Goal: Task Accomplishment & Management: Use online tool/utility

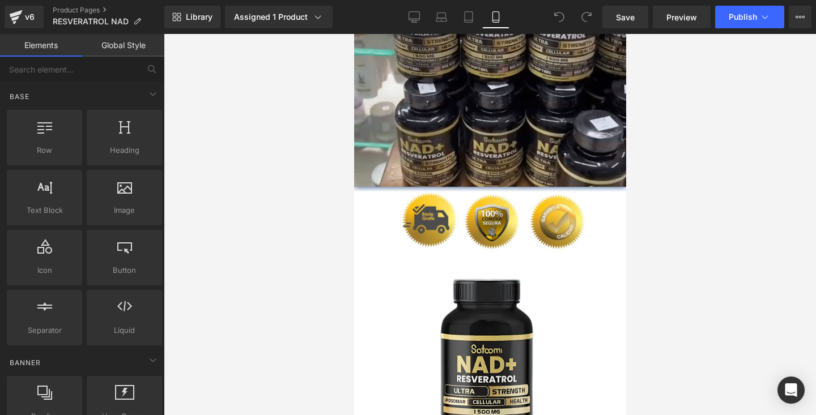
scroll to position [1469, 0]
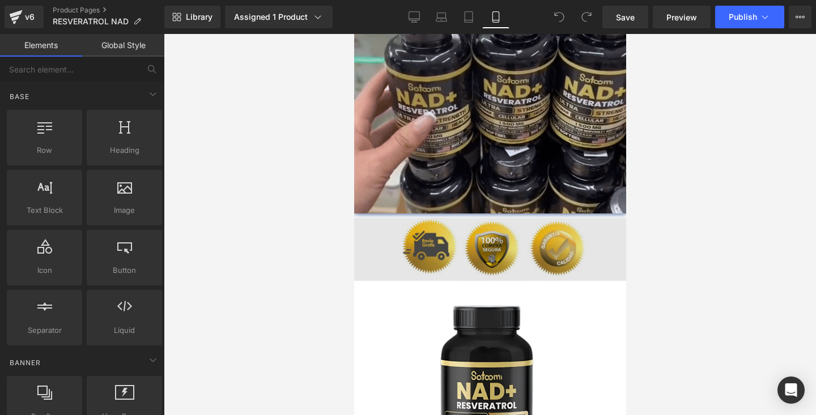
click at [428, 232] on img at bounding box center [489, 249] width 272 height 63
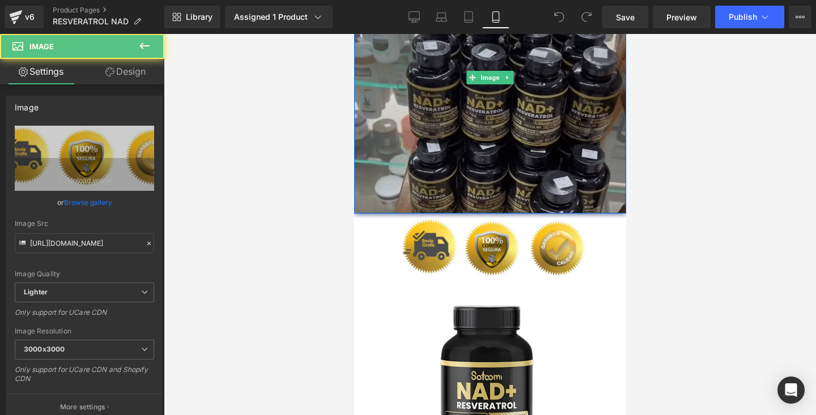
click at [450, 96] on img at bounding box center [489, 78] width 272 height 272
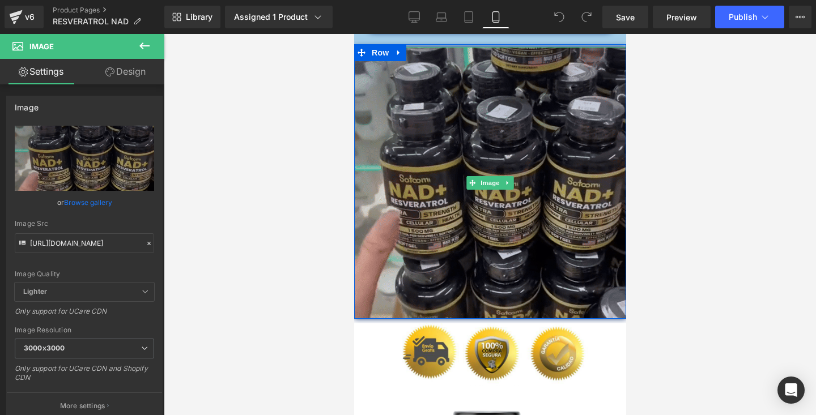
scroll to position [1363, 0]
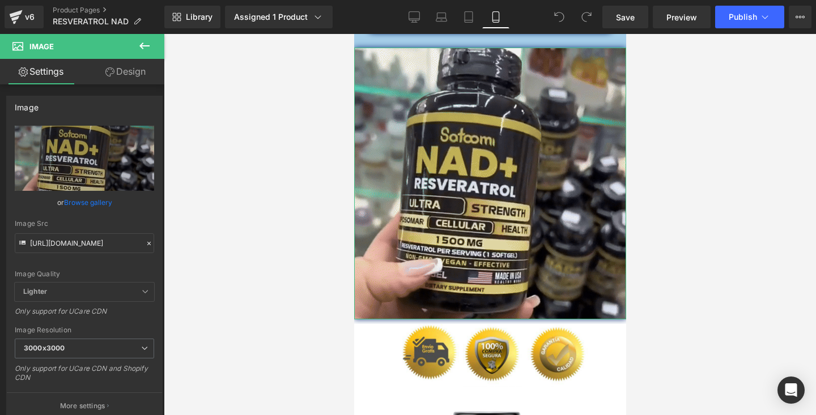
click at [124, 81] on link "Design" at bounding box center [125, 71] width 82 height 25
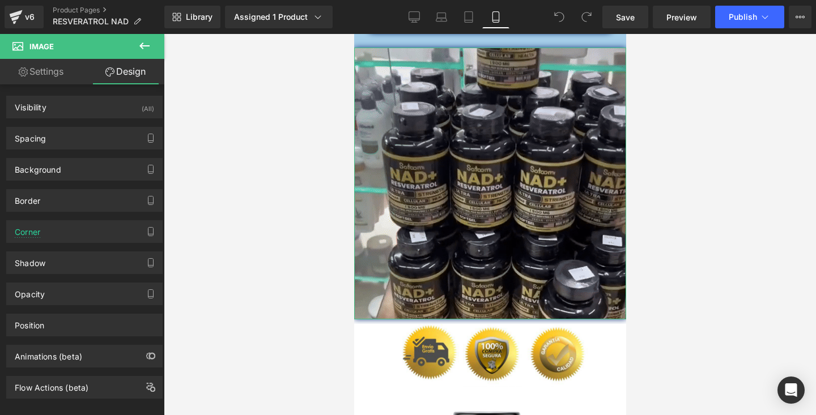
type input "5"
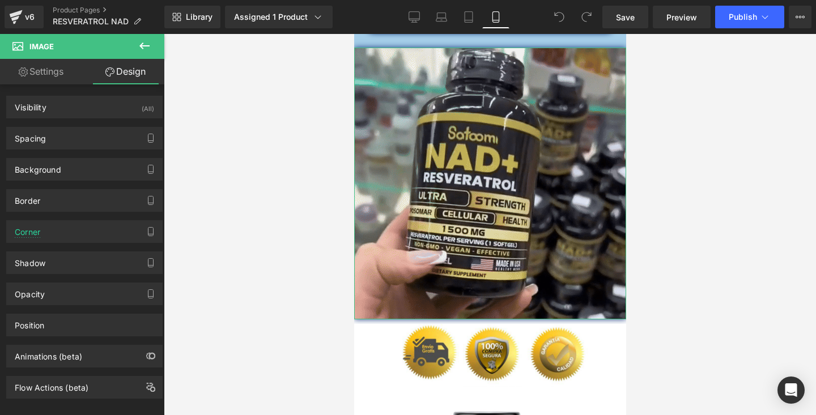
type input "0"
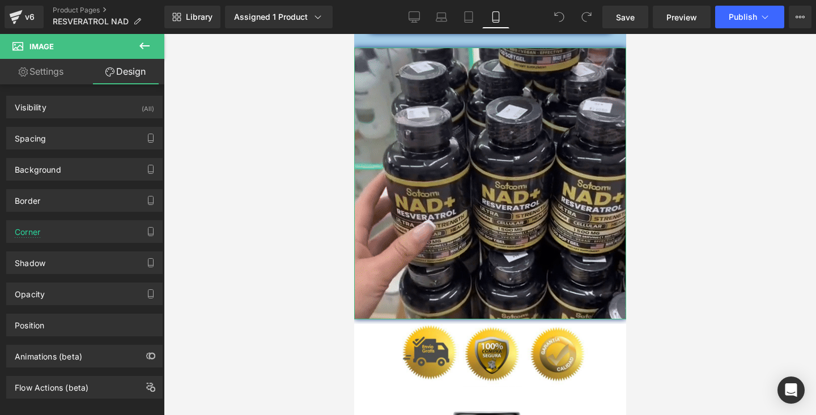
type input "0"
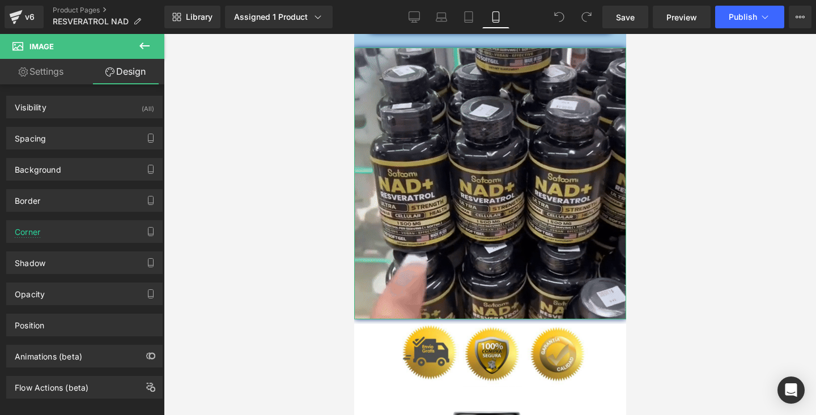
type input "0"
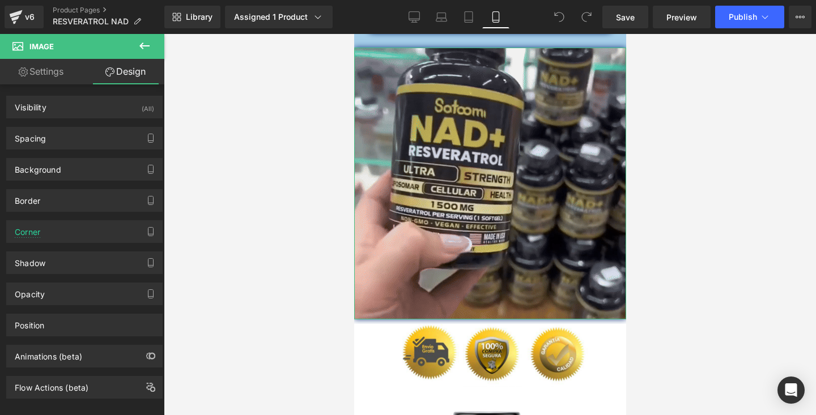
type input "0"
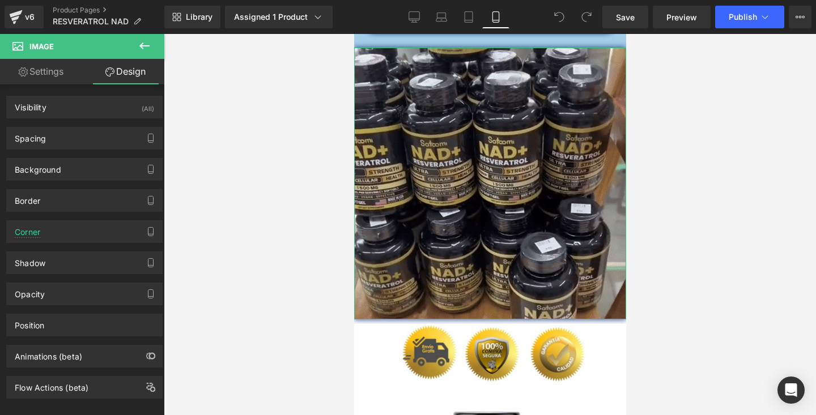
type input "0"
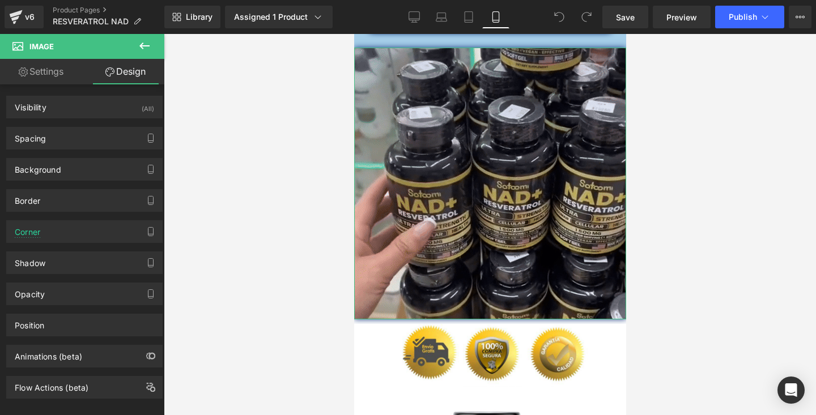
type input "0"
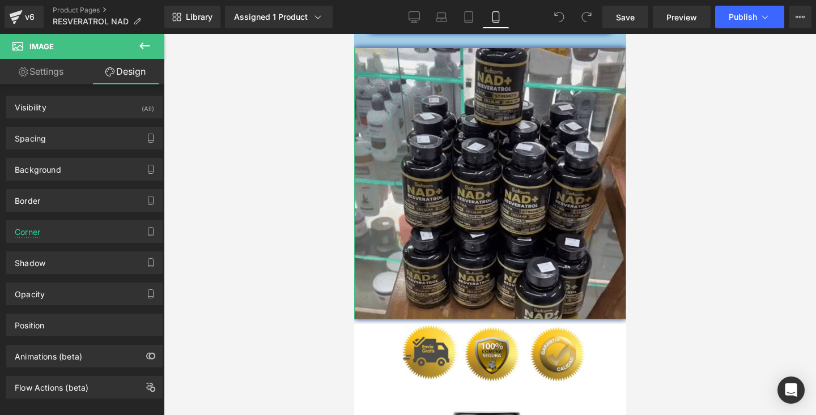
type input "0"
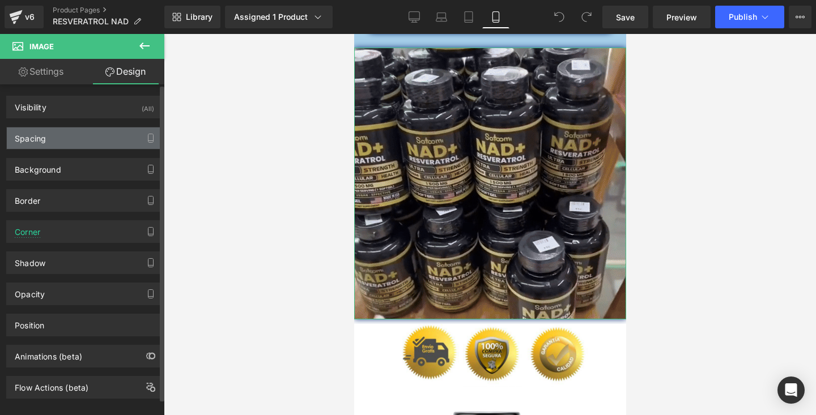
click at [66, 139] on div "Spacing" at bounding box center [84, 138] width 155 height 22
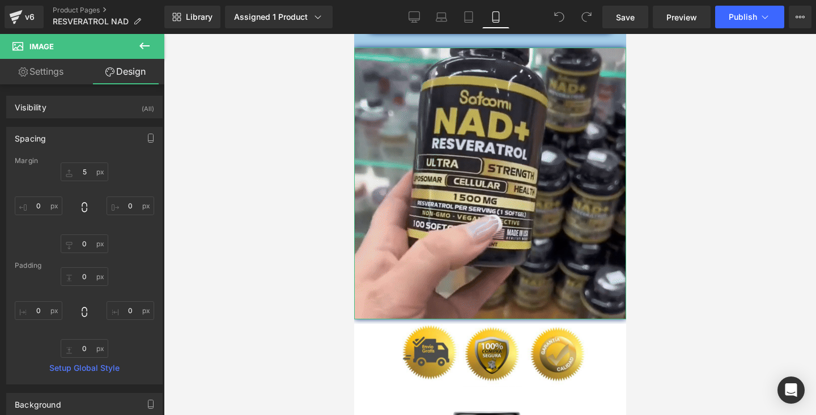
click at [63, 76] on link "Settings" at bounding box center [41, 71] width 82 height 25
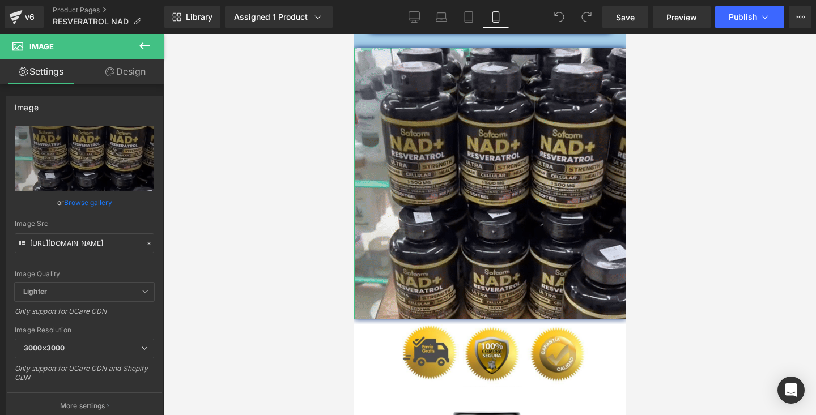
click at [106, 74] on icon at bounding box center [109, 71] width 9 height 9
type input "5"
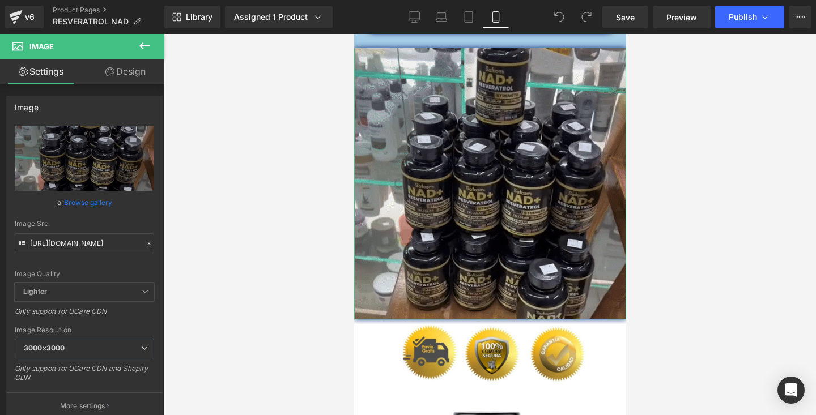
type input "0"
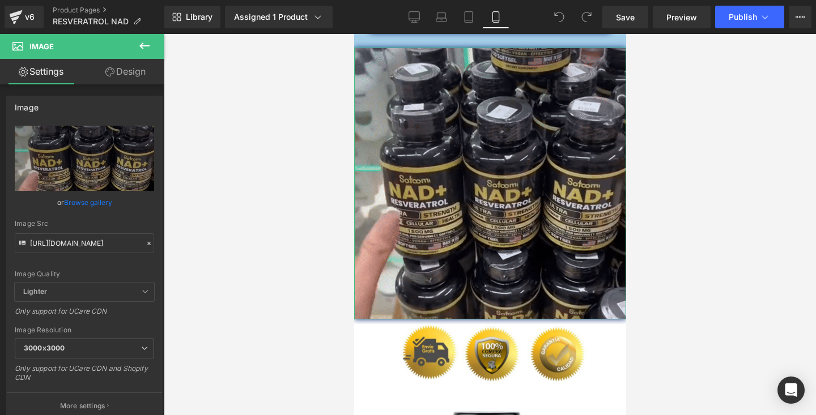
type input "0"
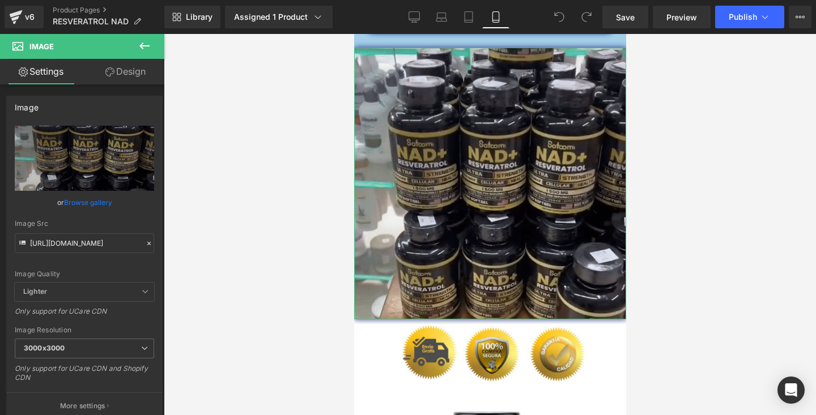
type input "0"
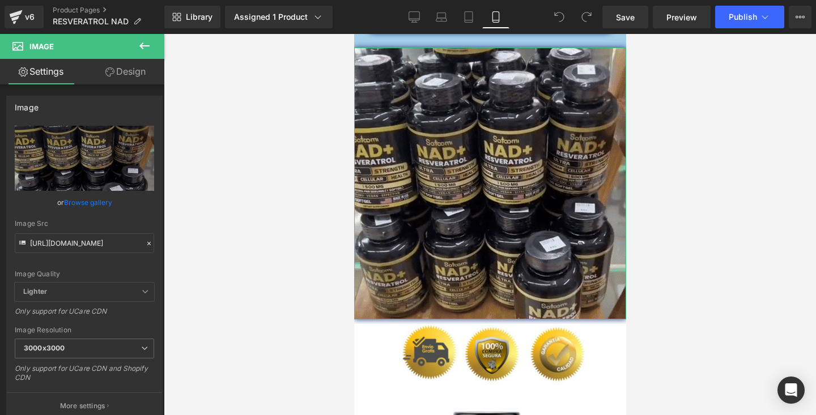
type input "0"
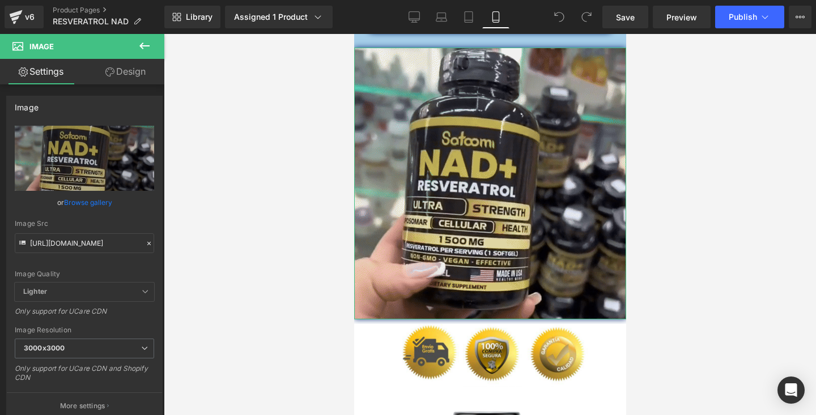
type input "0"
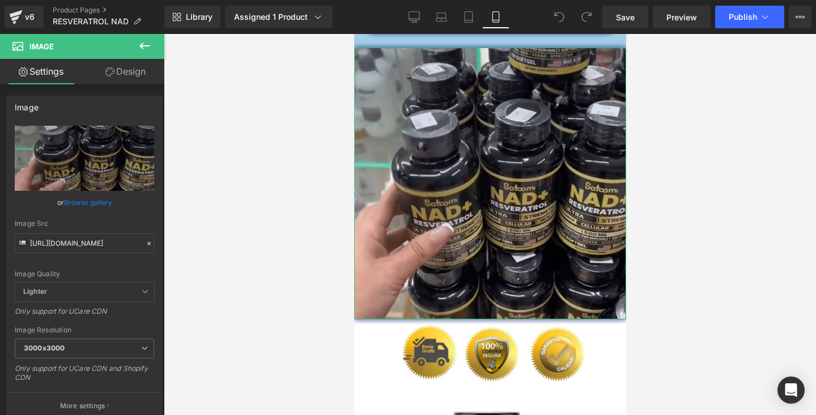
type input "0"
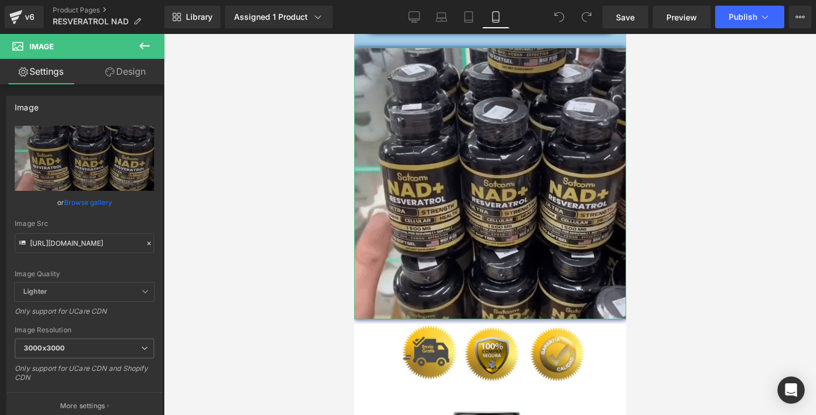
type input "0"
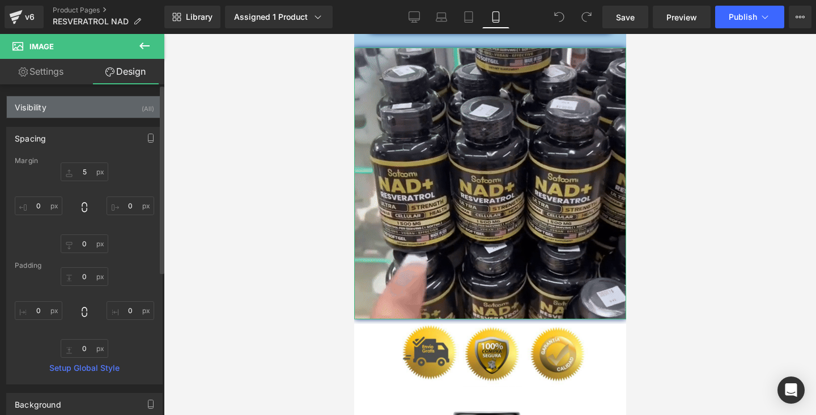
click at [58, 116] on div "Visibility (All)" at bounding box center [84, 107] width 155 height 22
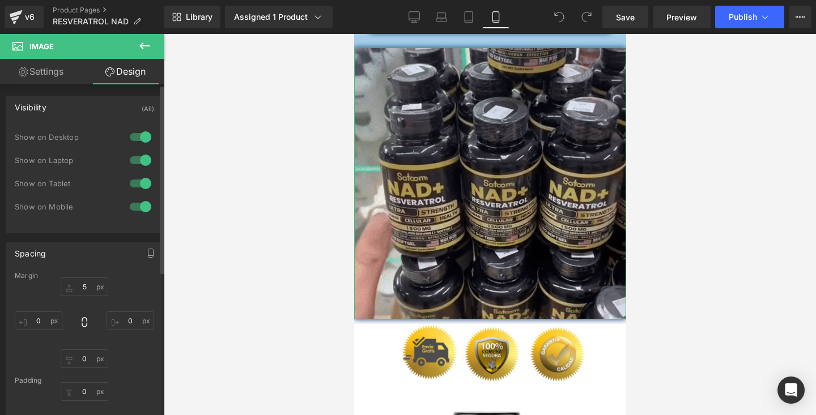
click at [83, 106] on div "Visibility (All)" at bounding box center [84, 107] width 155 height 22
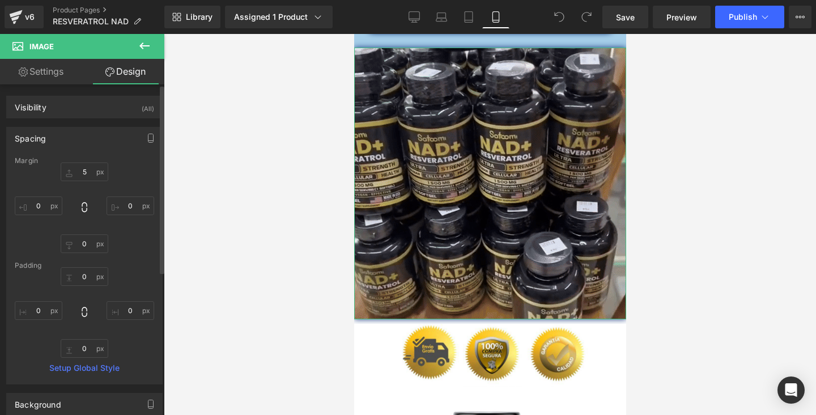
click at [72, 138] on div "Spacing" at bounding box center [84, 138] width 155 height 22
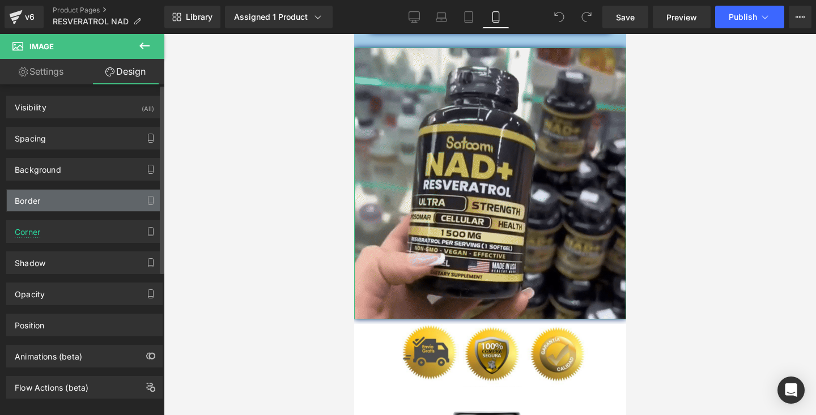
click at [65, 201] on div "Border" at bounding box center [84, 201] width 155 height 22
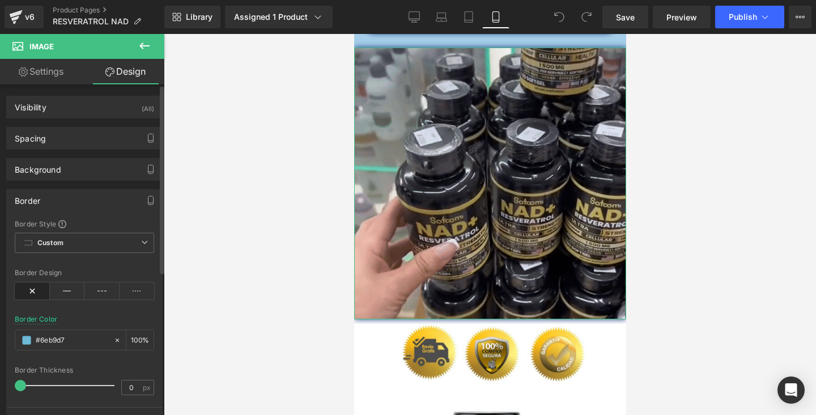
click at [65, 201] on div "Border" at bounding box center [84, 201] width 155 height 22
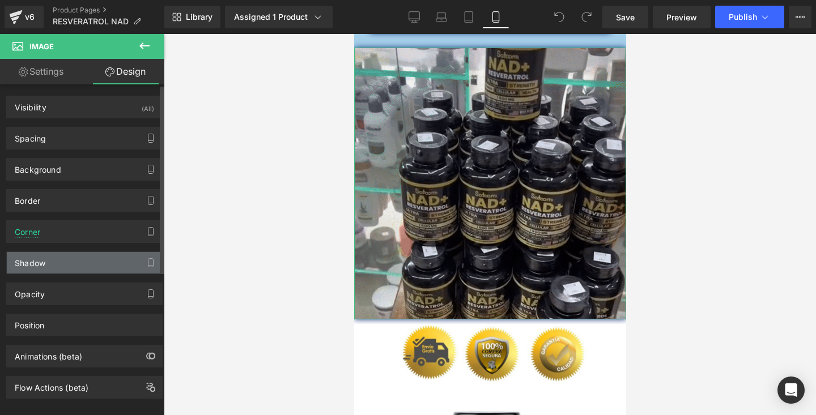
click at [75, 266] on div "Shadow" at bounding box center [84, 263] width 155 height 22
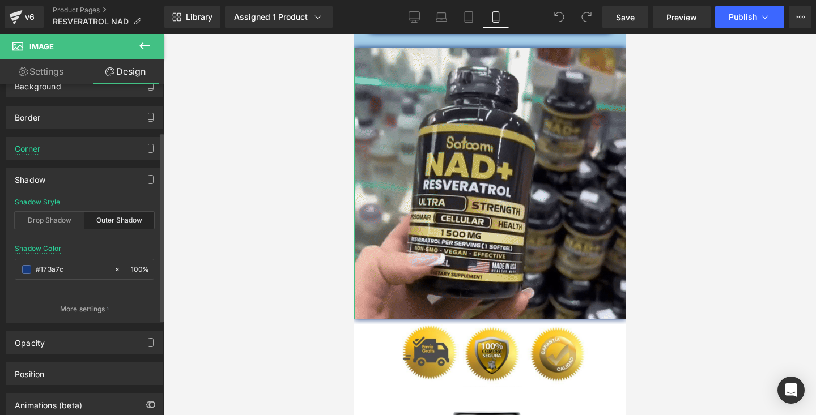
scroll to position [92, 0]
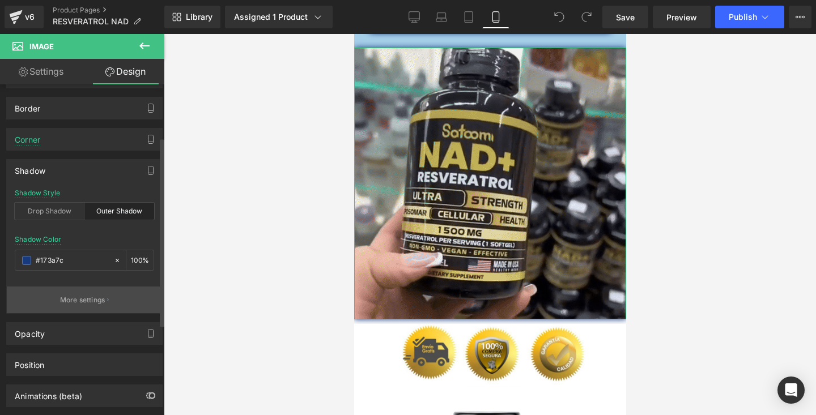
click at [93, 299] on p "More settings" at bounding box center [82, 300] width 45 height 10
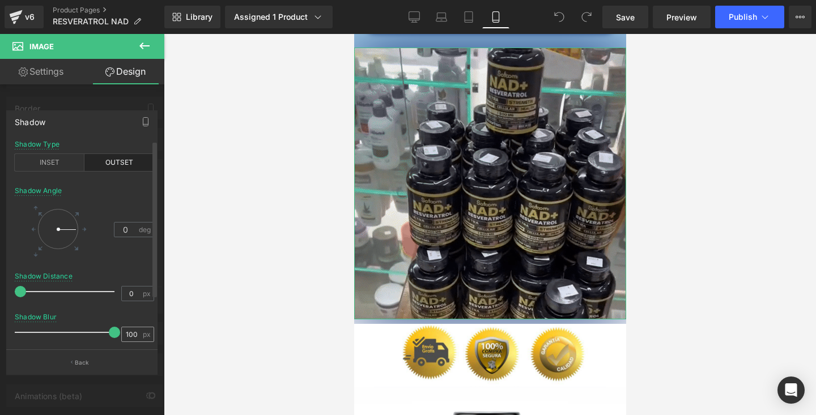
drag, startPoint x: 32, startPoint y: 334, endPoint x: 123, endPoint y: 330, distance: 91.8
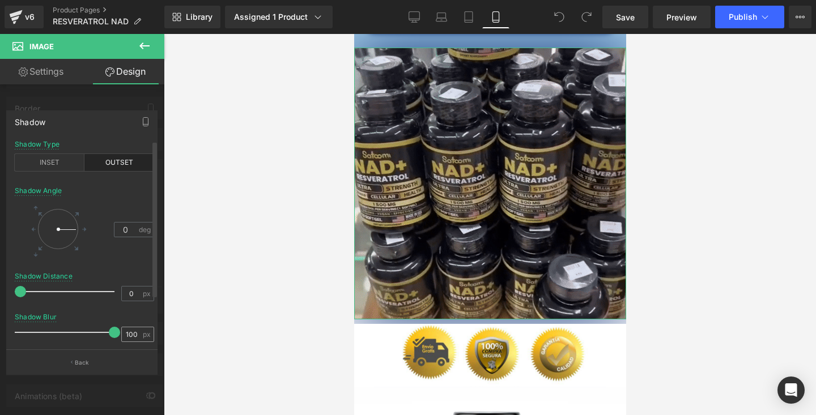
click at [123, 330] on div "Shadow Blur 100 px" at bounding box center [84, 332] width 139 height 38
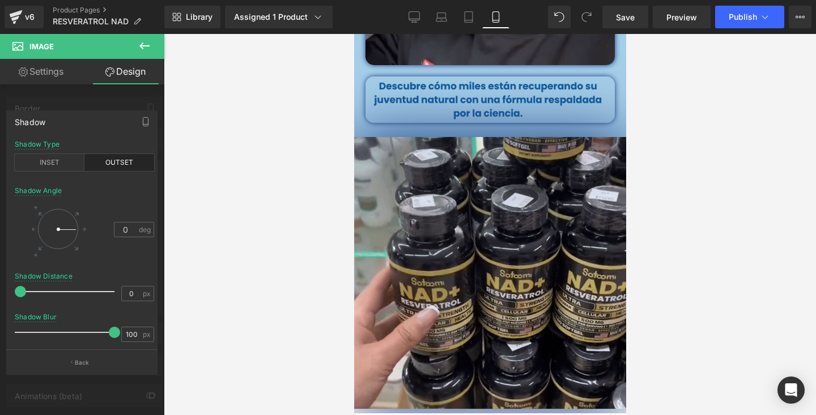
scroll to position [1269, 0]
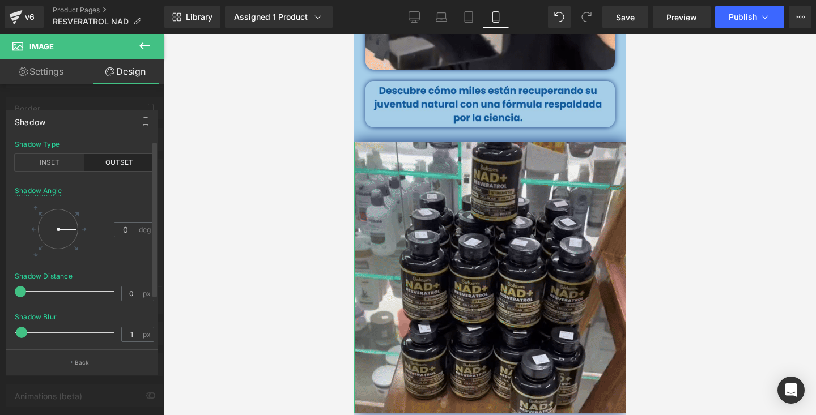
type input "0"
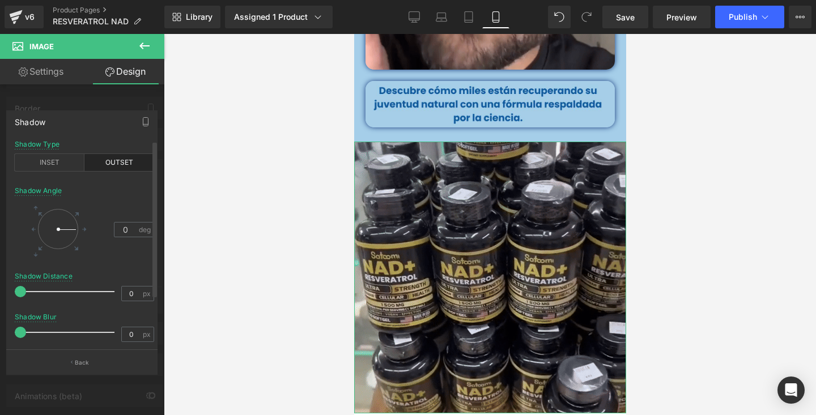
drag, startPoint x: 113, startPoint y: 334, endPoint x: 13, endPoint y: 342, distance: 100.6
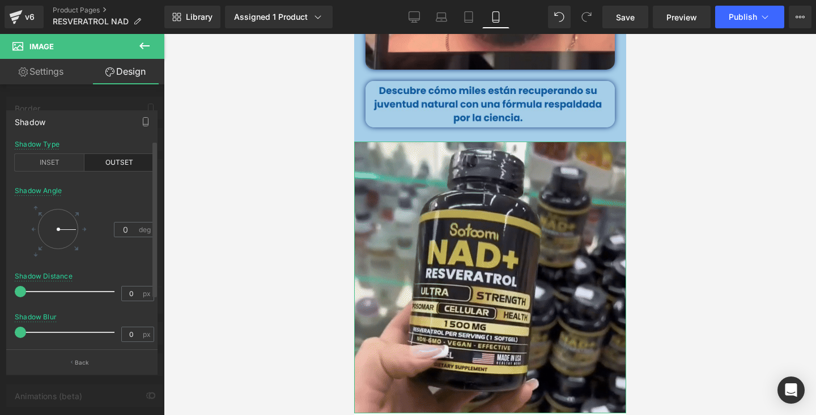
click at [13, 342] on div "outset Shadow Type INSET OUTSET 0 Shadow Angle 0 deg 0px Shadow Distance 0 px 0…" at bounding box center [84, 245] width 155 height 210
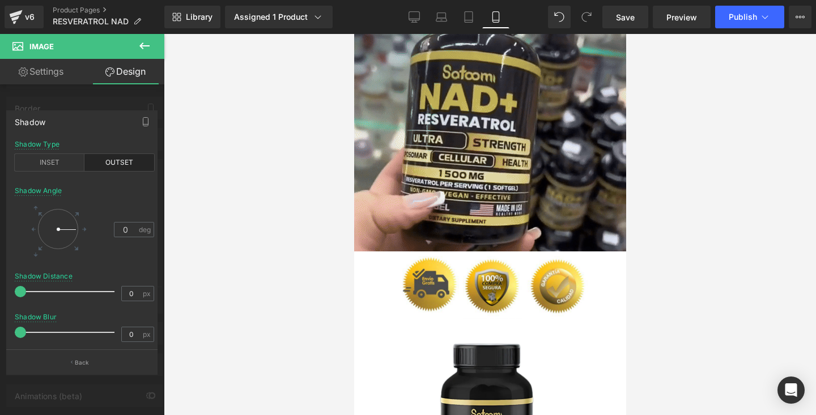
scroll to position [1432, 0]
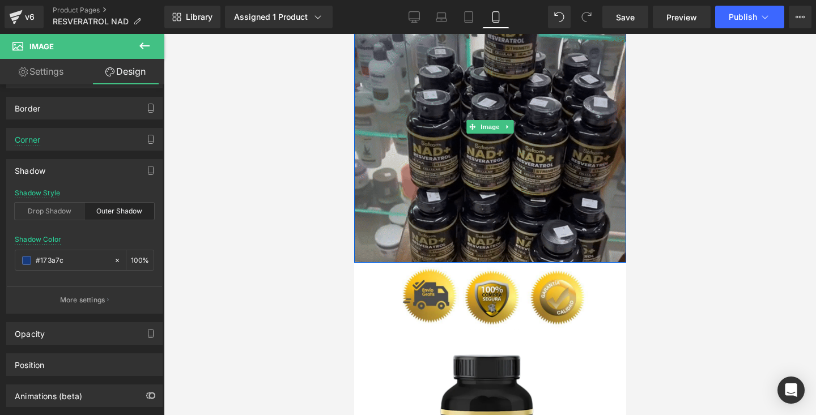
scroll to position [1434, 0]
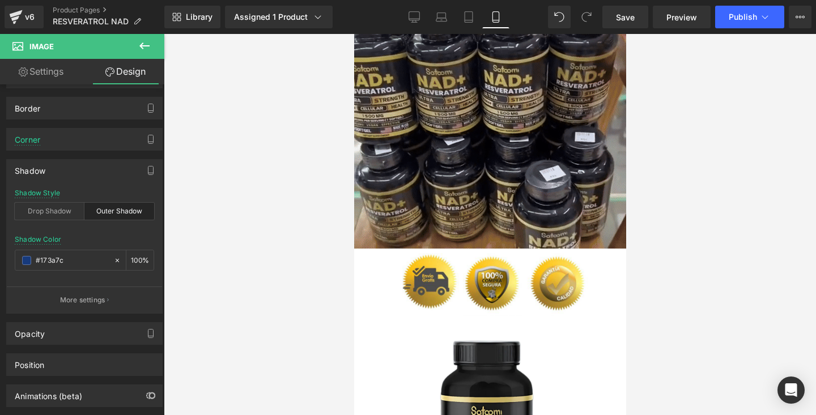
click at [478, 279] on div "Image" at bounding box center [489, 284] width 272 height 63
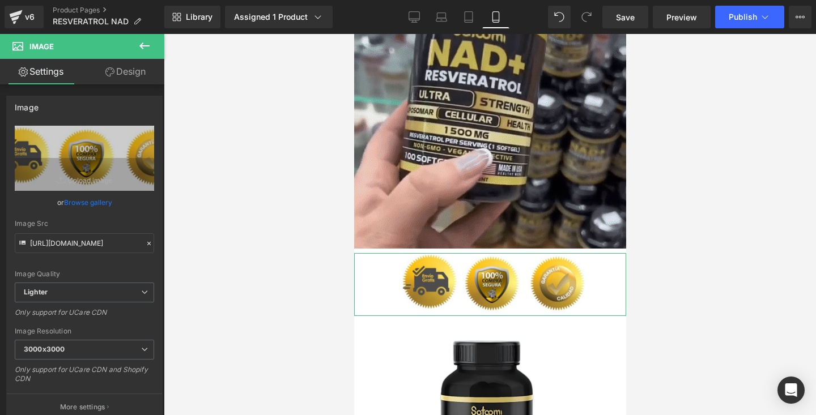
click at [107, 80] on link "Design" at bounding box center [125, 71] width 82 height 25
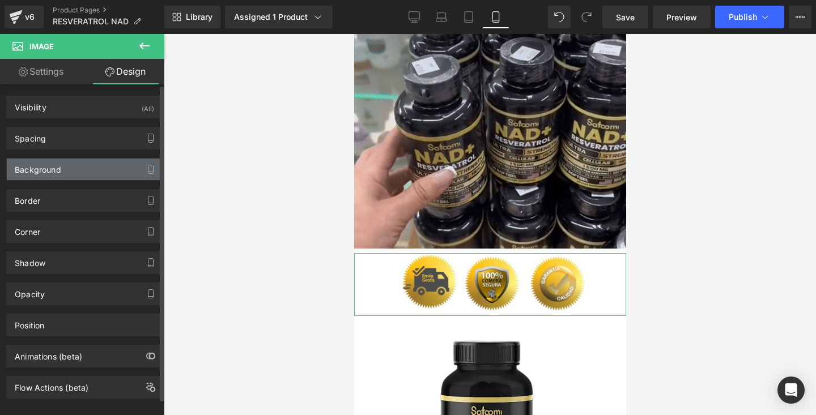
click at [71, 173] on div "Background" at bounding box center [84, 170] width 155 height 22
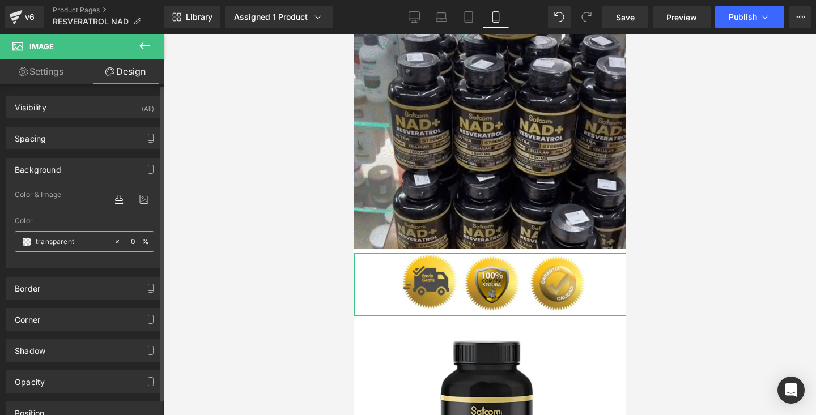
click at [84, 237] on input "transparent" at bounding box center [72, 242] width 72 height 12
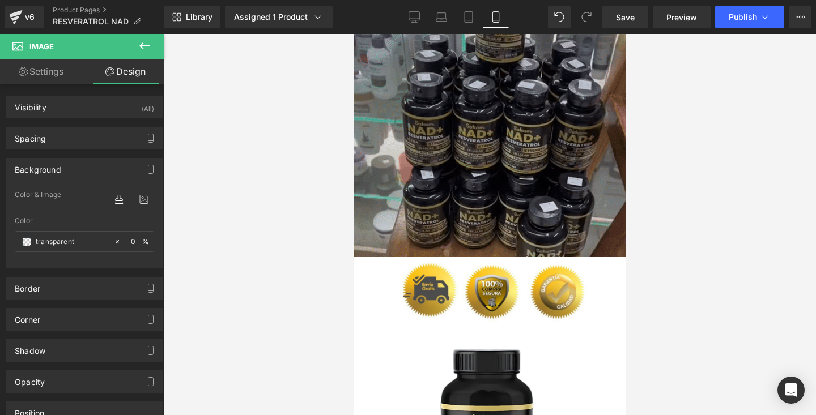
scroll to position [1435, 0]
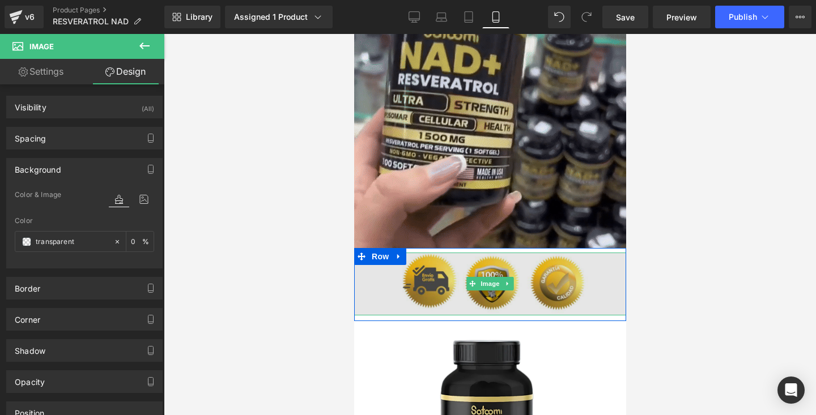
click at [436, 280] on img at bounding box center [489, 284] width 272 height 63
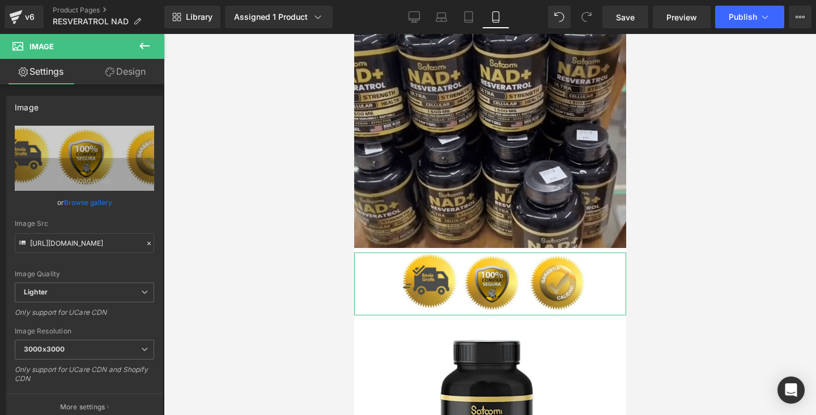
click at [114, 67] on link "Design" at bounding box center [125, 71] width 82 height 25
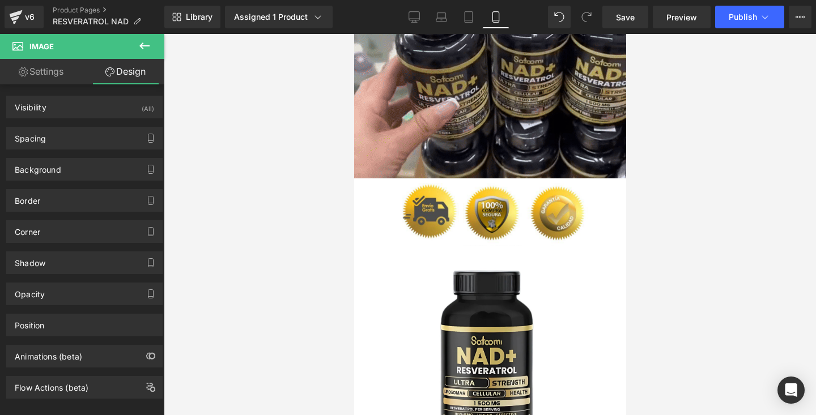
scroll to position [1502, 0]
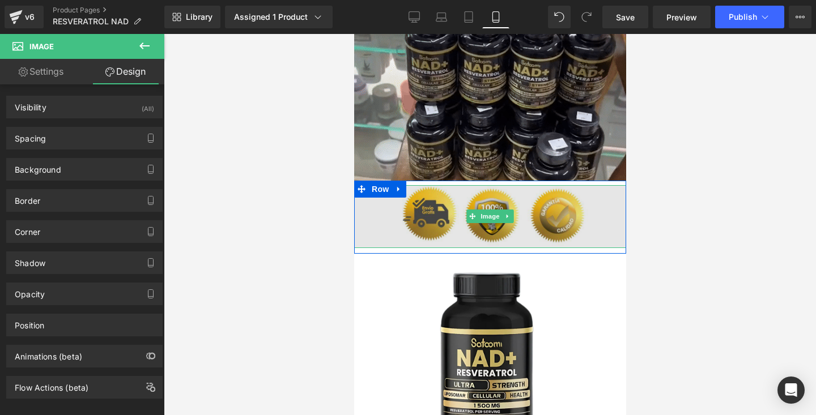
click at [425, 204] on img at bounding box center [489, 216] width 272 height 63
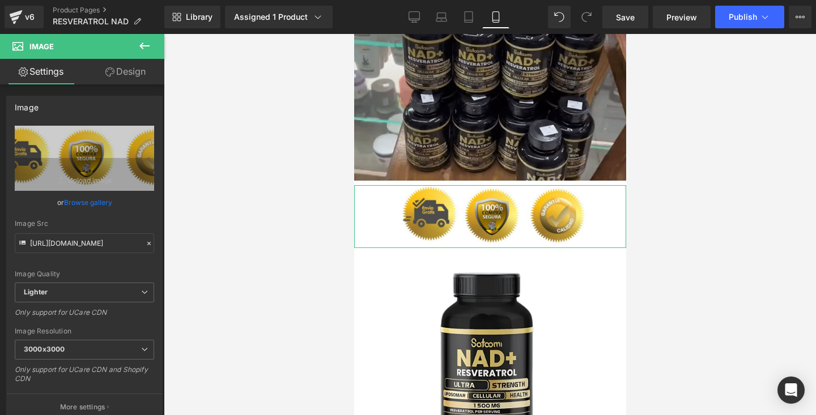
click at [123, 79] on link "Design" at bounding box center [125, 71] width 82 height 25
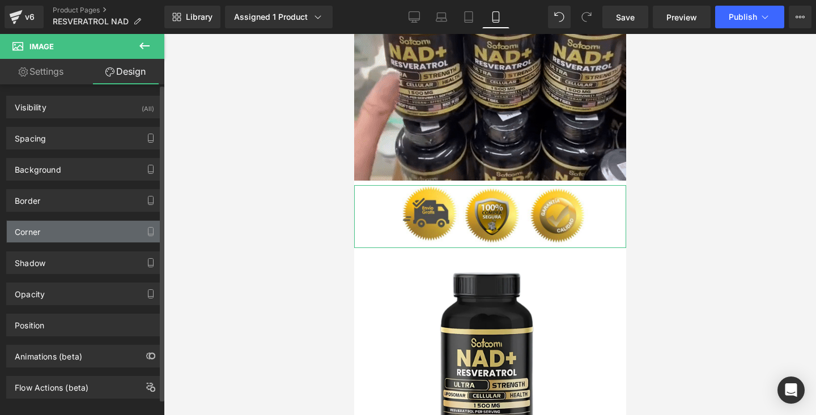
click at [69, 229] on div "Corner" at bounding box center [84, 232] width 155 height 22
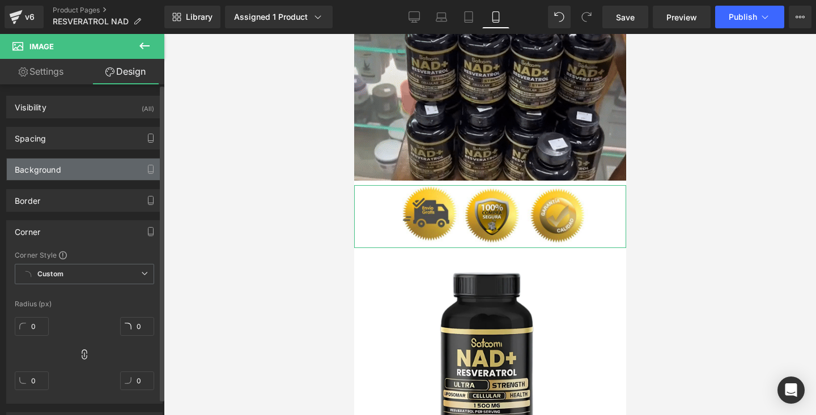
click at [79, 180] on div "Background" at bounding box center [84, 170] width 155 height 22
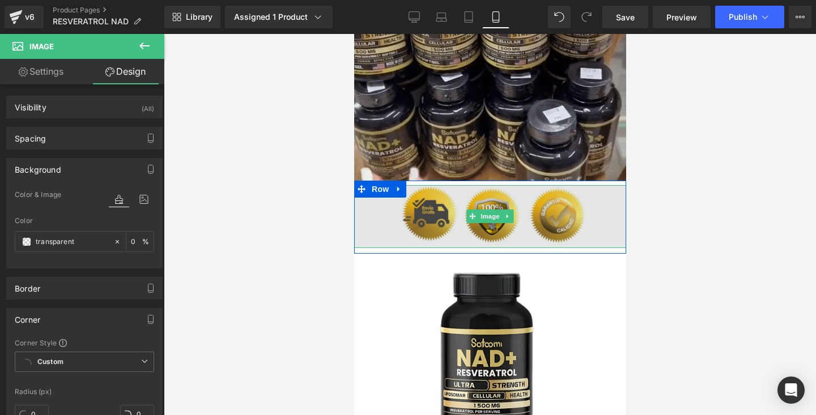
click at [380, 226] on img at bounding box center [489, 216] width 272 height 63
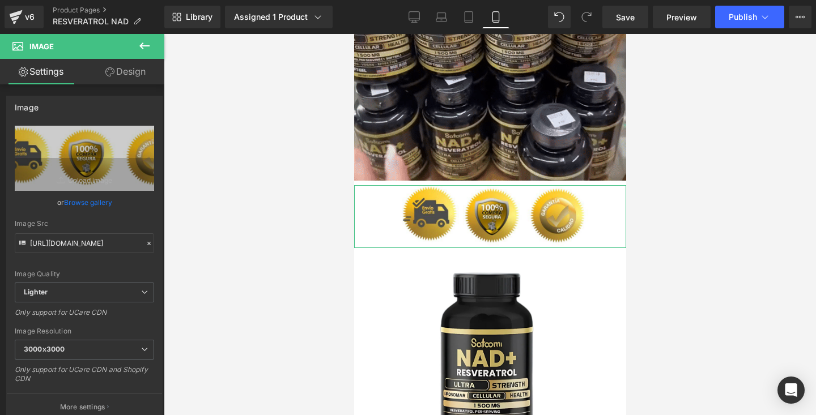
click at [112, 83] on link "Design" at bounding box center [125, 71] width 82 height 25
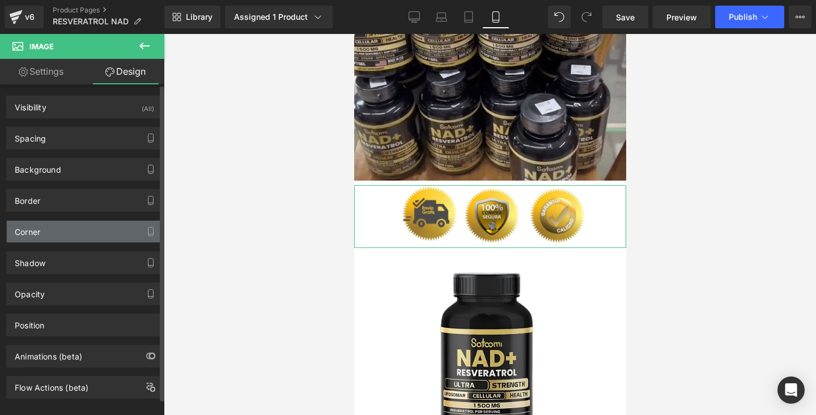
click at [59, 241] on div "Corner" at bounding box center [84, 232] width 155 height 22
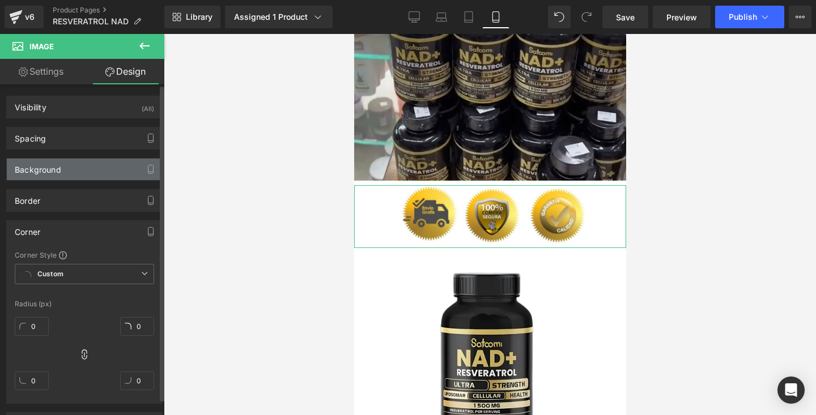
click at [67, 169] on div "Background" at bounding box center [84, 170] width 155 height 22
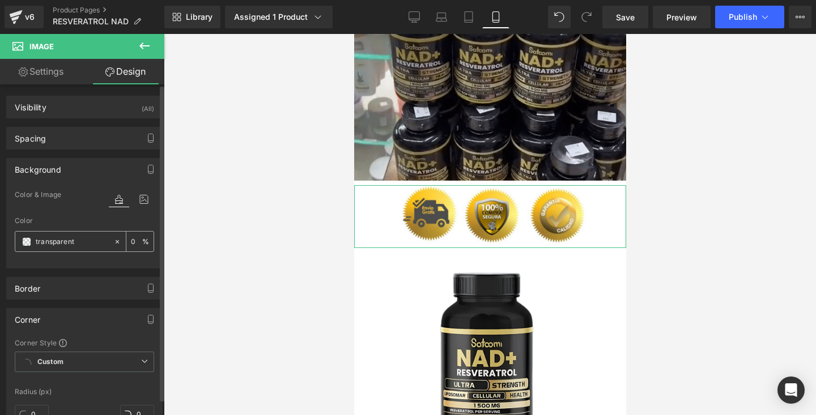
click at [82, 237] on input "transparent" at bounding box center [72, 242] width 72 height 12
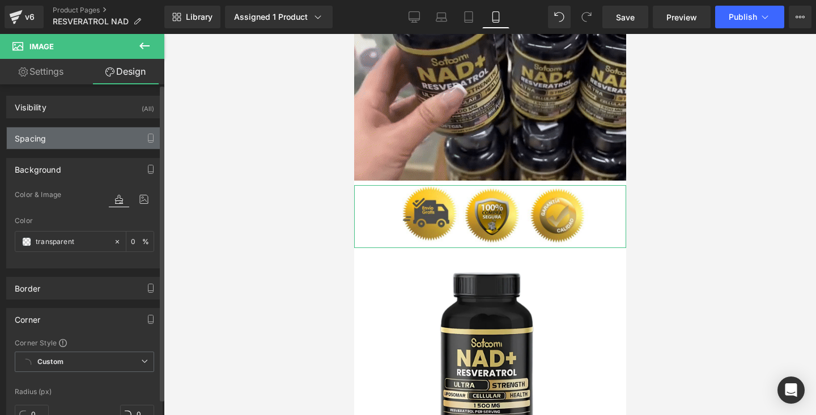
click at [91, 138] on div "Spacing" at bounding box center [84, 138] width 155 height 22
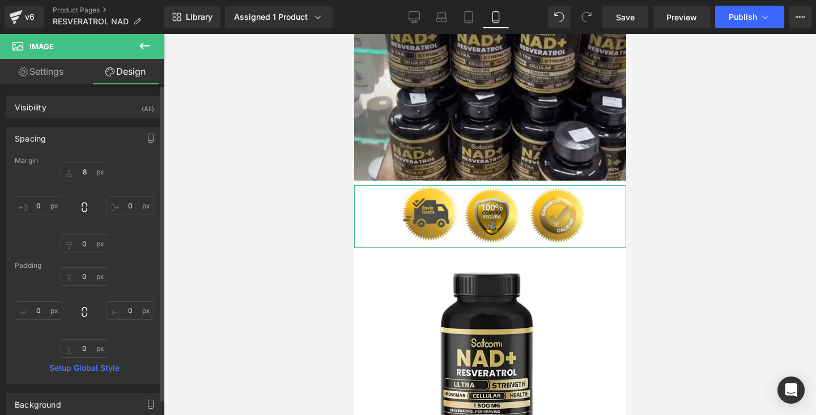
click at [83, 137] on div "Spacing" at bounding box center [84, 138] width 155 height 22
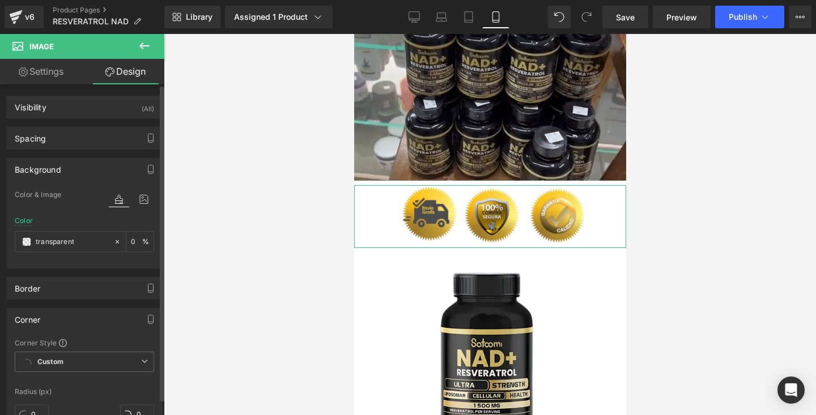
click at [71, 169] on div "Background" at bounding box center [84, 170] width 155 height 22
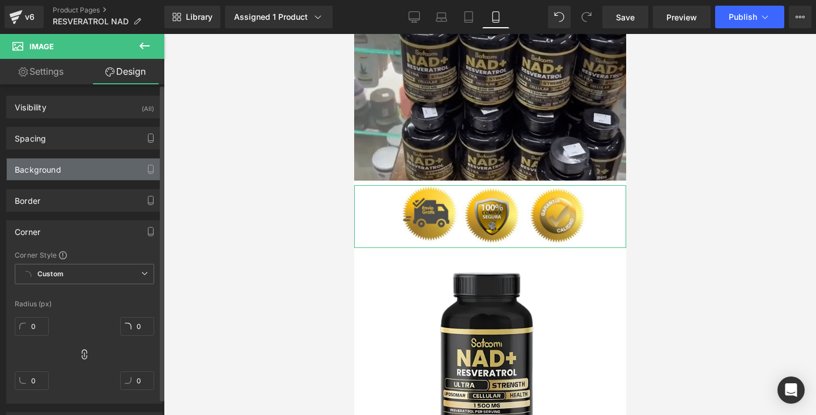
click at [71, 169] on div "Background" at bounding box center [84, 170] width 155 height 22
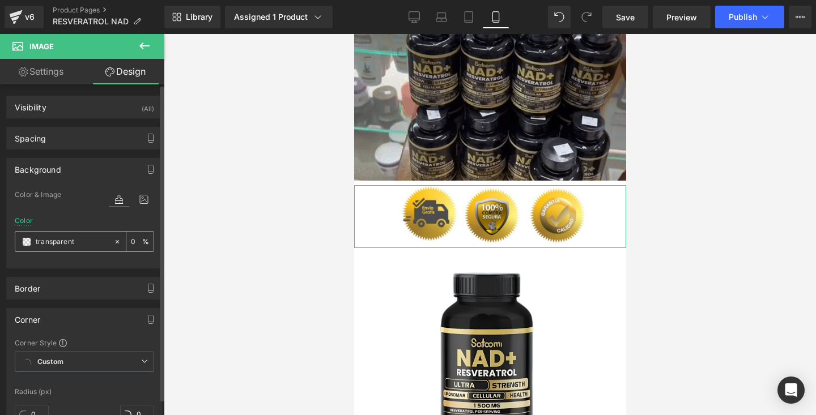
click at [113, 242] on icon at bounding box center [117, 242] width 8 height 8
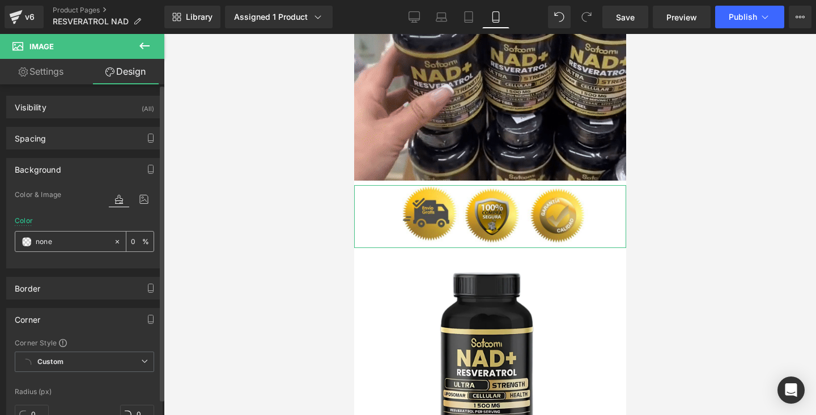
paste input "#a5cee9"
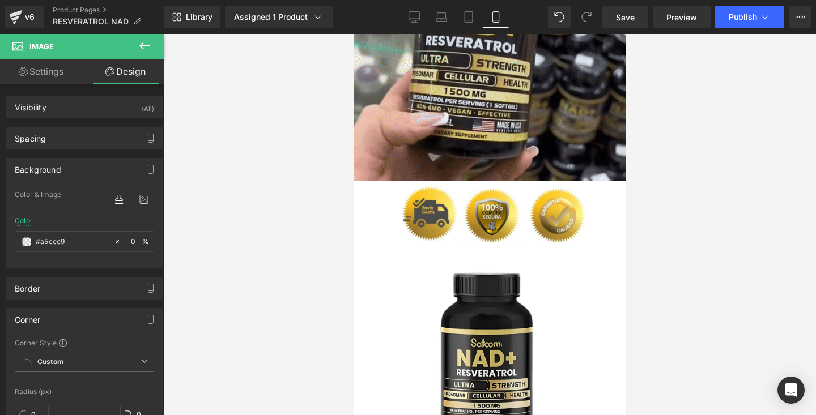
type input "#a5cee9"
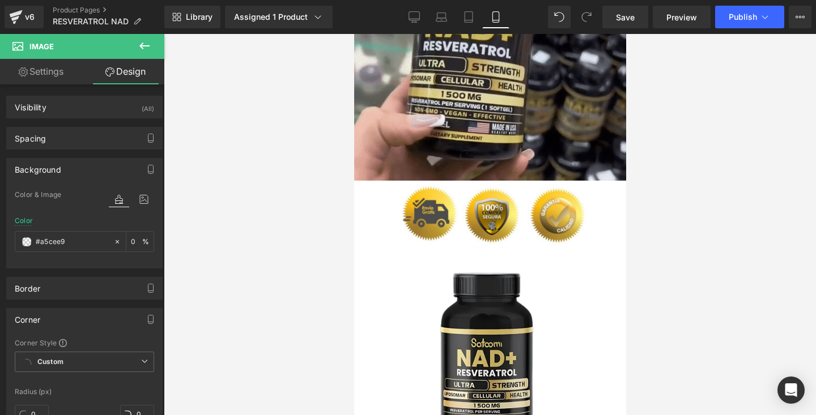
type input "100"
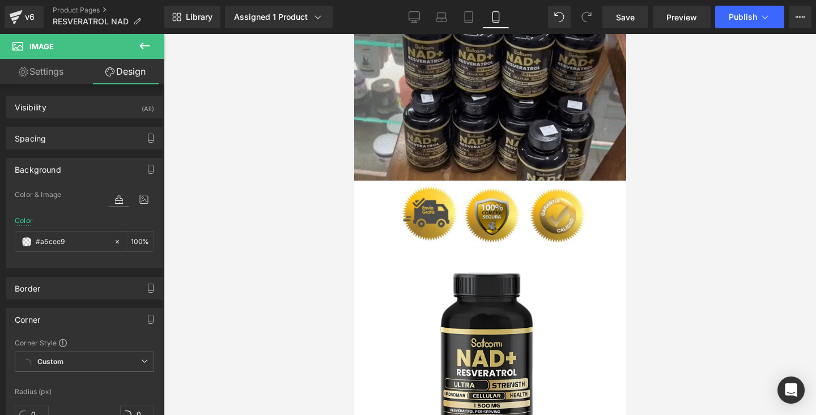
click at [213, 230] on div at bounding box center [490, 224] width 652 height 381
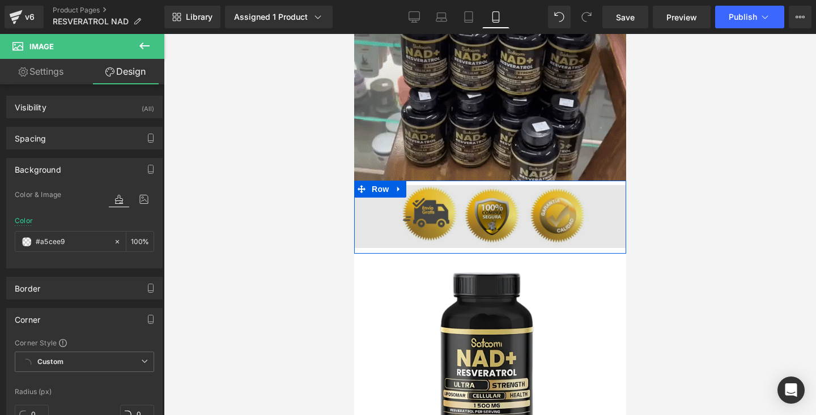
click at [369, 208] on img at bounding box center [489, 216] width 272 height 63
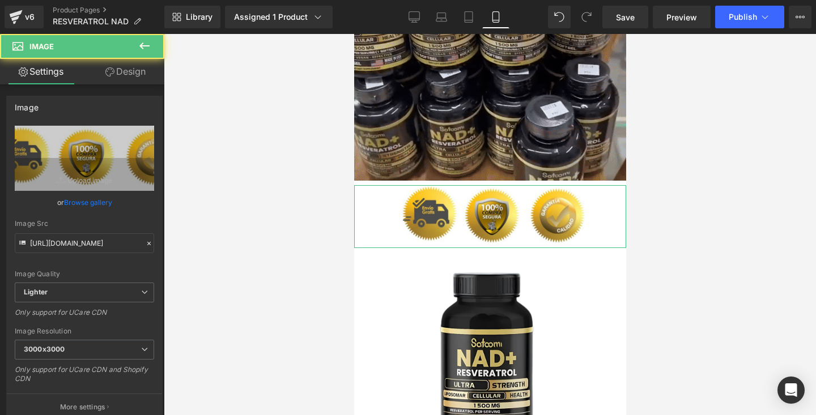
click at [117, 75] on link "Design" at bounding box center [125, 71] width 82 height 25
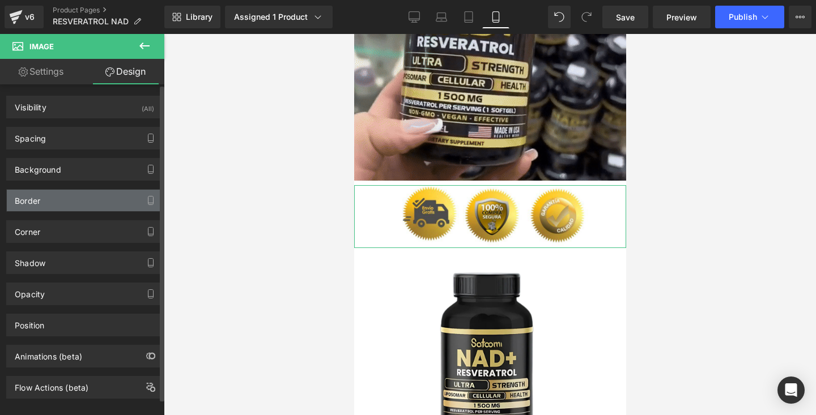
click at [78, 199] on div "Border" at bounding box center [84, 201] width 155 height 22
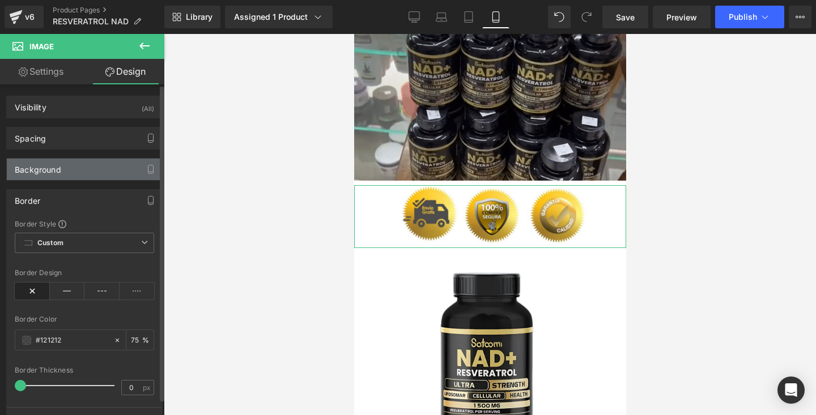
click at [78, 173] on div "Background" at bounding box center [84, 170] width 155 height 22
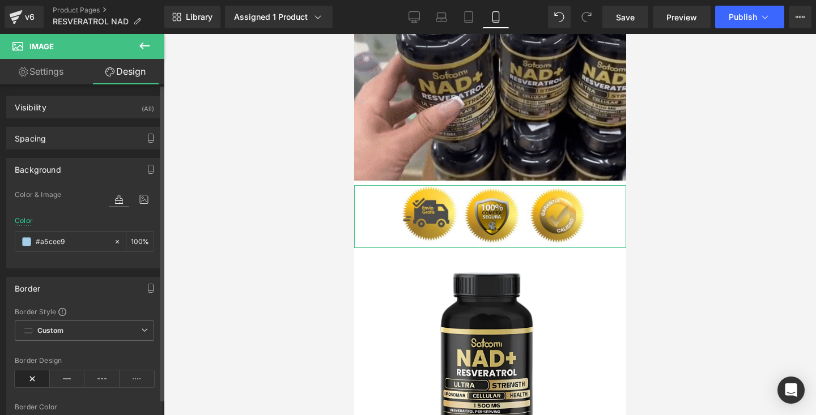
click at [79, 182] on div "Background Color & Image color rgba(165, 206, 233, 1) Color #a5cee9 100 % Image…" at bounding box center [84, 213] width 156 height 110
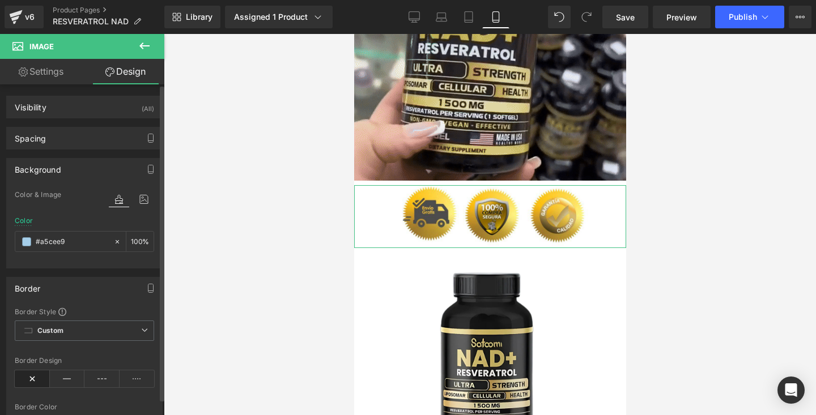
click at [76, 176] on div "Background" at bounding box center [84, 170] width 155 height 22
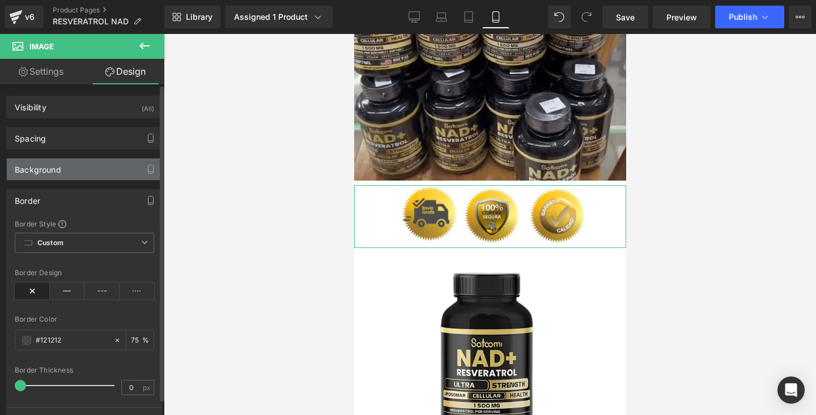
click at [81, 172] on div "Background" at bounding box center [84, 170] width 155 height 22
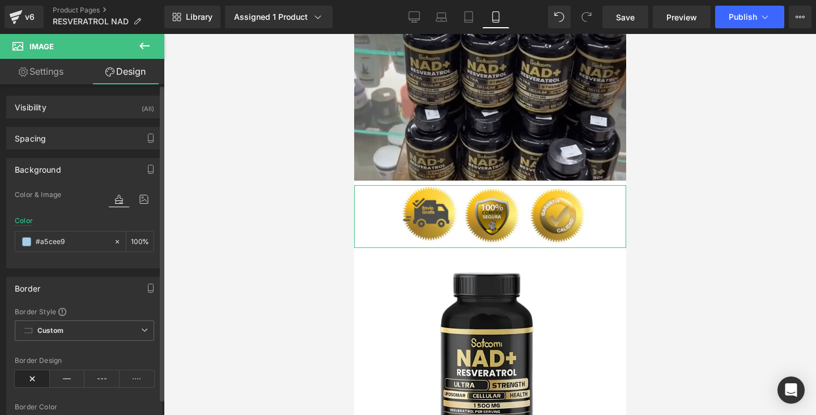
click at [81, 172] on div "Background" at bounding box center [84, 170] width 155 height 22
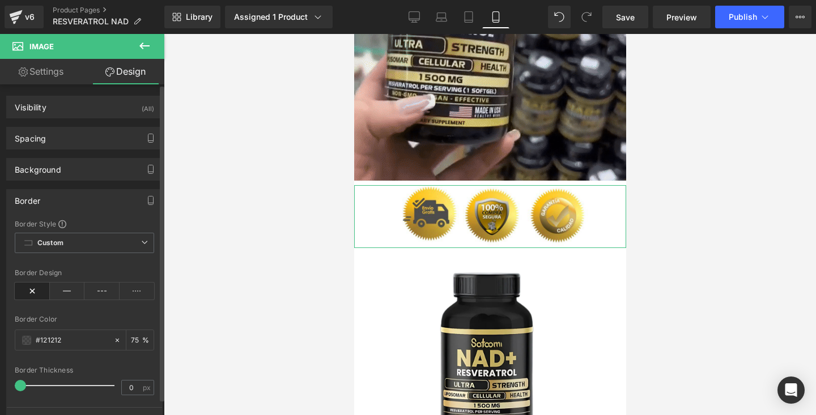
click at [71, 203] on div "Border" at bounding box center [84, 201] width 155 height 22
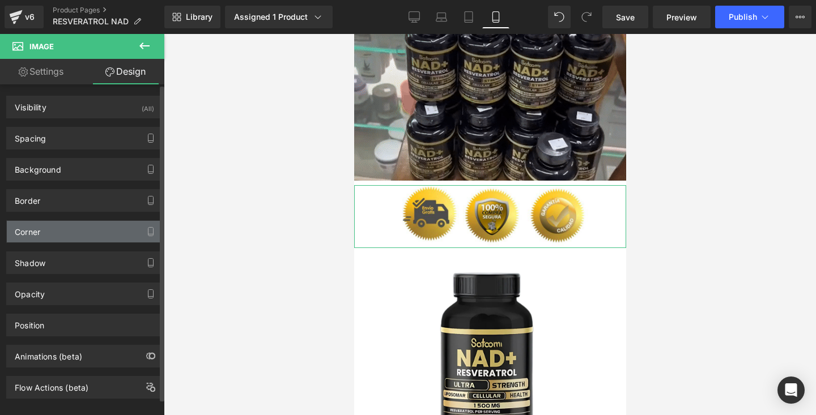
click at [69, 228] on div "Corner" at bounding box center [84, 232] width 155 height 22
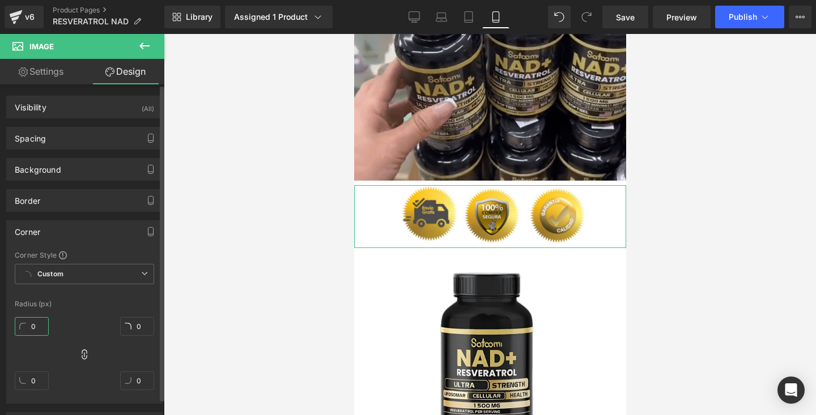
click at [36, 327] on input "0" at bounding box center [32, 326] width 34 height 19
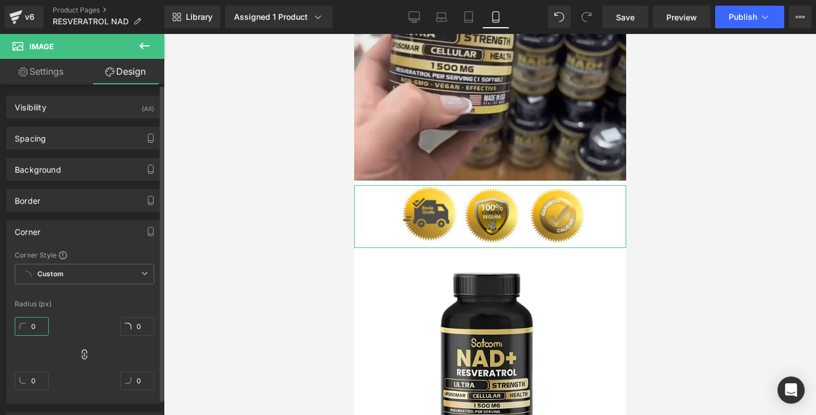
type input "1"
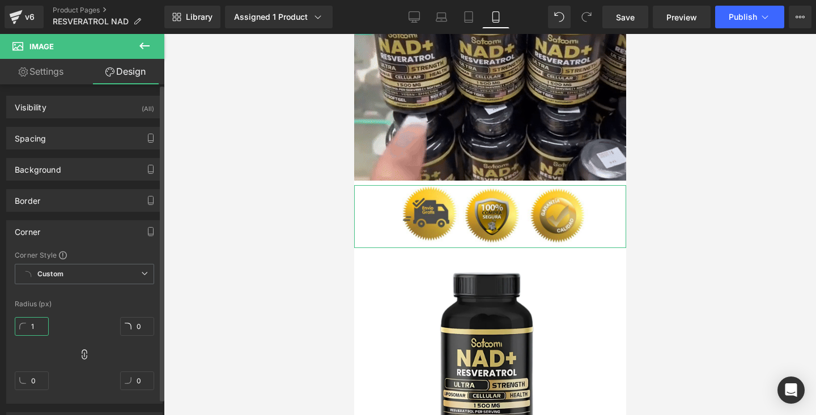
type input "1"
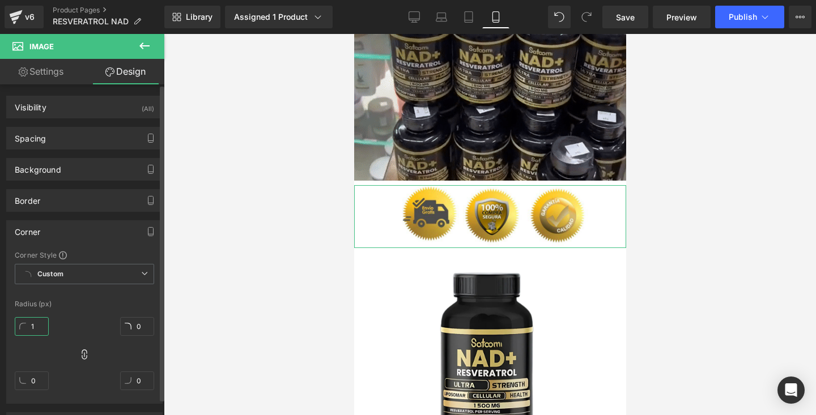
type input "1"
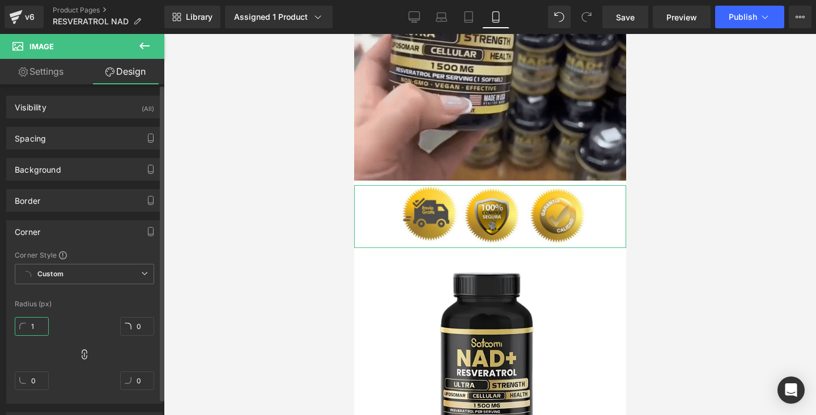
type input "1"
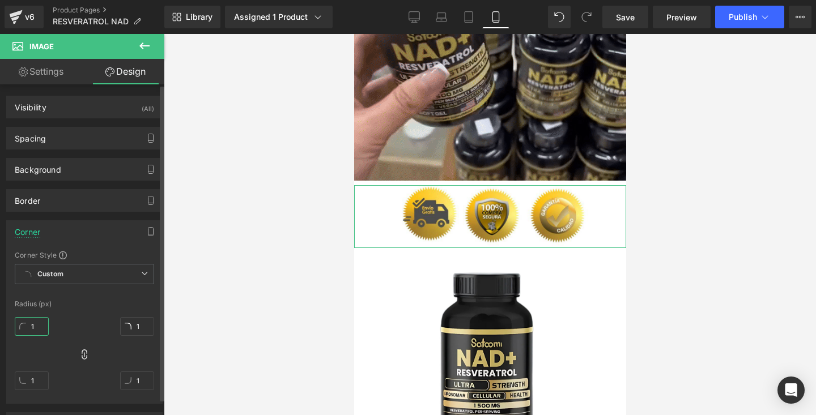
type input "11"
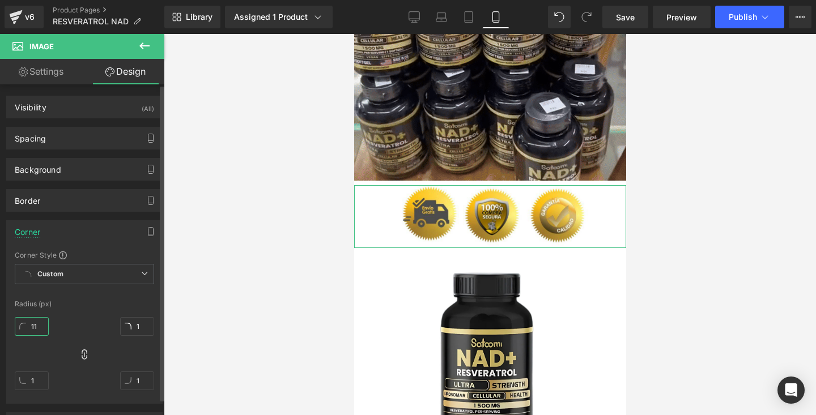
type input "11"
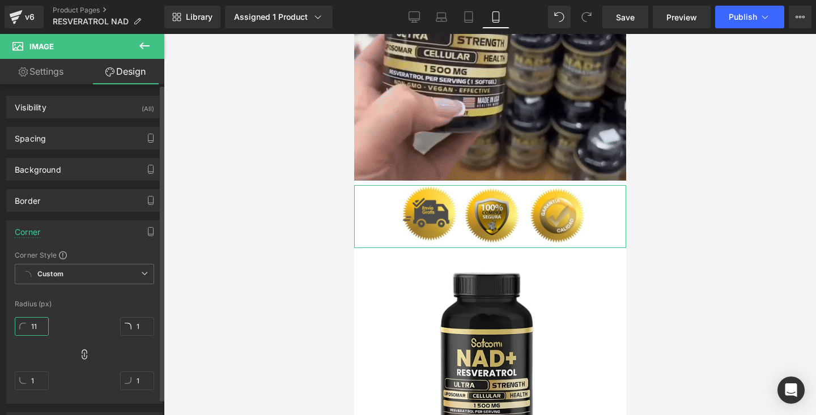
type input "11"
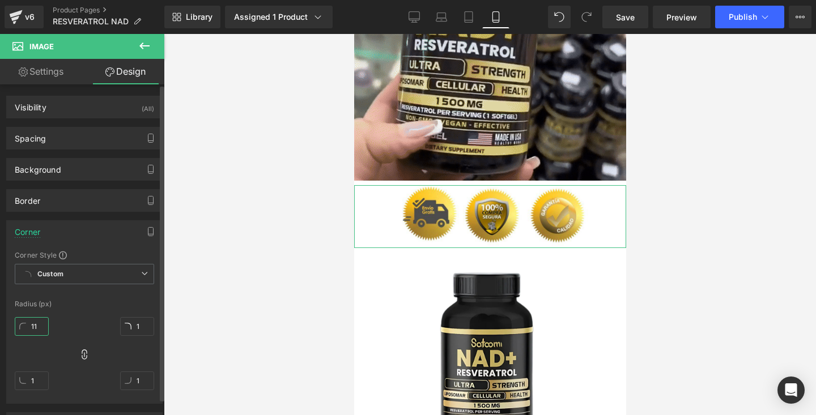
type input "11"
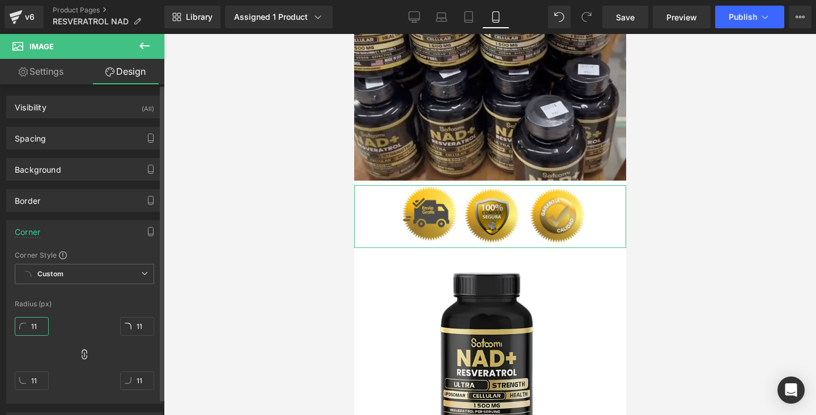
type input "110"
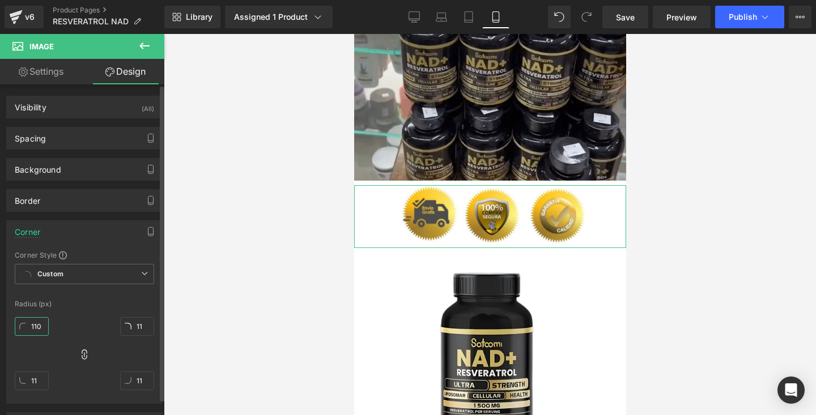
type input "110"
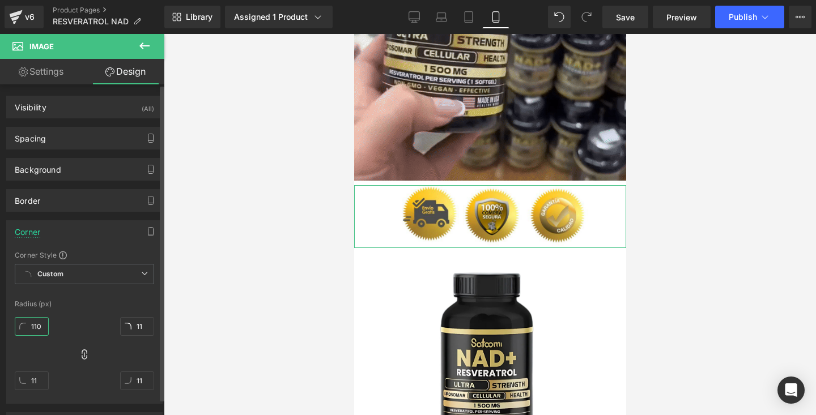
type input "110"
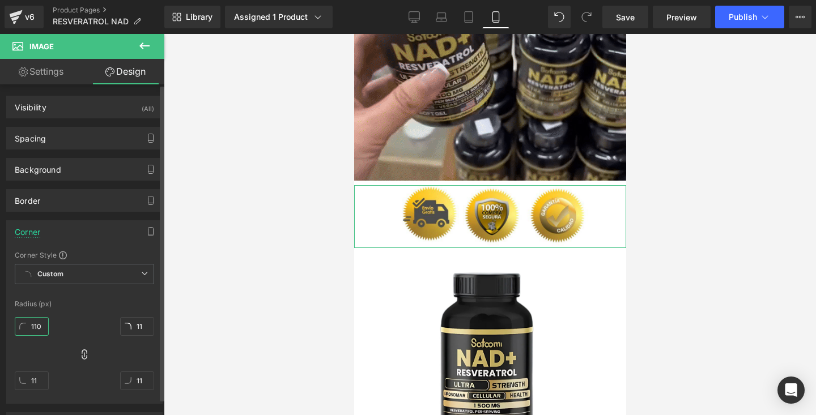
type input "110"
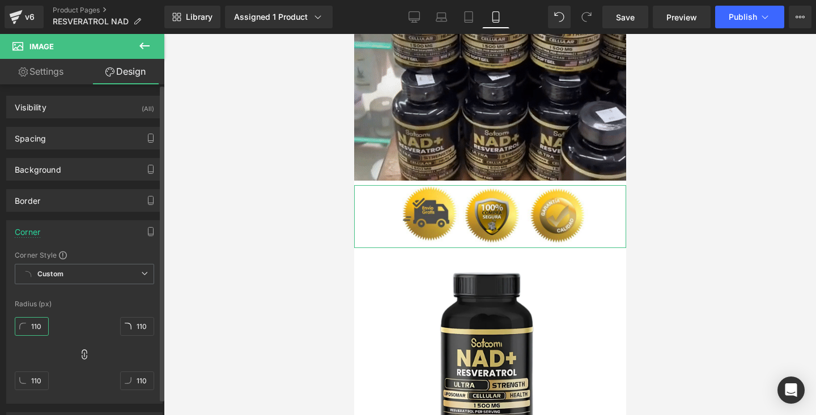
type input "110"
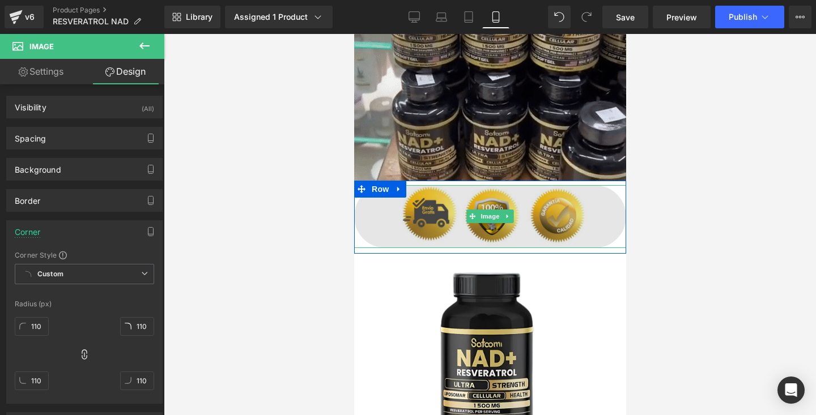
click at [389, 200] on img at bounding box center [489, 216] width 272 height 63
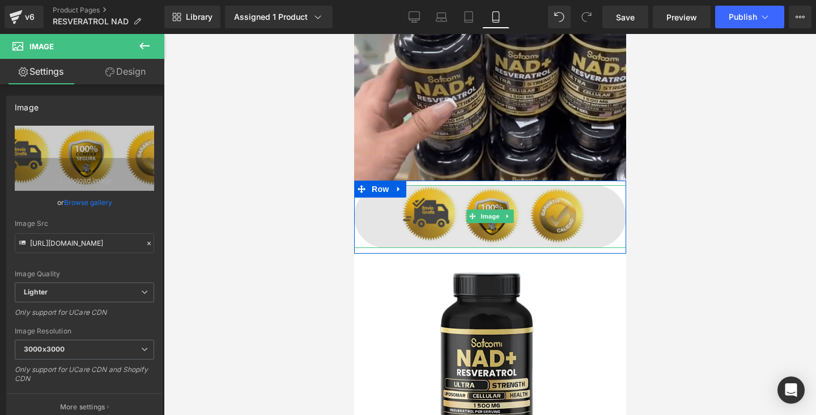
click at [377, 234] on img at bounding box center [489, 216] width 272 height 63
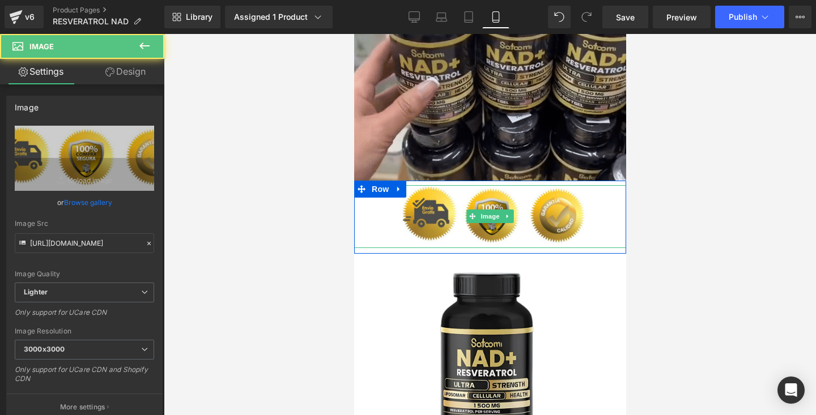
click at [358, 241] on div at bounding box center [489, 216] width 272 height 63
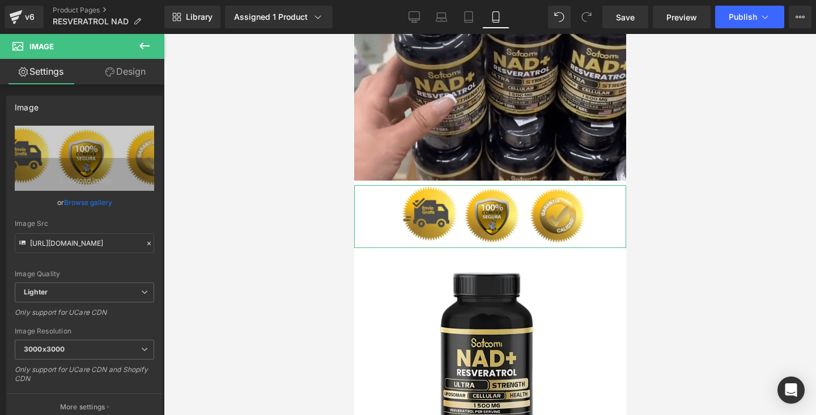
click at [123, 76] on link "Design" at bounding box center [125, 71] width 82 height 25
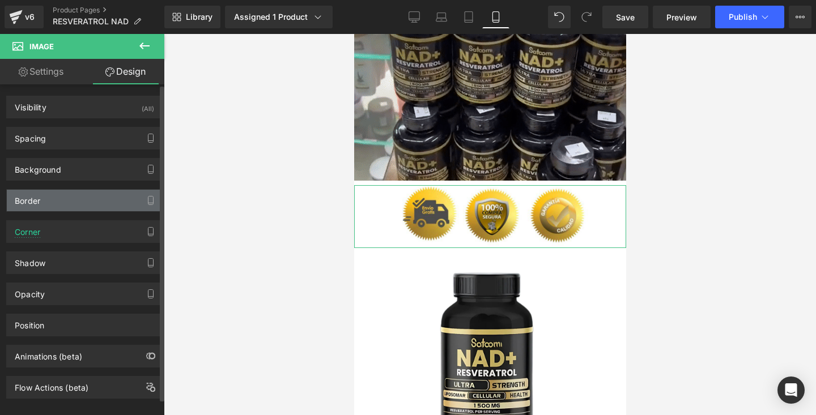
click at [82, 203] on div "Border" at bounding box center [84, 201] width 155 height 22
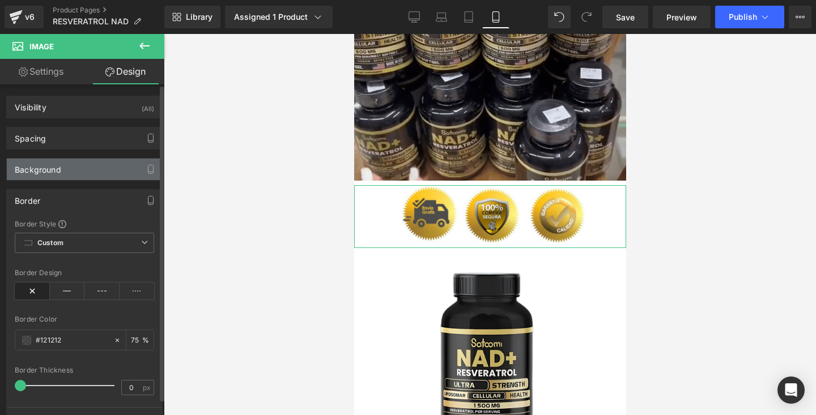
click at [78, 169] on div "Background" at bounding box center [84, 170] width 155 height 22
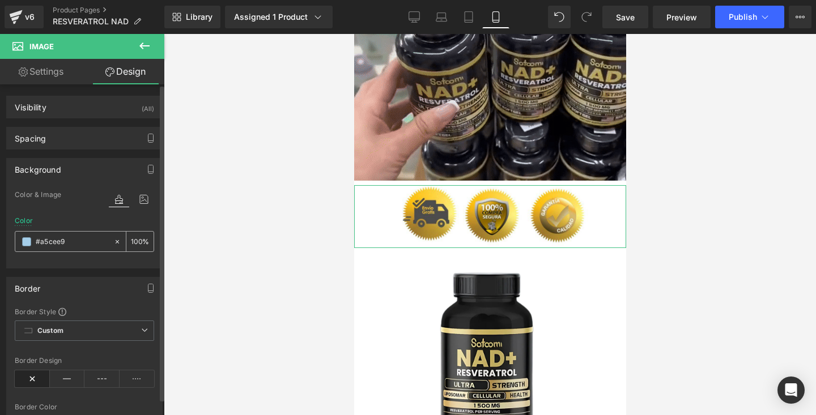
click at [86, 242] on input "#a5cee9" at bounding box center [72, 242] width 72 height 12
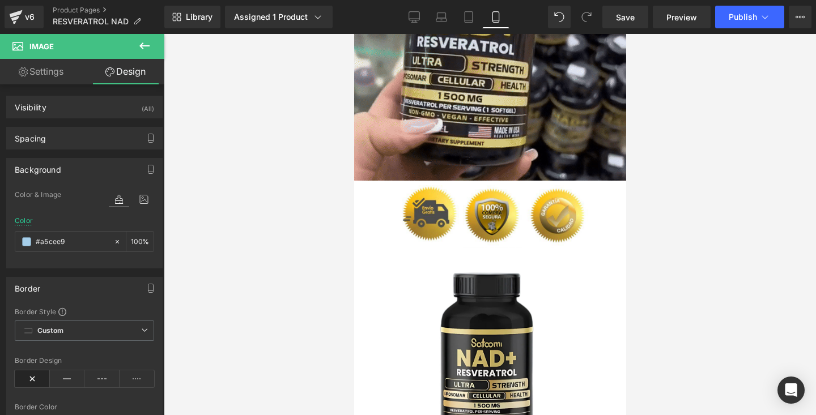
click at [220, 272] on div at bounding box center [490, 224] width 652 height 381
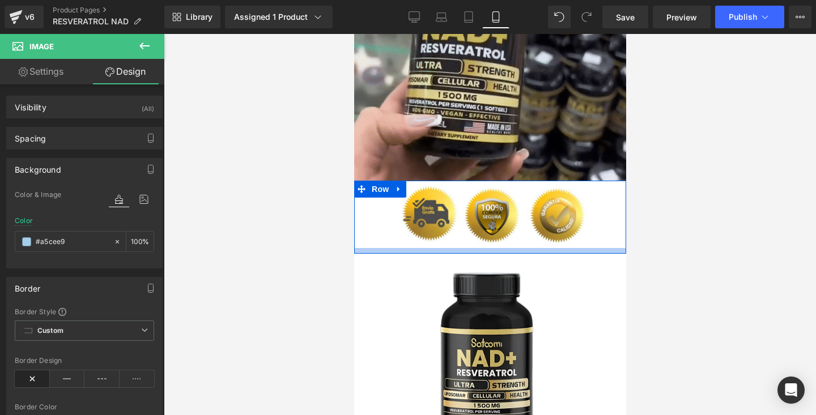
click at [373, 251] on div at bounding box center [489, 251] width 272 height 6
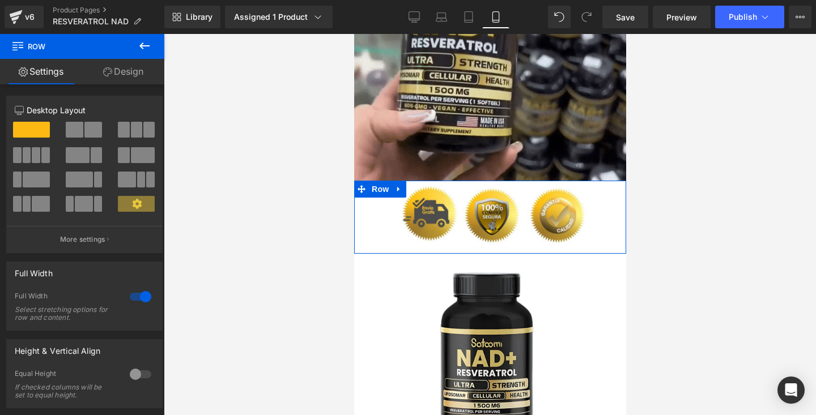
click at [125, 79] on link "Design" at bounding box center [123, 71] width 82 height 25
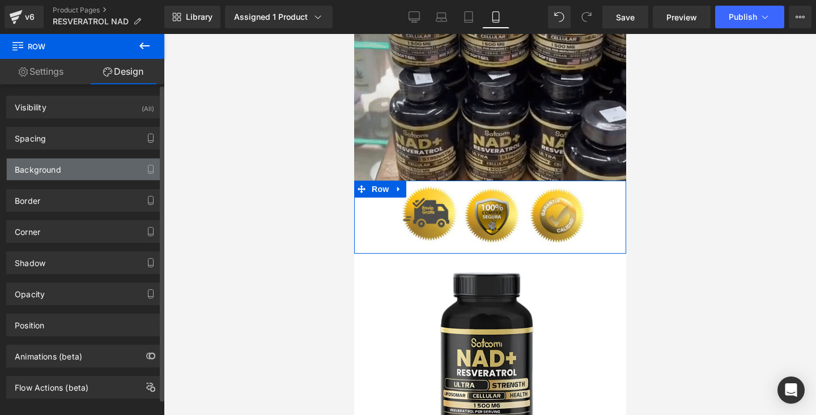
type input "transparent"
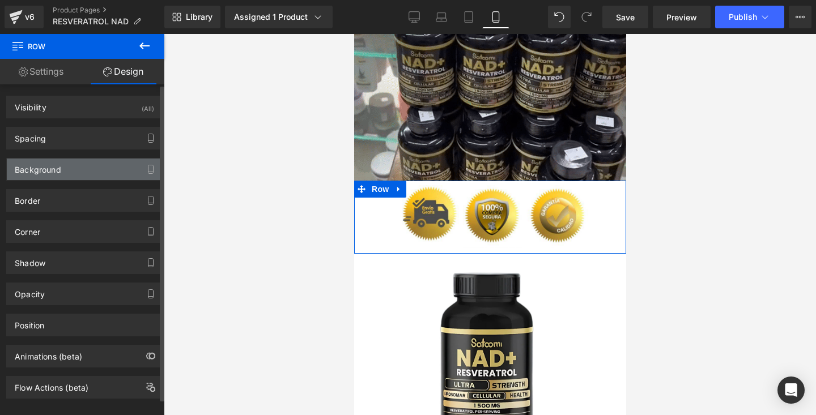
type input "0"
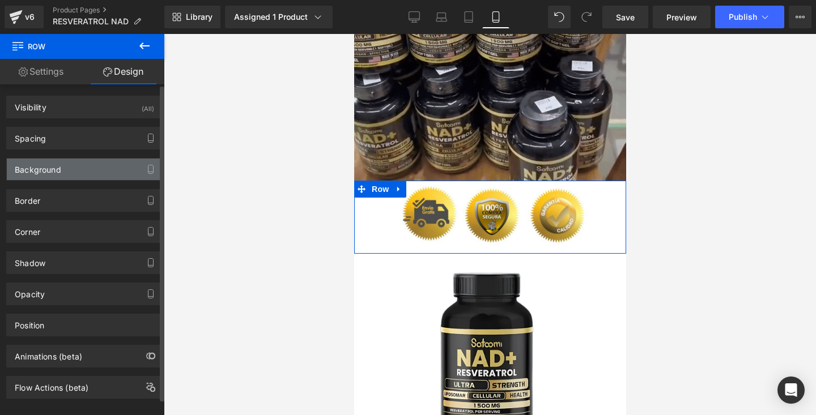
click at [73, 177] on div "Background" at bounding box center [84, 170] width 155 height 22
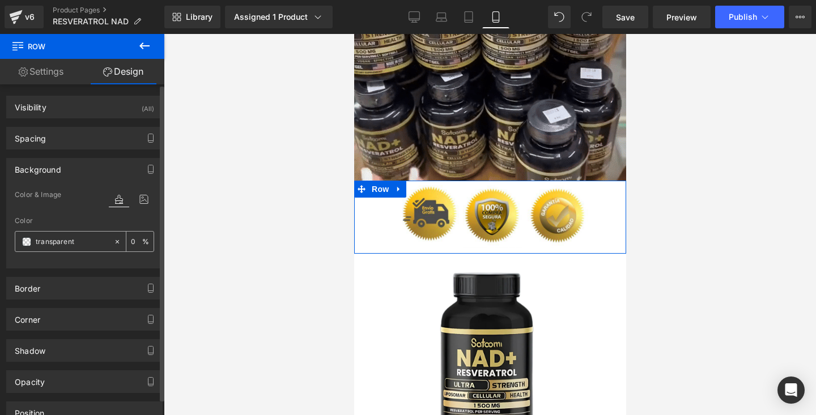
click at [89, 237] on input "transparent" at bounding box center [72, 242] width 72 height 12
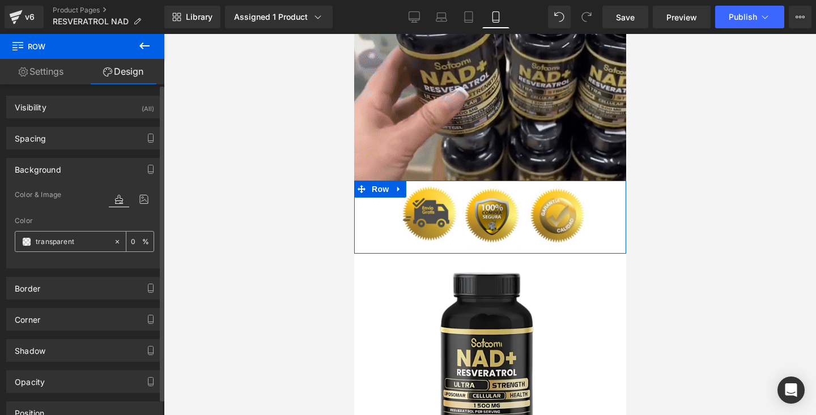
paste input "#a5cee9"
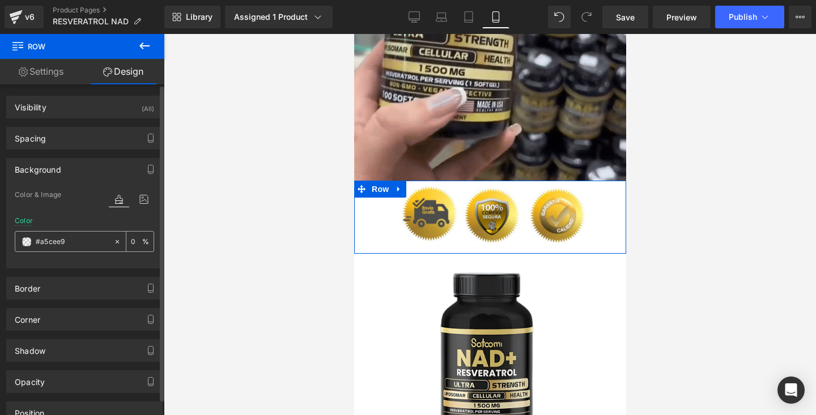
type input "#a5cee9"
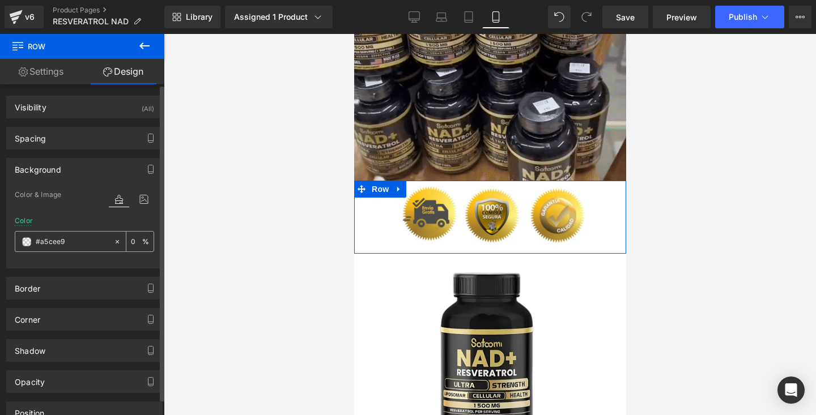
type input "100"
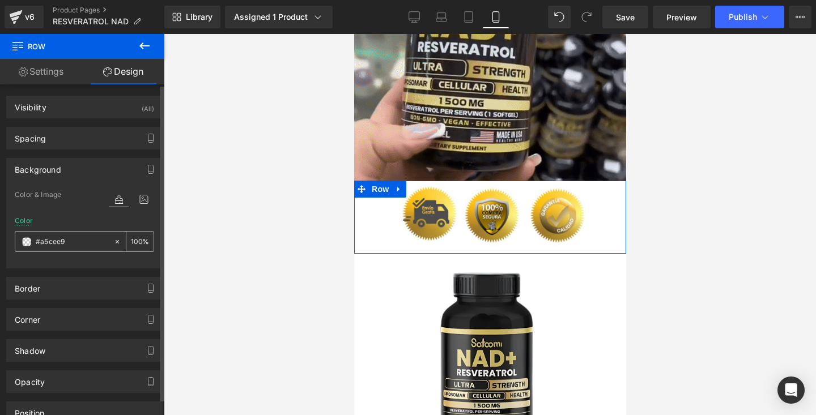
click at [131, 245] on input "100" at bounding box center [136, 241] width 11 height 12
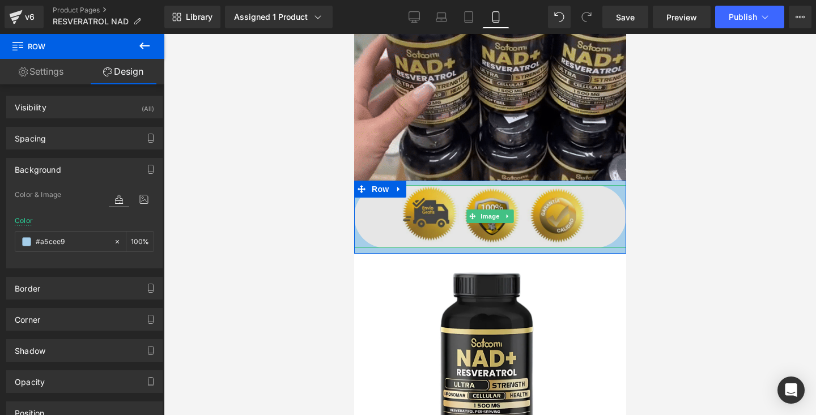
click at [378, 212] on img at bounding box center [489, 216] width 272 height 63
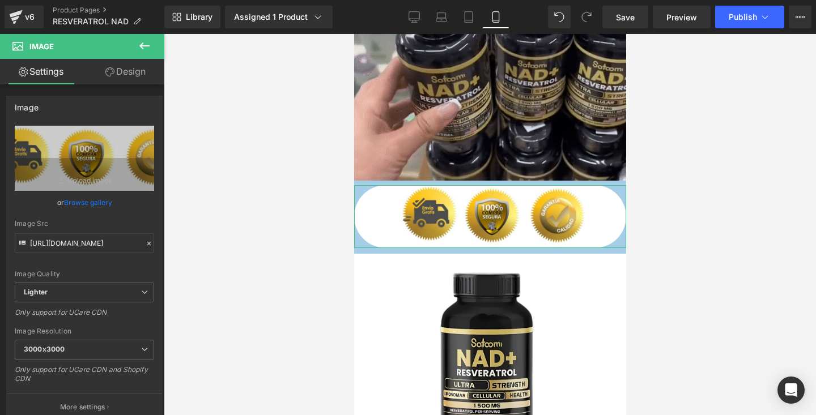
click at [114, 77] on link "Design" at bounding box center [125, 71] width 82 height 25
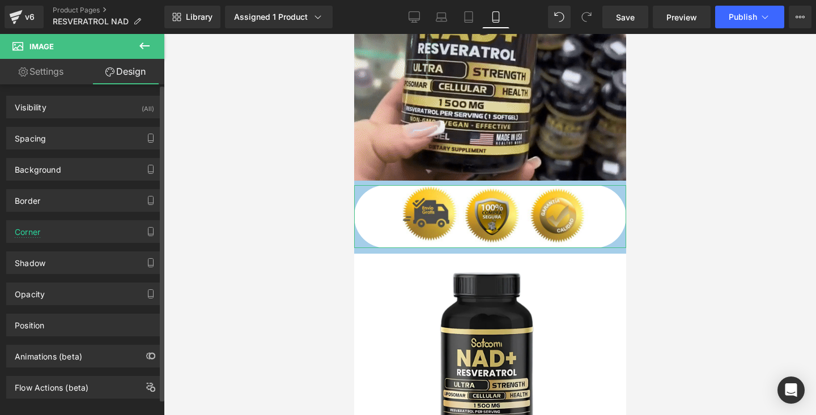
click at [76, 150] on div "Background Color & Image color rgba(165, 206, 233, 1) Color #a5cee9 100 % Image…" at bounding box center [84, 165] width 169 height 31
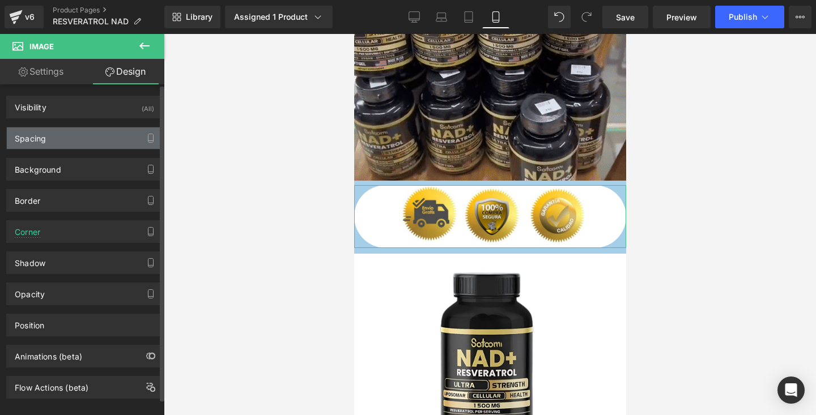
click at [64, 143] on div "Spacing" at bounding box center [84, 138] width 155 height 22
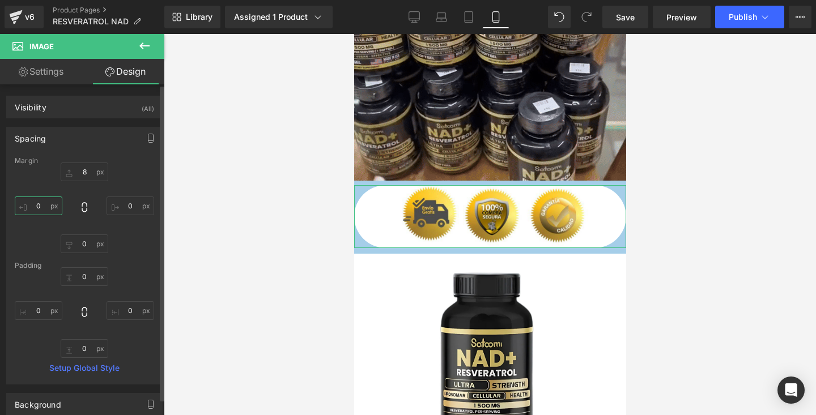
click at [45, 205] on input "0" at bounding box center [39, 206] width 48 height 19
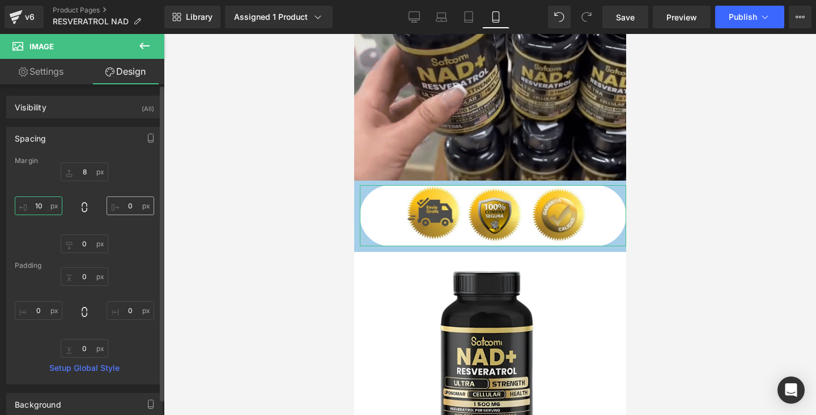
type input "10"
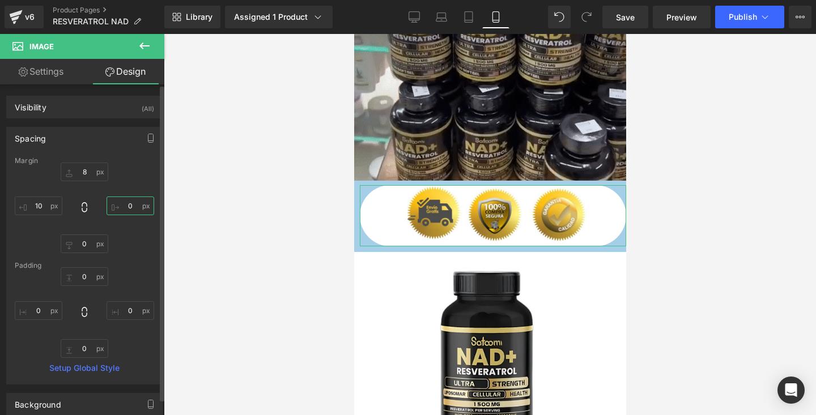
click at [126, 203] on input "0" at bounding box center [130, 206] width 48 height 19
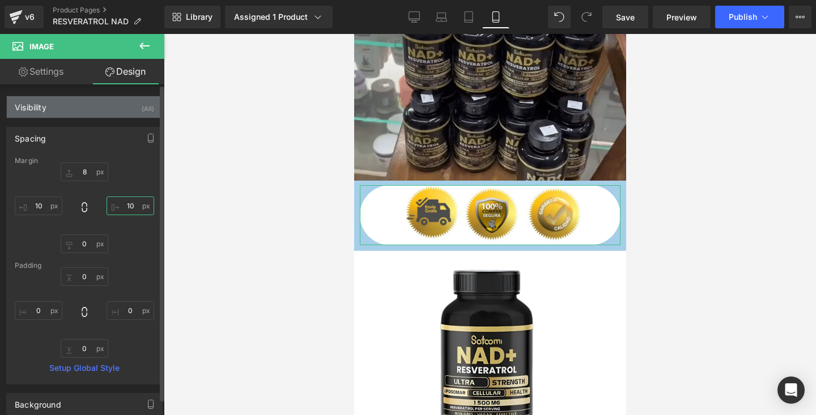
type input "10"
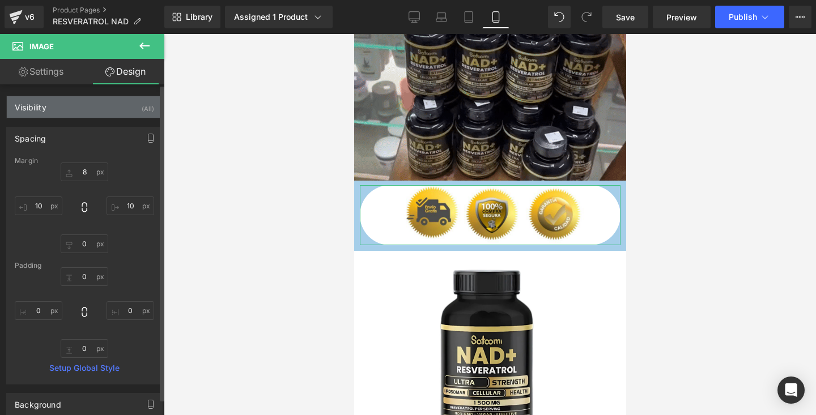
click at [113, 104] on div "Visibility (All)" at bounding box center [84, 107] width 155 height 22
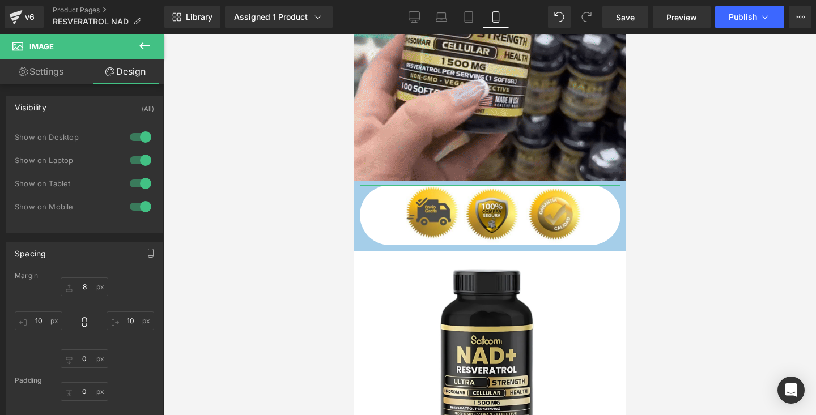
click at [126, 75] on link "Design" at bounding box center [125, 71] width 82 height 25
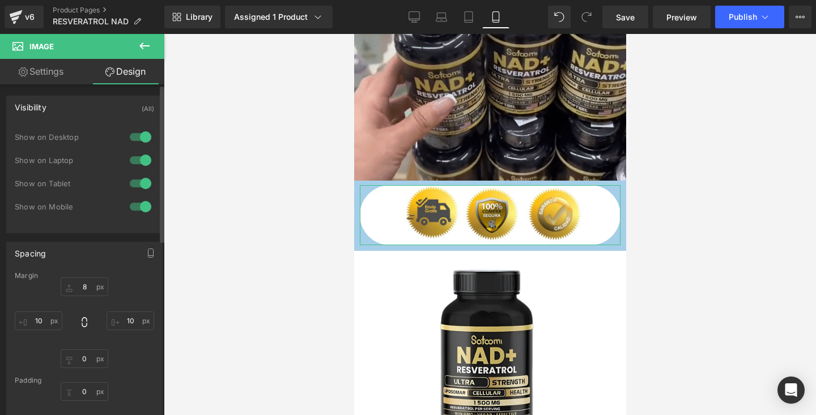
click at [113, 123] on div "Visibility (All) 0|0|0|0 1 Show on Desktop 1 Show on Laptop 1 Show on Tablet 1 …" at bounding box center [84, 165] width 156 height 138
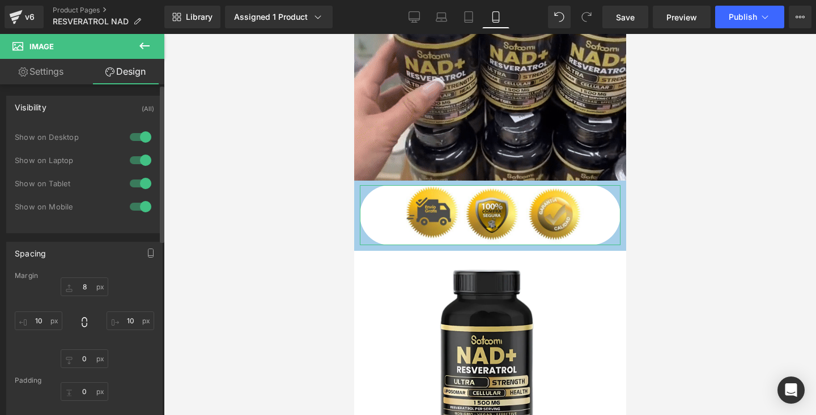
click at [105, 110] on div "Visibility (All)" at bounding box center [84, 107] width 155 height 22
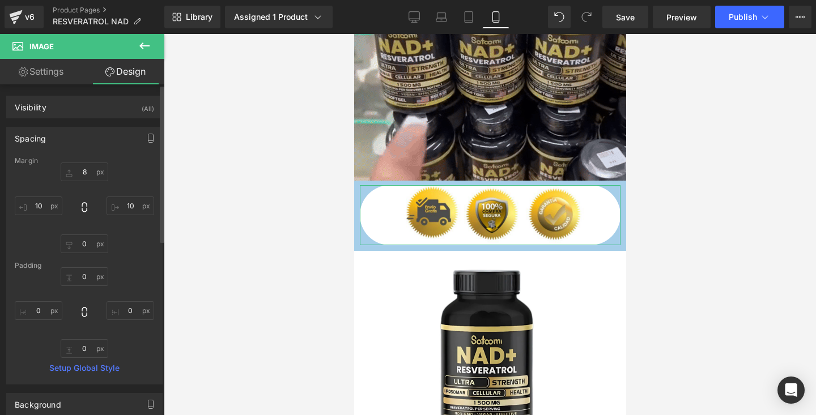
click at [89, 141] on div "Spacing" at bounding box center [84, 138] width 155 height 22
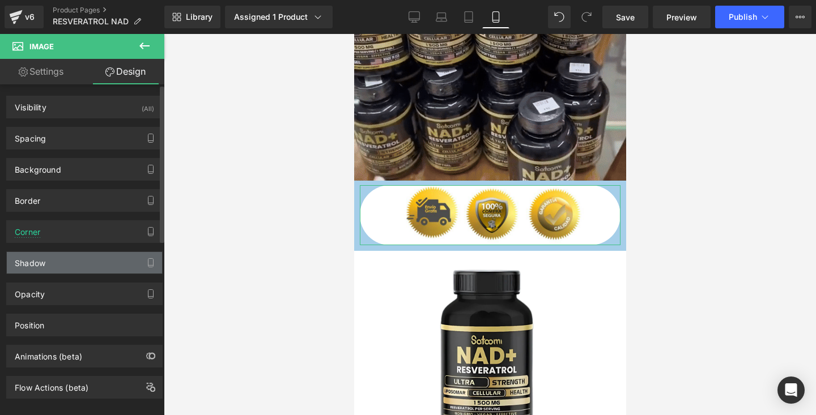
click at [60, 266] on div "Shadow" at bounding box center [84, 263] width 155 height 22
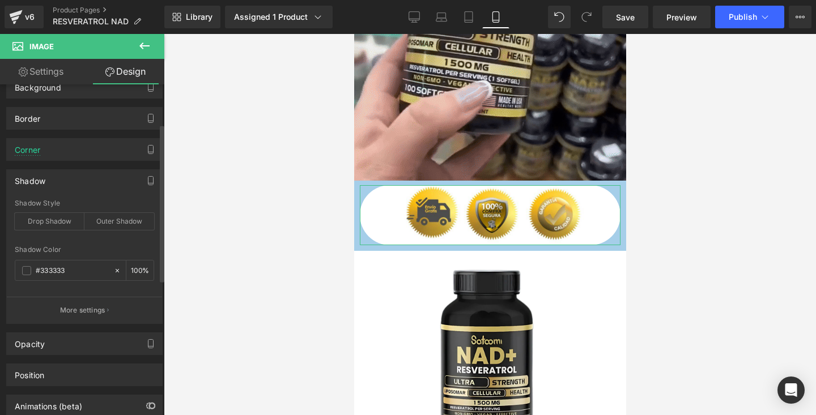
scroll to position [83, 0]
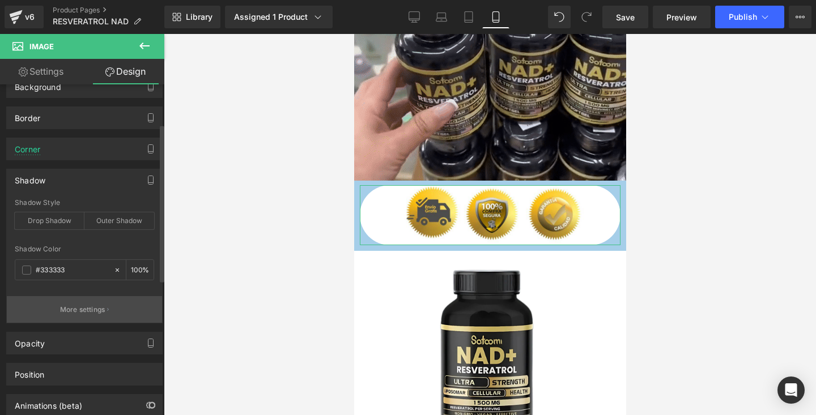
click at [83, 306] on p "More settings" at bounding box center [82, 310] width 45 height 10
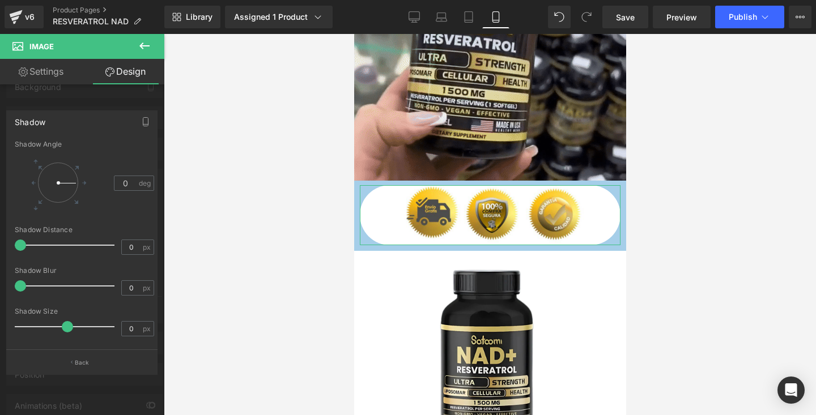
scroll to position [55, 0]
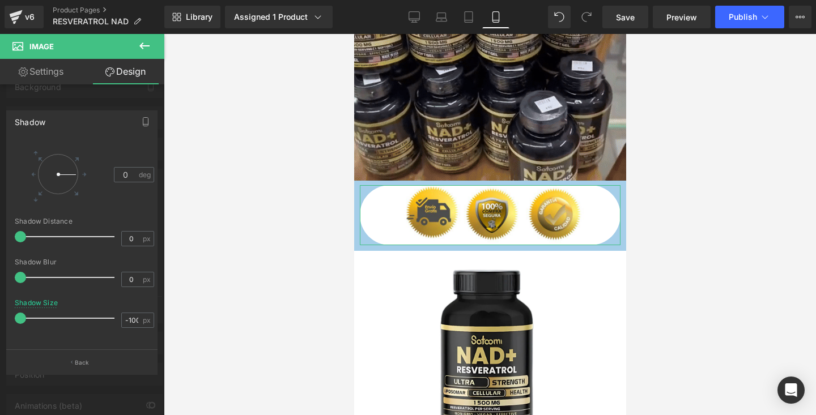
drag, startPoint x: 62, startPoint y: 318, endPoint x: 6, endPoint y: 323, distance: 56.3
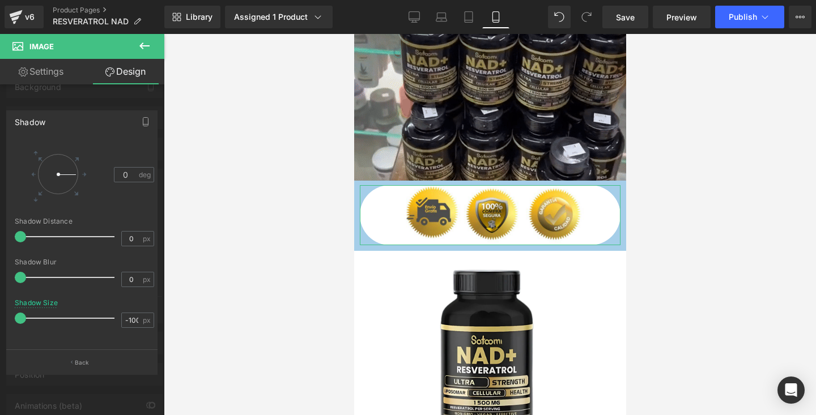
click at [6, 323] on div "Shadow outset Shadow Type INSET OUTSET 0 Shadow Angle 0 deg 0px Shadow Distance…" at bounding box center [82, 238] width 164 height 272
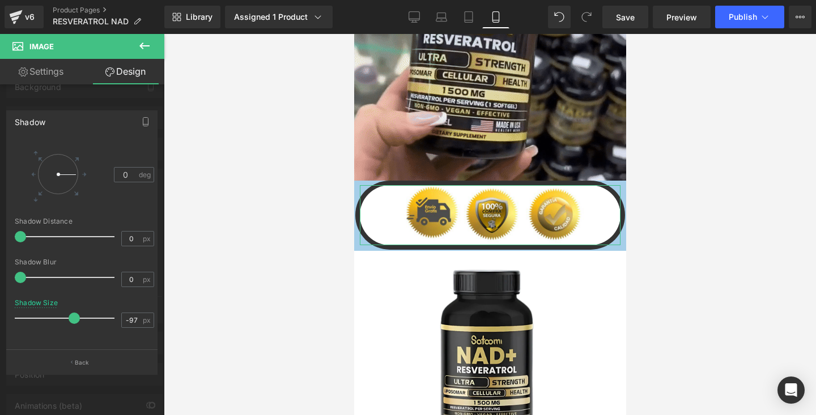
type input "-100"
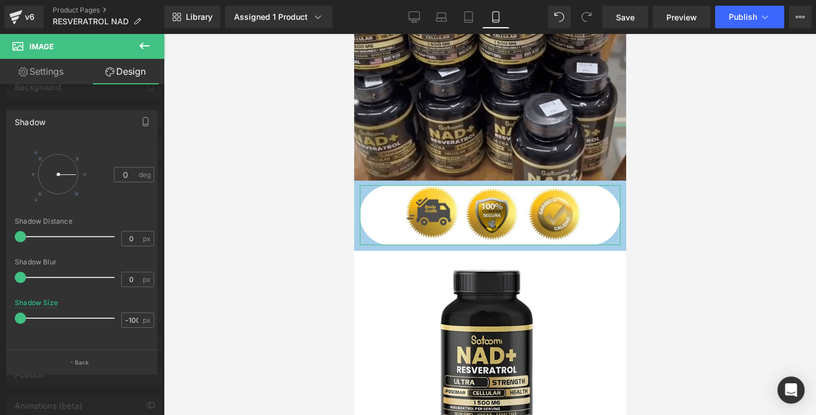
drag, startPoint x: 20, startPoint y: 321, endPoint x: 0, endPoint y: 322, distance: 19.9
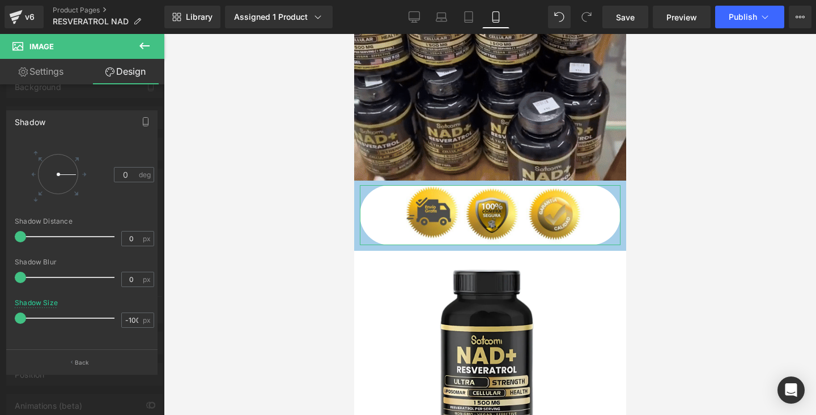
click at [0, 322] on div "Shadow outset Shadow Type INSET OUTSET 0 Shadow Angle 0 deg 0px Shadow Distance…" at bounding box center [82, 238] width 164 height 272
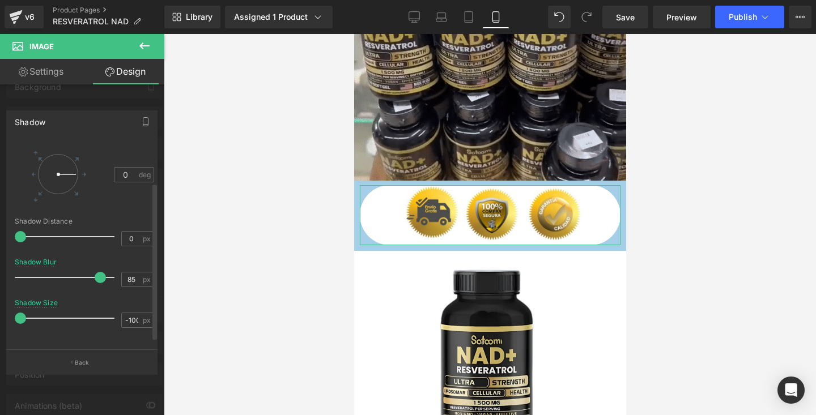
drag, startPoint x: 19, startPoint y: 278, endPoint x: 95, endPoint y: 278, distance: 75.9
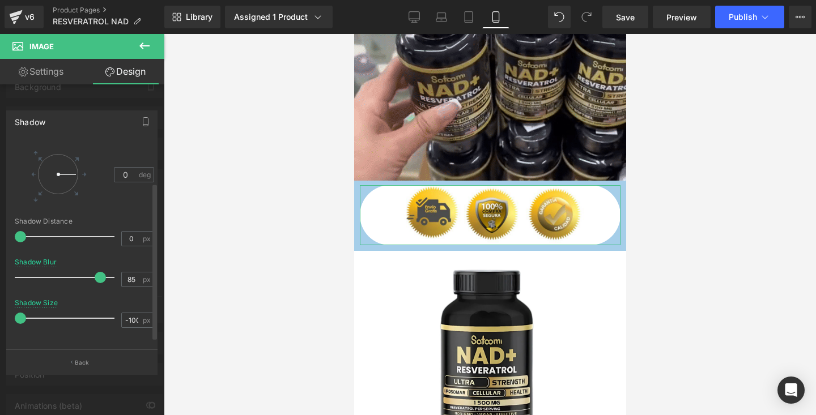
click at [95, 278] on span at bounding box center [100, 277] width 11 height 11
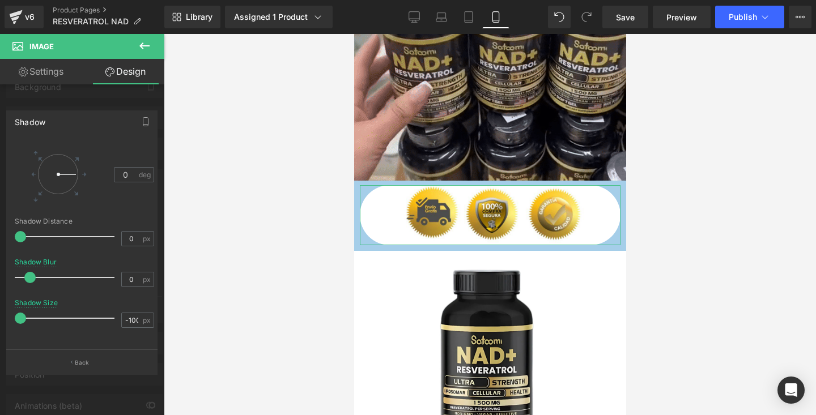
drag, startPoint x: 99, startPoint y: 278, endPoint x: 0, endPoint y: 286, distance: 98.9
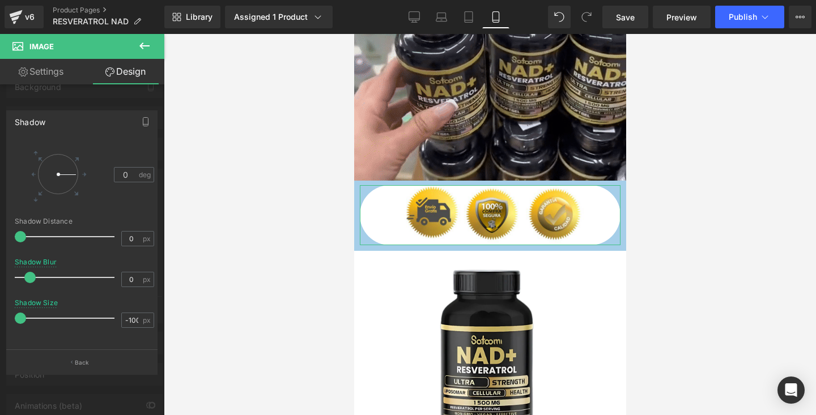
click at [0, 286] on div "Shadow outset Shadow Type INSET OUTSET 0 Shadow Angle 0 deg 0px Shadow Distance…" at bounding box center [82, 238] width 164 height 272
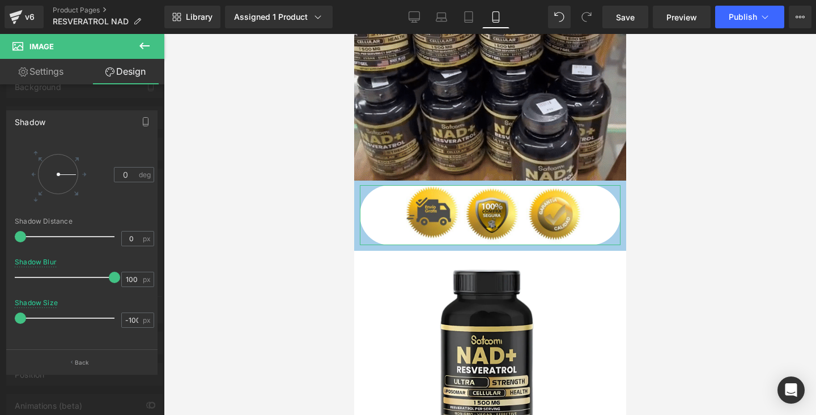
drag, startPoint x: 18, startPoint y: 278, endPoint x: 157, endPoint y: 275, distance: 139.9
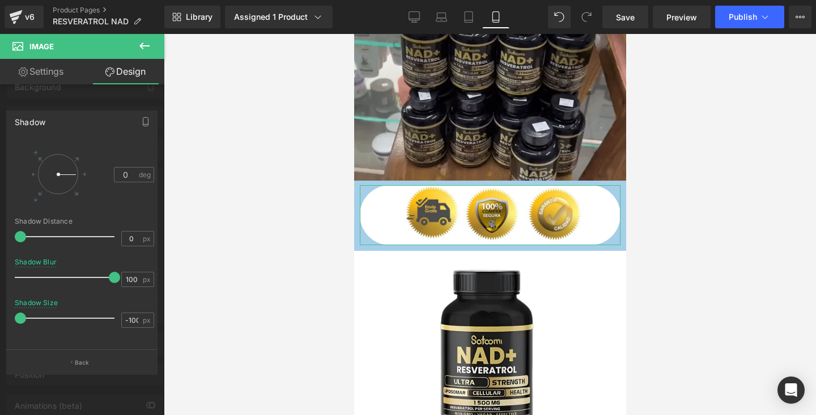
click at [155, 275] on div "outset Shadow Type INSET OUTSET 0 Shadow Angle 0 deg 0px Shadow Distance 0 px 1…" at bounding box center [82, 245] width 150 height 210
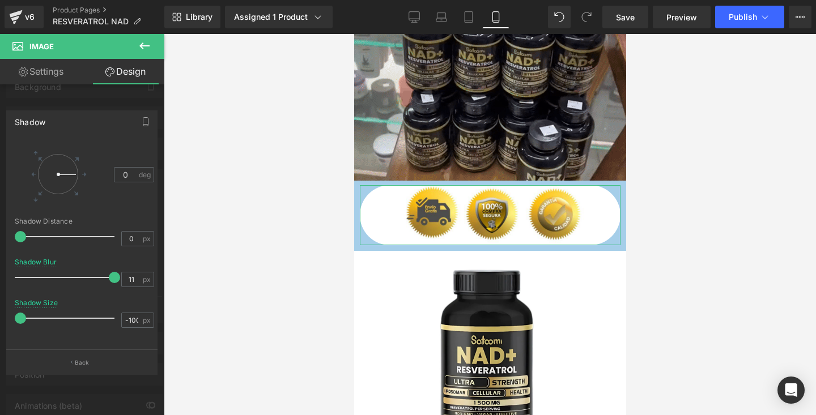
type input "0"
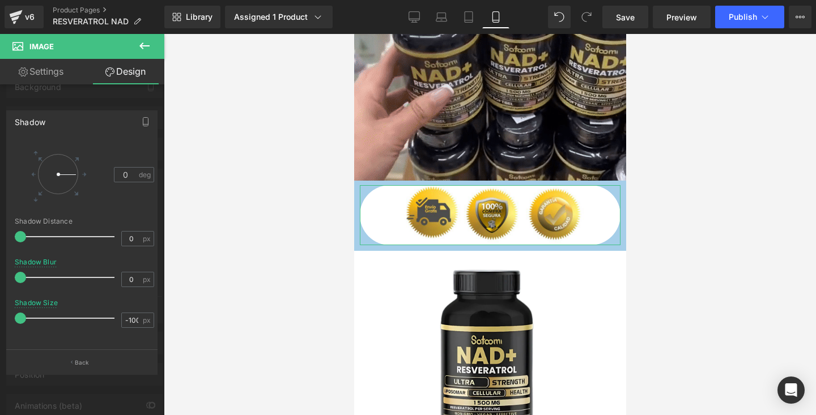
drag, startPoint x: 110, startPoint y: 275, endPoint x: 0, endPoint y: 289, distance: 111.3
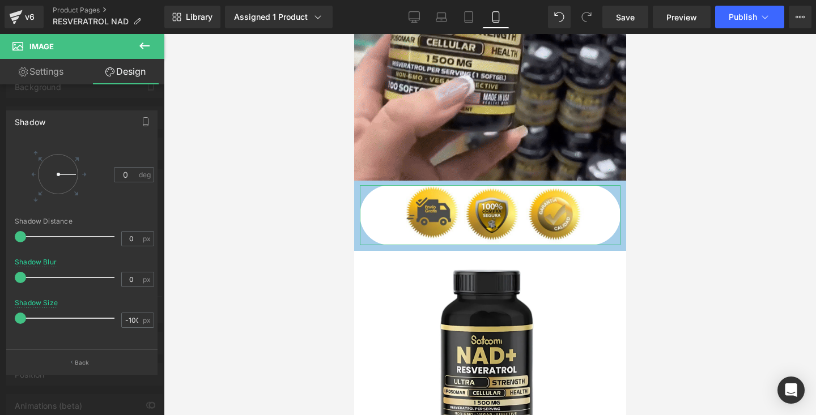
click at [0, 289] on div "Shadow outset Shadow Type INSET OUTSET 0 Shadow Angle 0 deg 0px Shadow Distance…" at bounding box center [82, 238] width 164 height 272
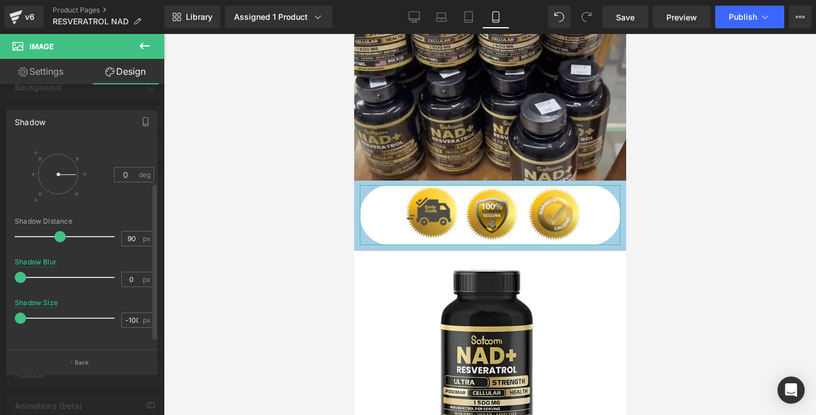
drag, startPoint x: 23, startPoint y: 238, endPoint x: 105, endPoint y: 242, distance: 82.2
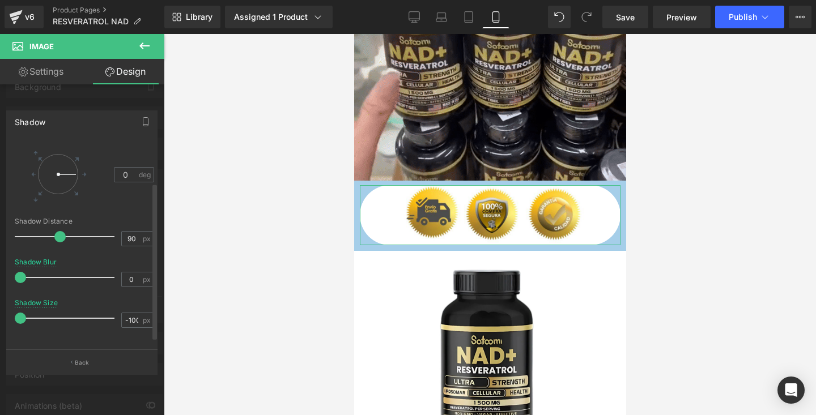
click at [105, 242] on div at bounding box center [67, 236] width 94 height 23
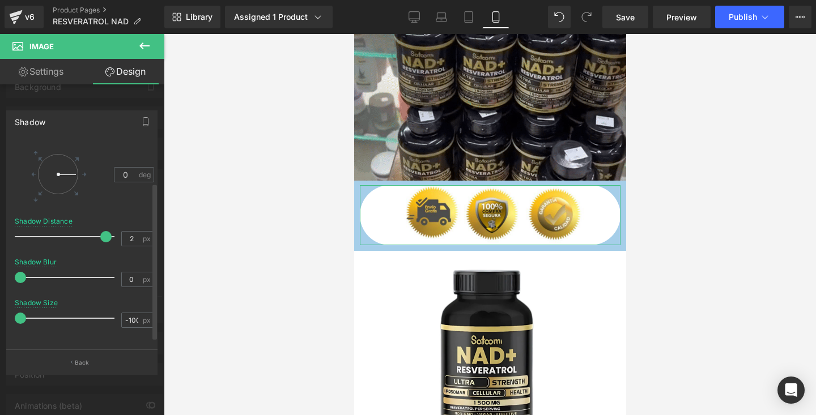
type input "0"
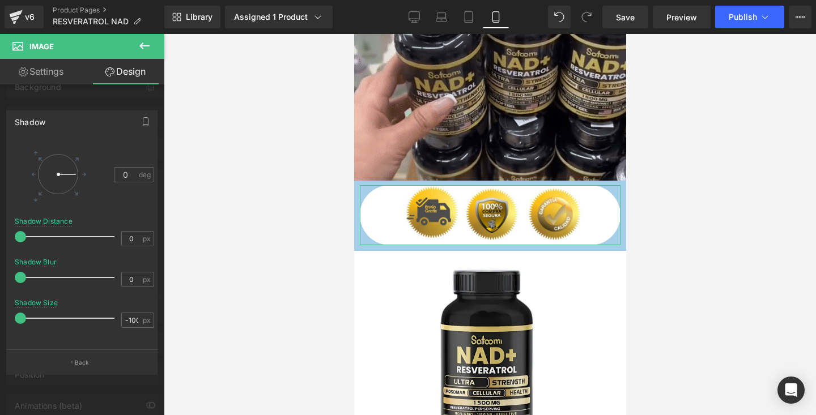
drag, startPoint x: 101, startPoint y: 240, endPoint x: 1, endPoint y: 244, distance: 99.8
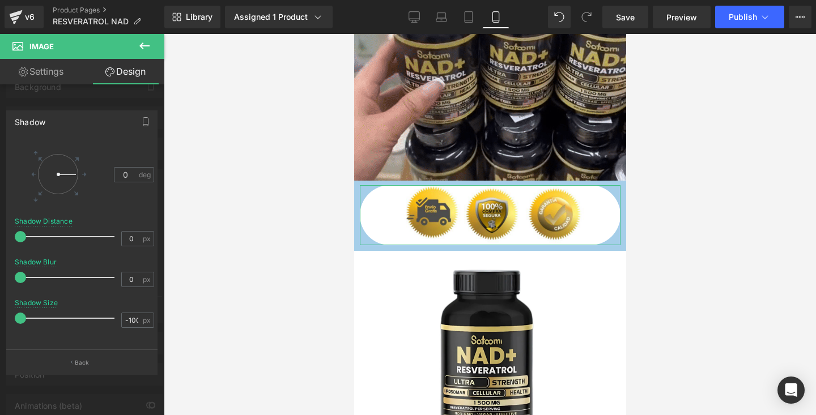
click at [1, 244] on div "Shadow outset Shadow Type INSET OUTSET 0 Shadow Angle 0 deg 0px Shadow Distance…" at bounding box center [82, 238] width 164 height 272
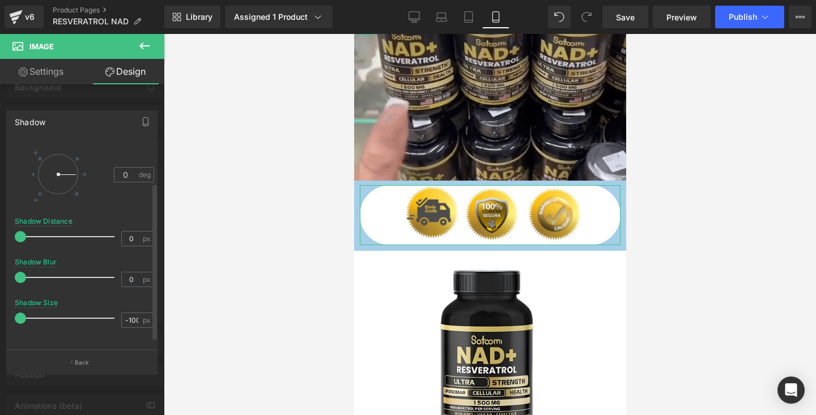
scroll to position [0, 0]
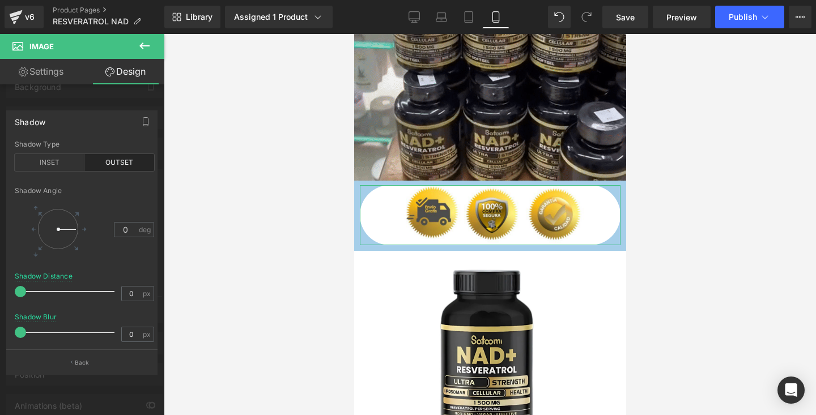
click at [125, 122] on div "Shadow" at bounding box center [82, 122] width 150 height 22
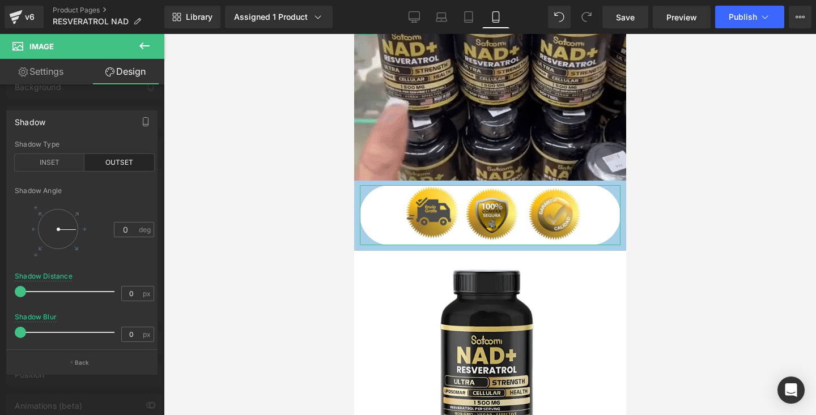
click at [57, 122] on div "Shadow" at bounding box center [82, 122] width 150 height 22
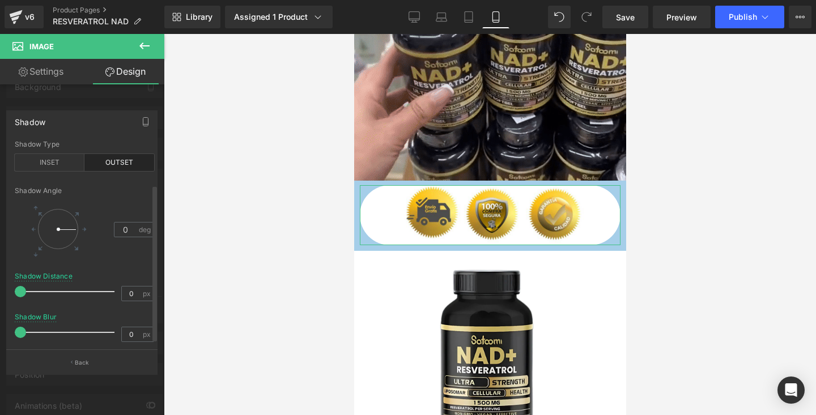
scroll to position [65, 0]
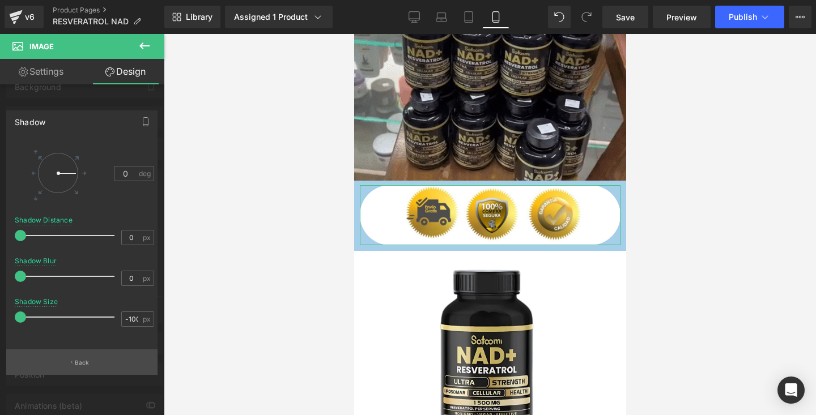
click at [79, 361] on p "Back" at bounding box center [82, 362] width 15 height 8
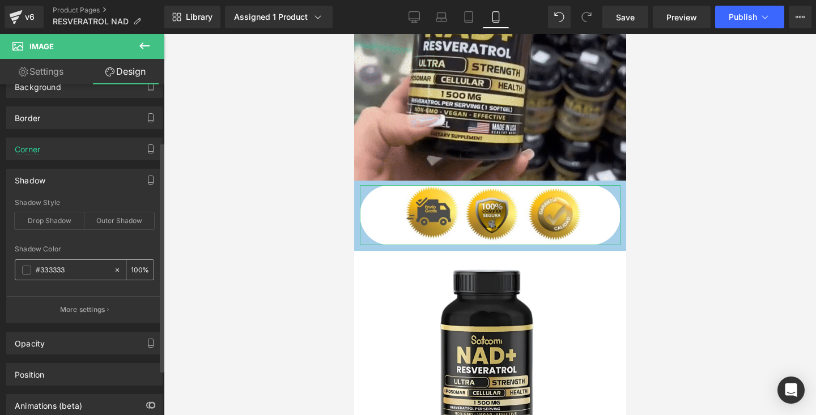
click at [113, 271] on icon at bounding box center [117, 270] width 8 height 8
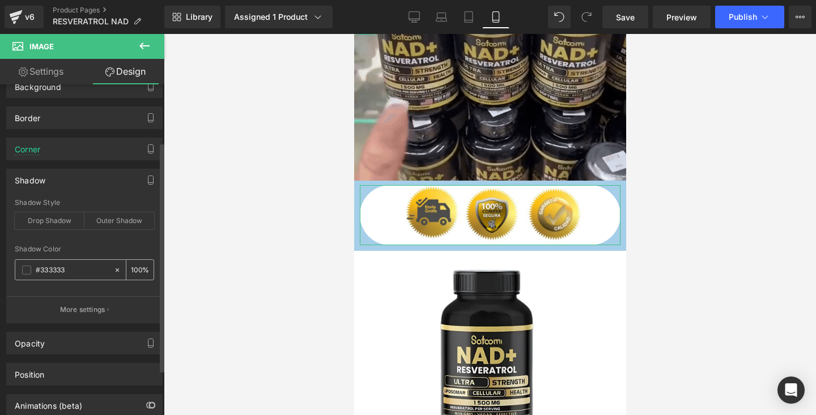
type input "none"
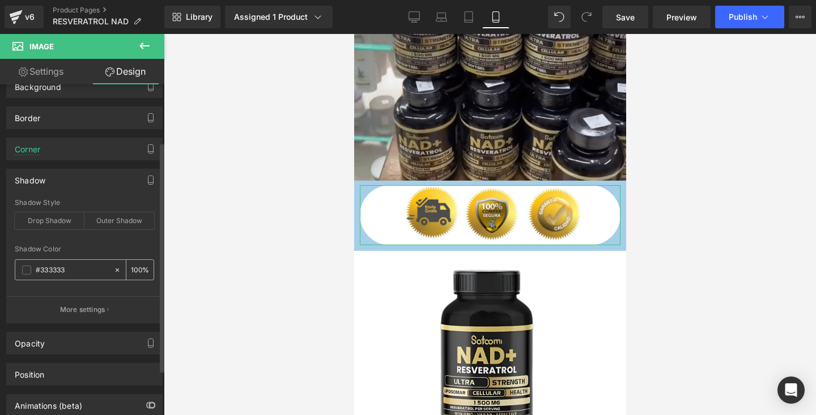
type input "0"
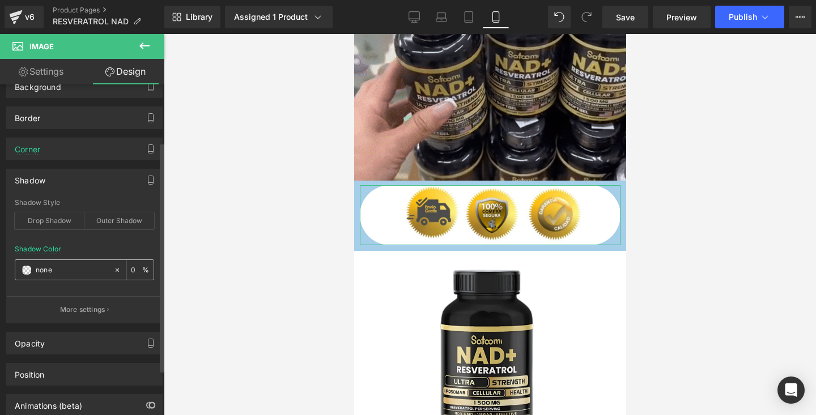
paste input "#a5cee9"
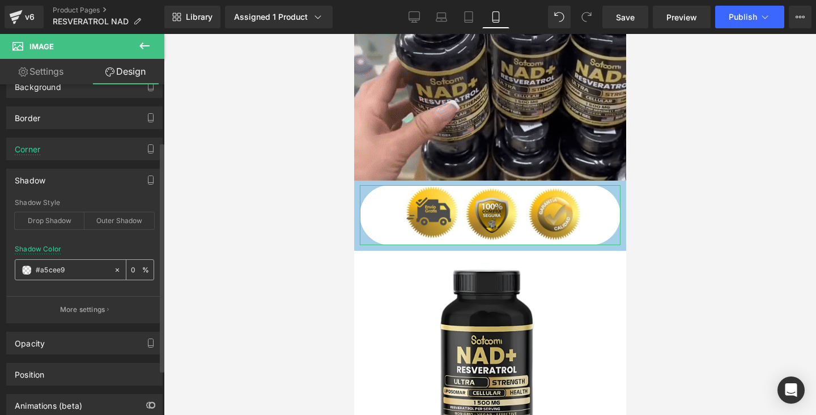
type input "#a5cee9"
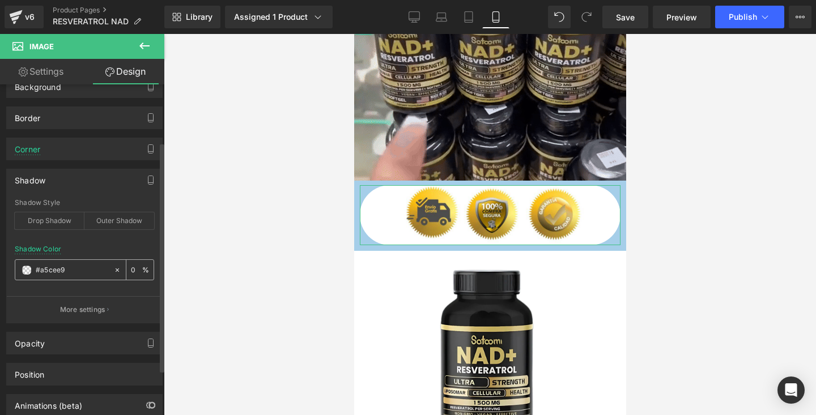
type input "100"
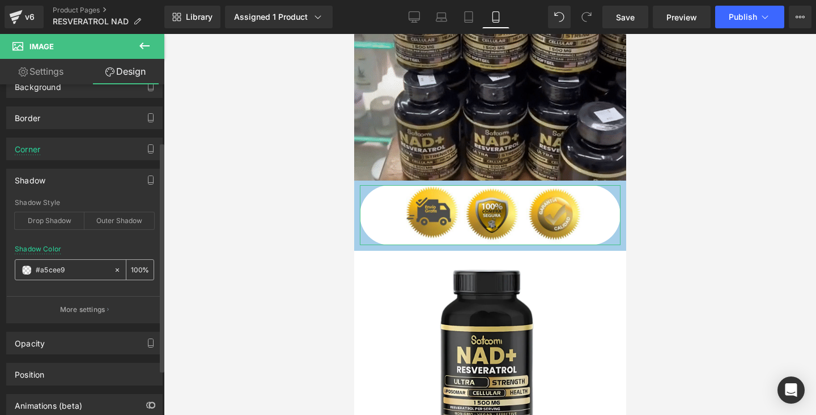
click at [131, 266] on input "100" at bounding box center [136, 269] width 11 height 12
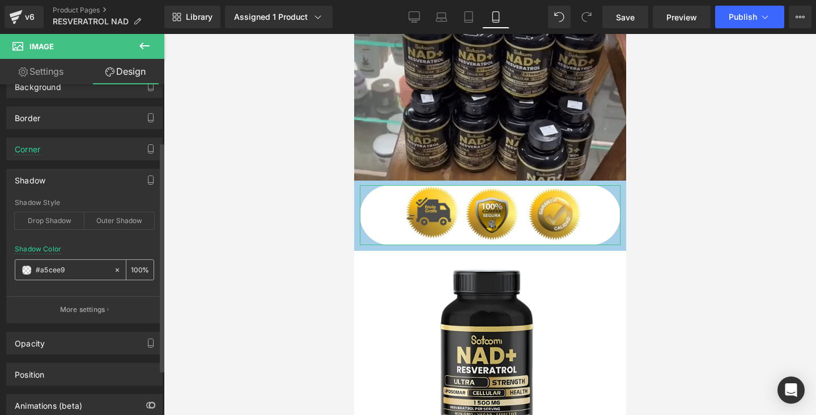
click at [25, 272] on span at bounding box center [26, 270] width 9 height 9
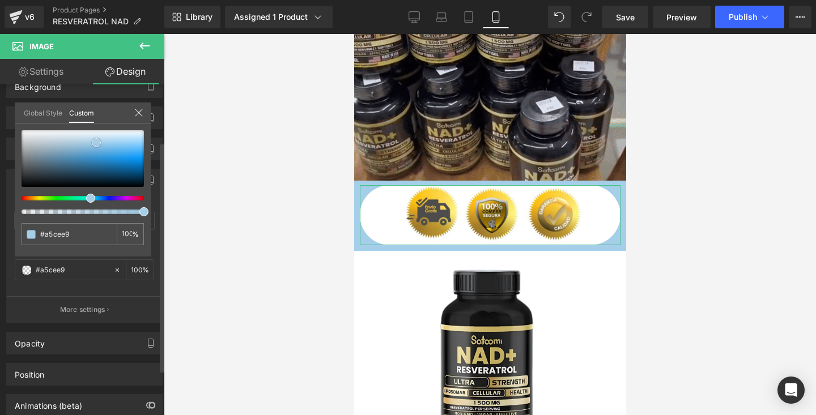
type input "#a4cde9"
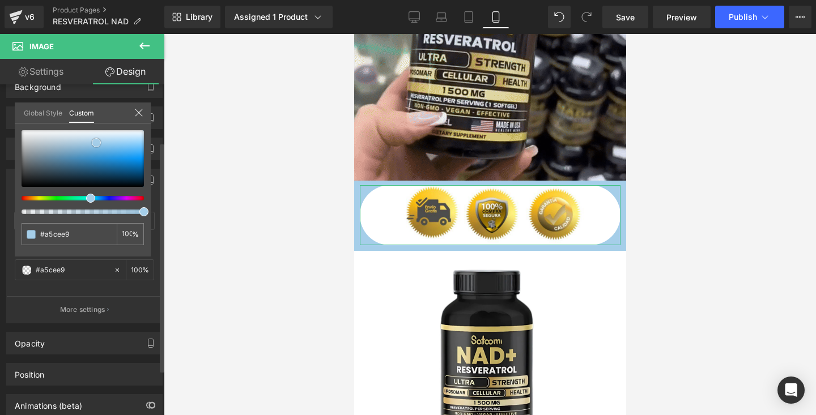
type input "#a4cde9"
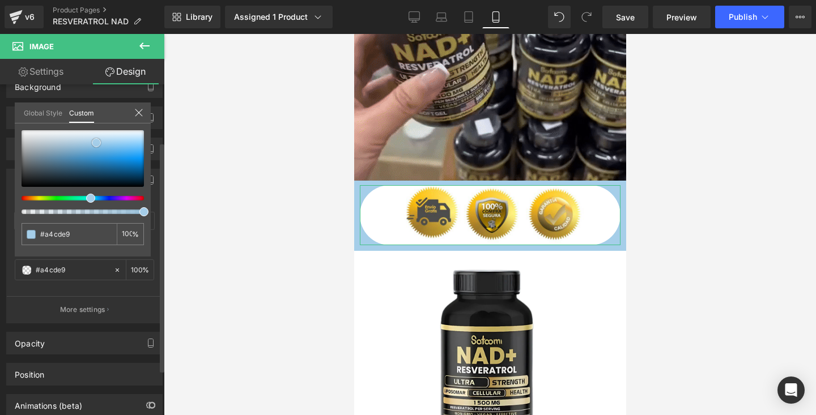
type input "#a3cdea"
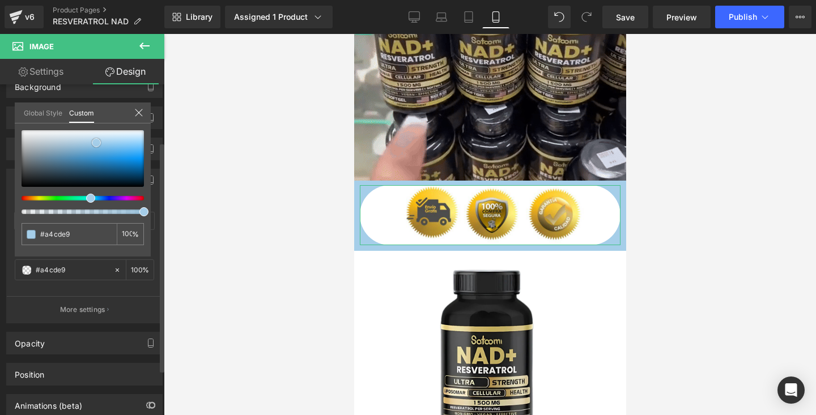
type input "#a3cdea"
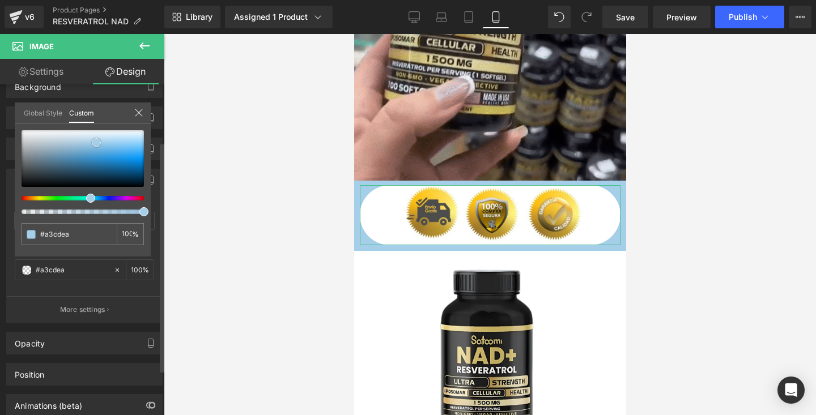
type input "#a3ccea"
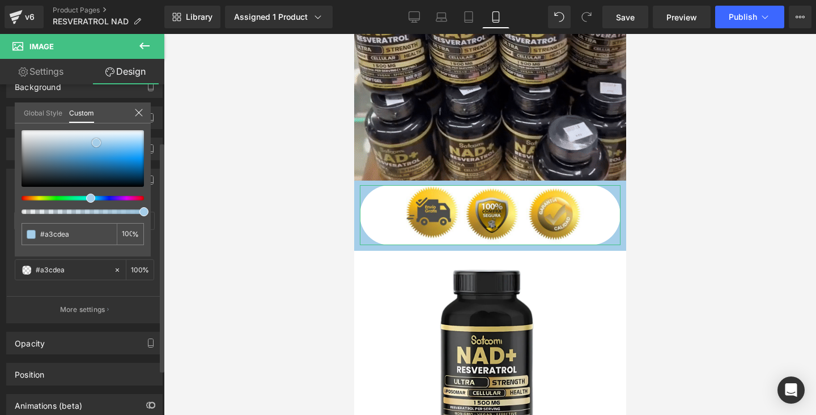
type input "#a3ccea"
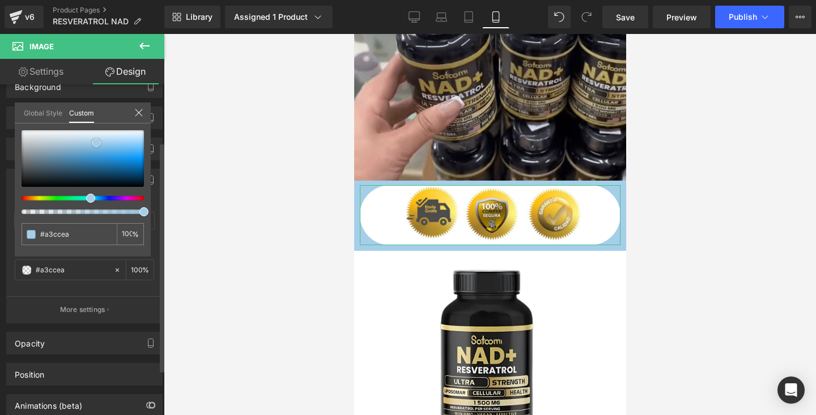
type input "#9fcae9"
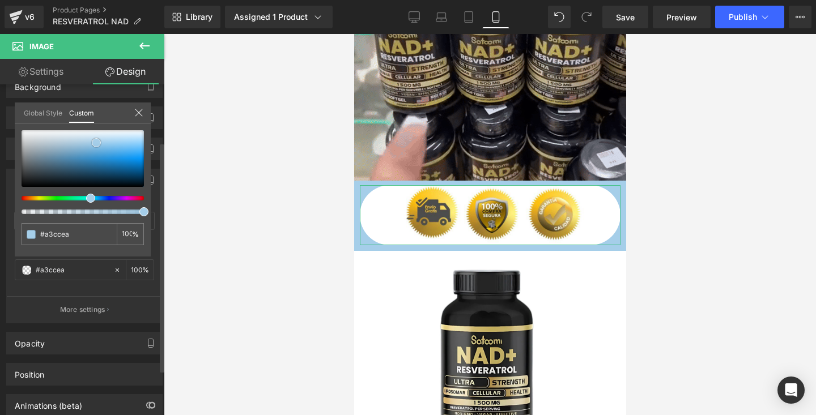
type input "#9fcae9"
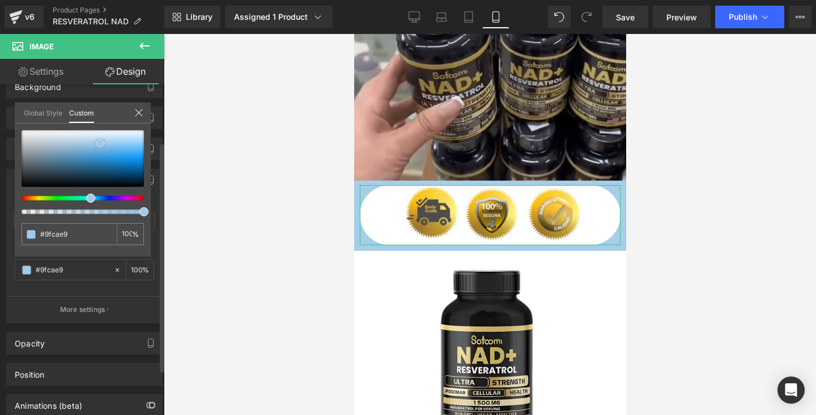
type input "#9ecae9"
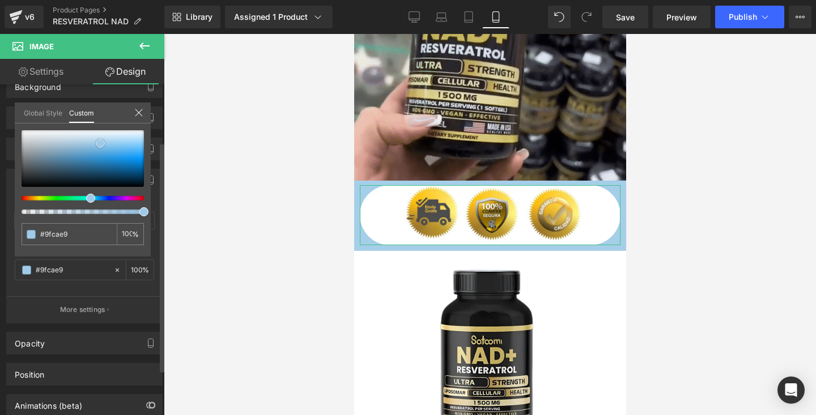
type input "#9ecae9"
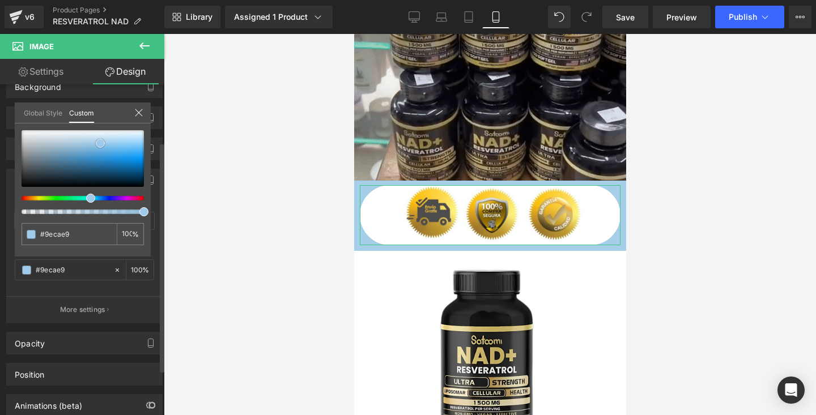
type input "#9dcaeb"
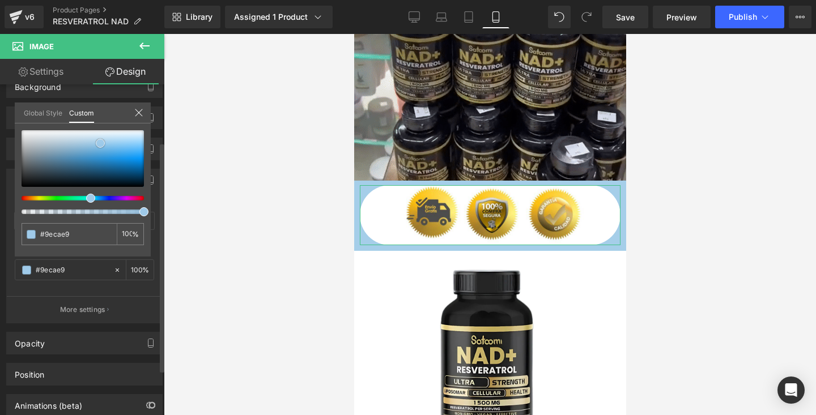
type input "#9dcaeb"
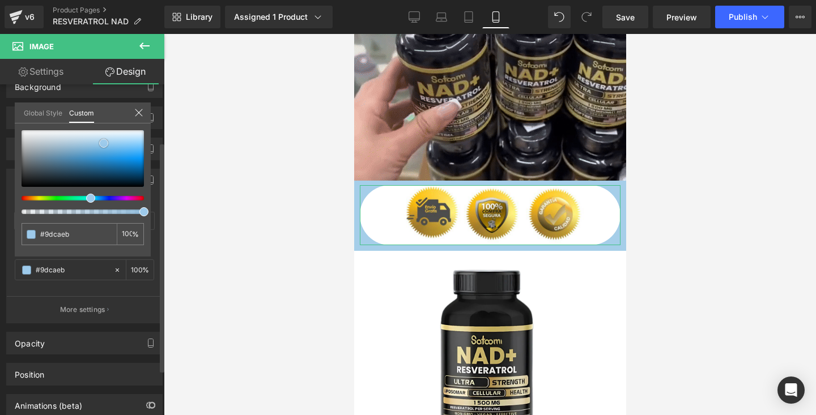
type input "#99c8ea"
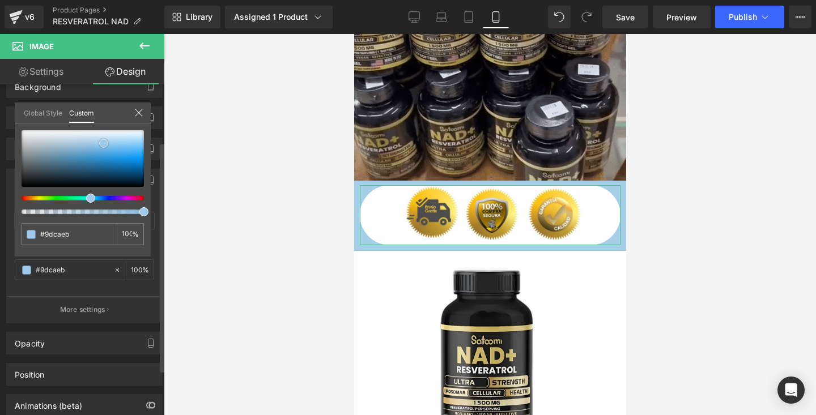
type input "#99c8ea"
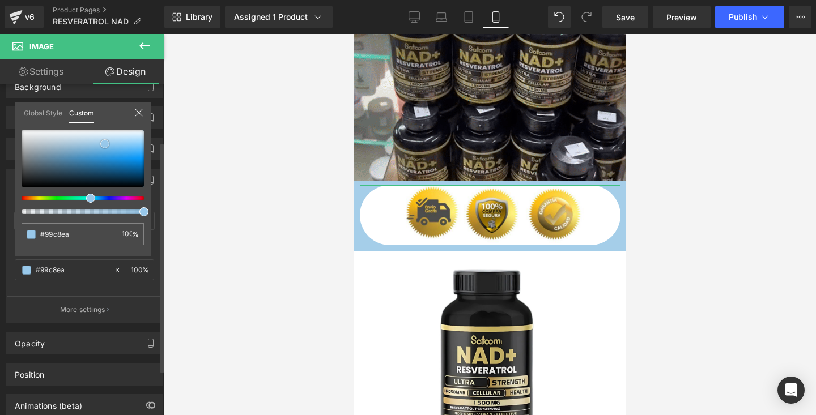
type input "#98c8ea"
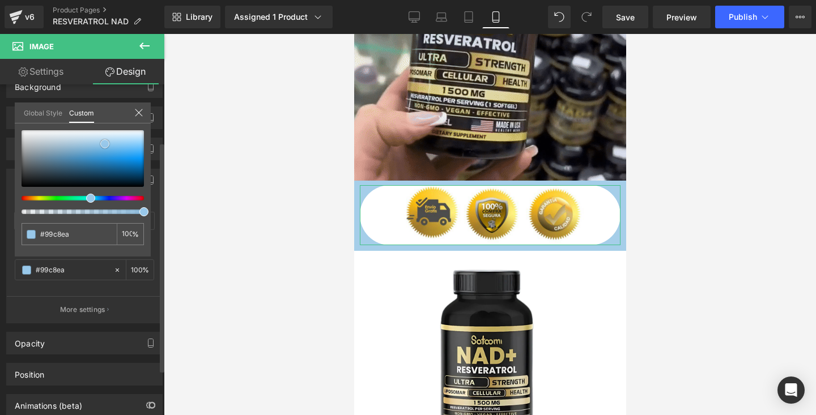
type input "#98c8ea"
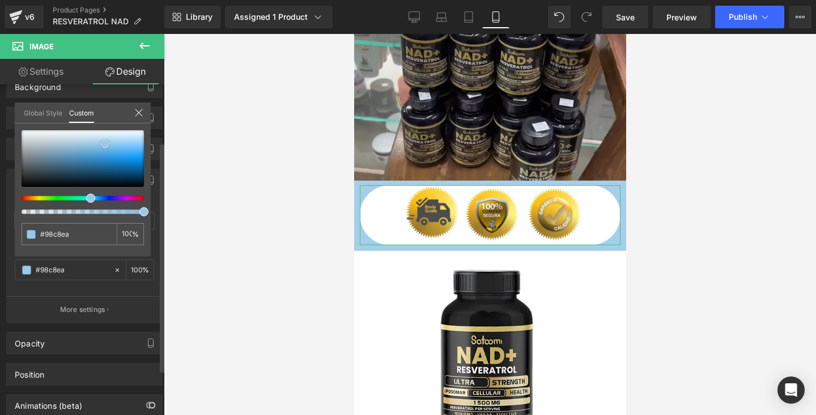
type input "#94c6e9"
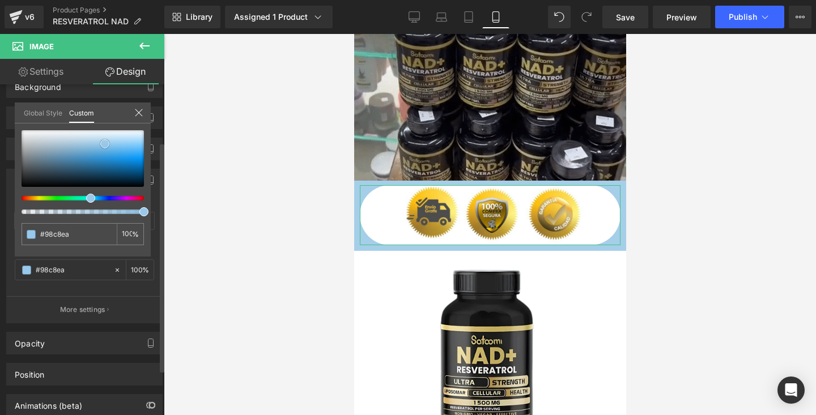
type input "#94c6e9"
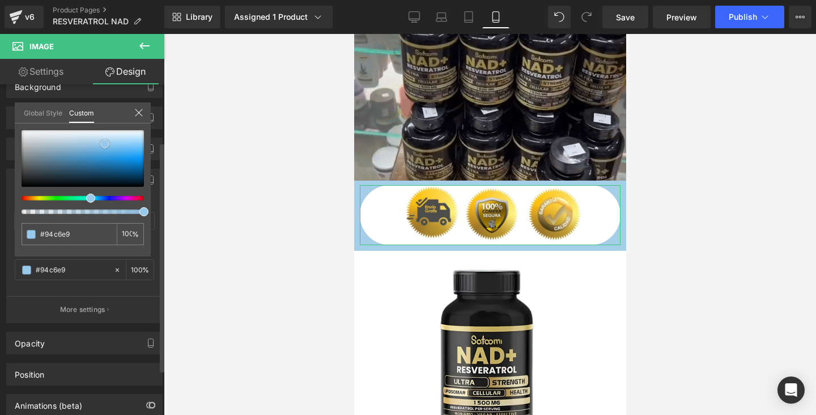
type input "#90c4e9"
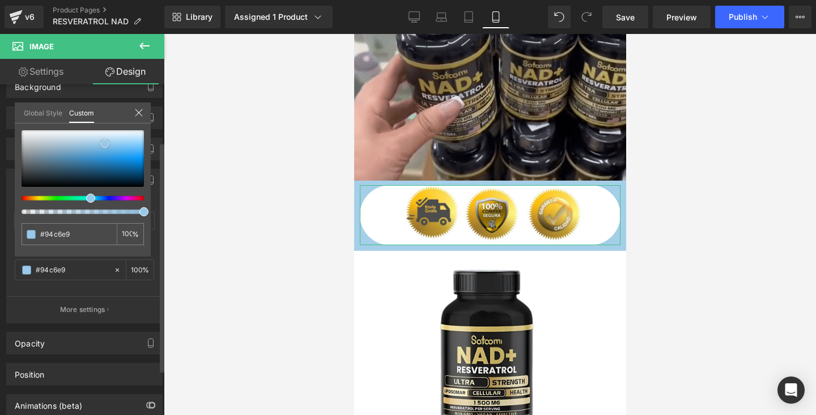
type input "#90c4e9"
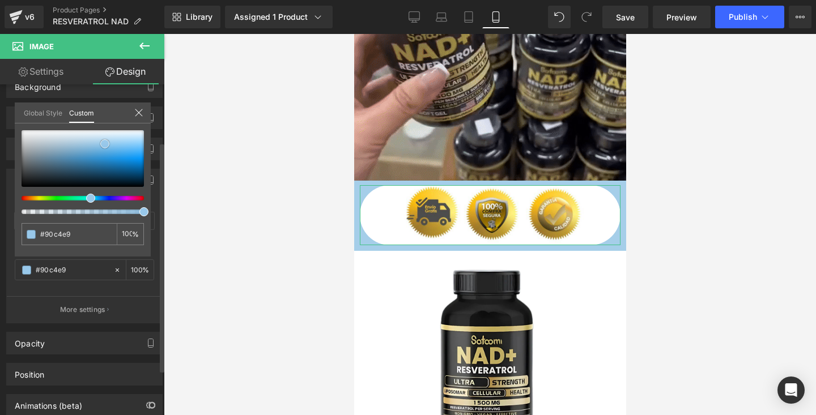
type input "#87bfe7"
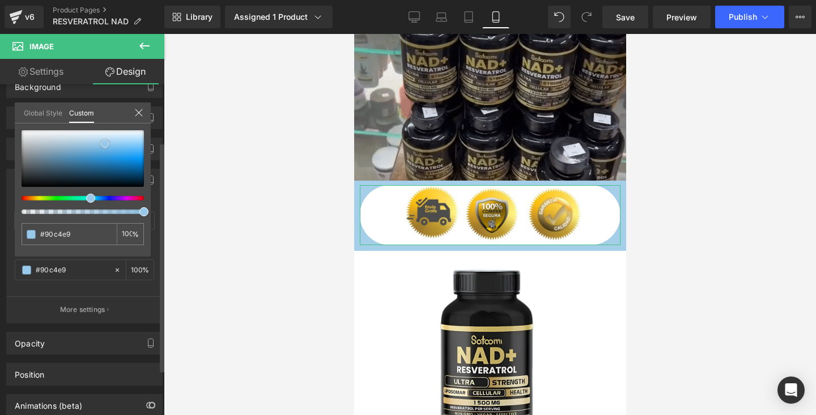
type input "#87bfe7"
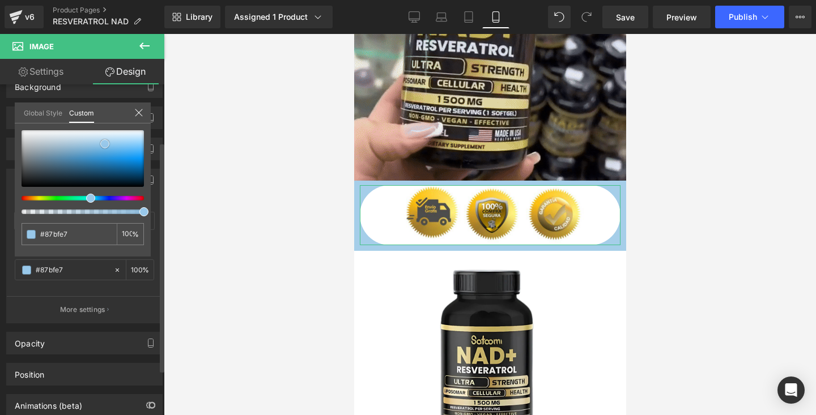
type input "#82bde7"
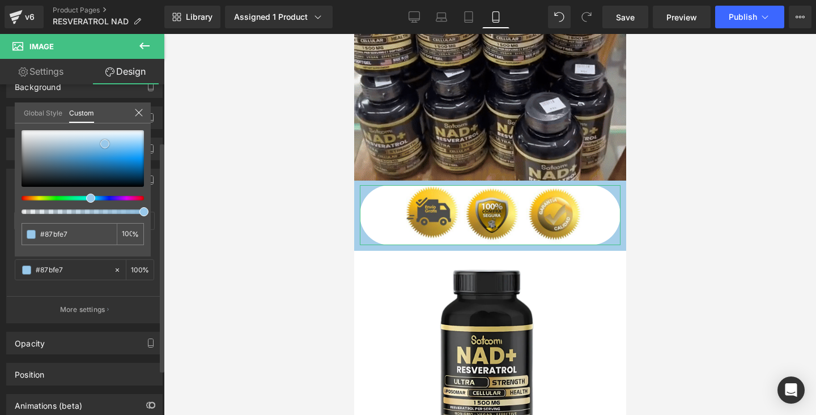
type input "#82bde7"
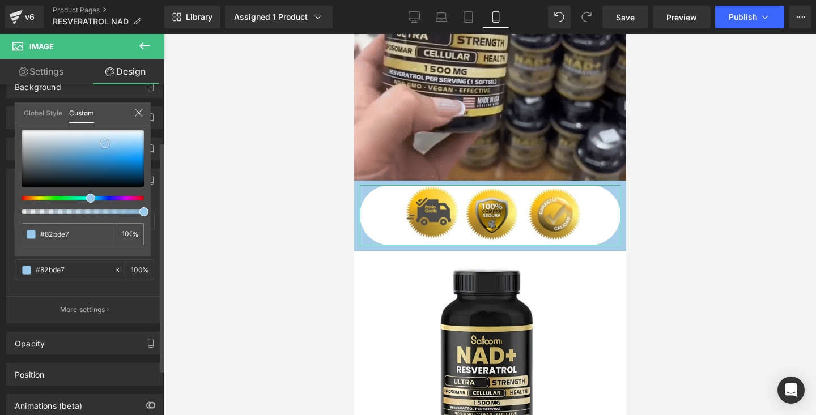
type input "#7ab8e5"
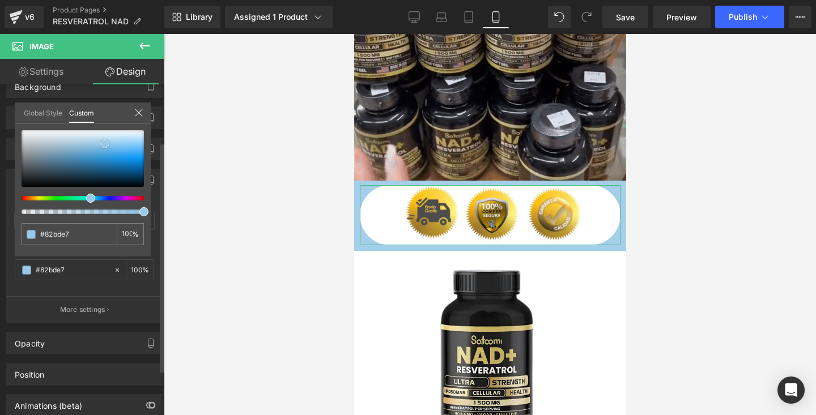
type input "#7ab8e5"
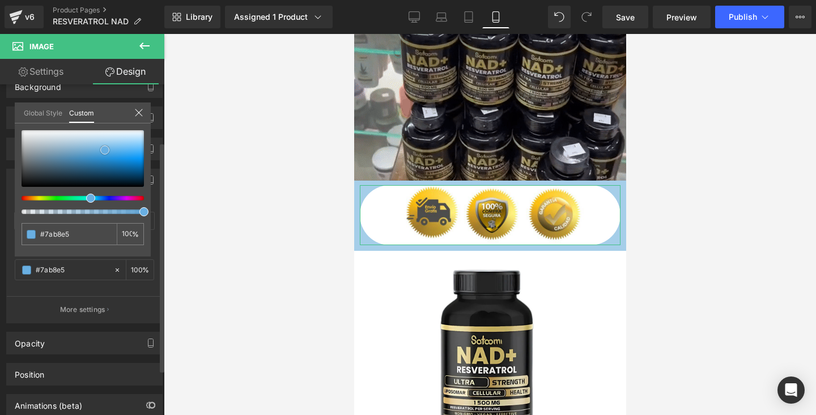
type input "#72b4e3"
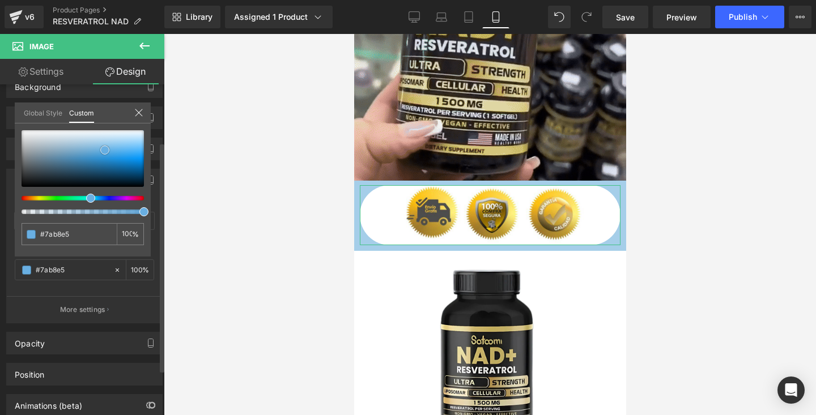
type input "#72b4e3"
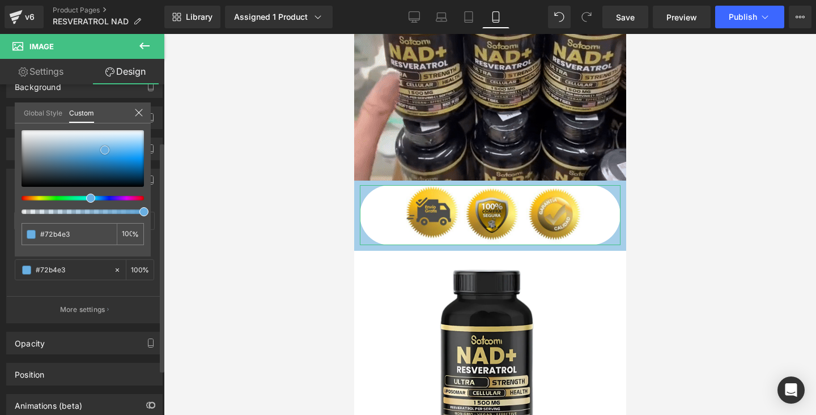
type input "#64ade1"
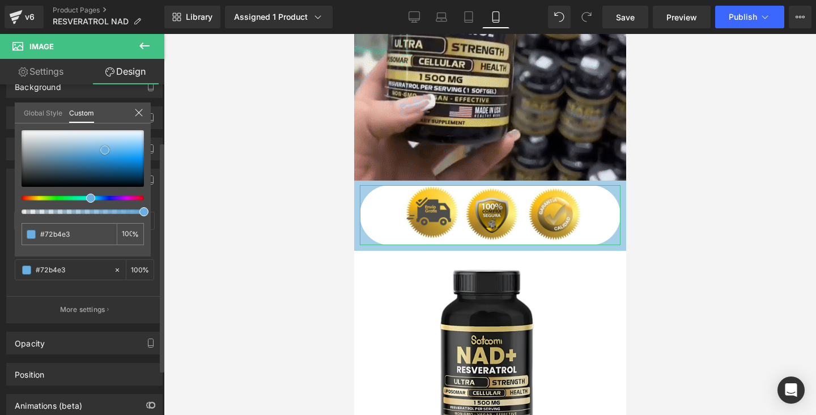
type input "#64ade1"
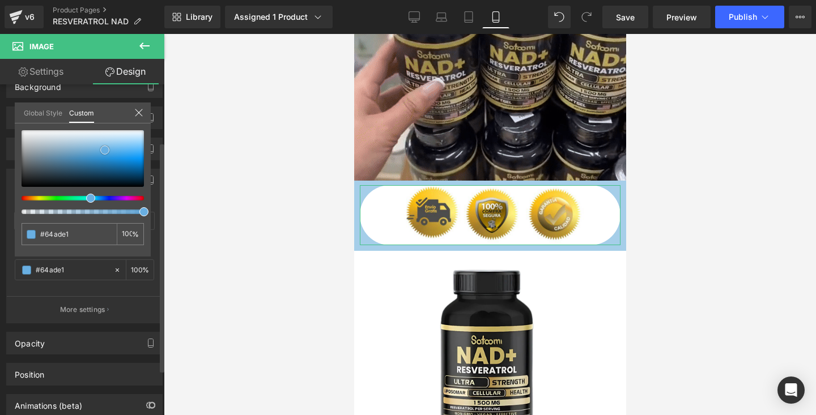
type input "#58a6de"
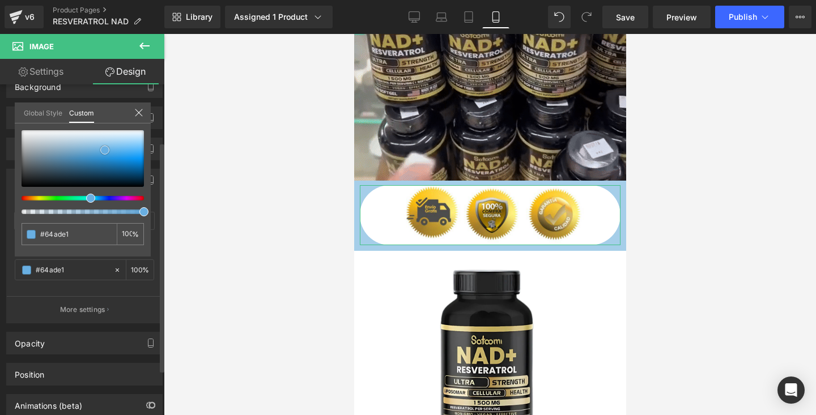
type input "#58a6de"
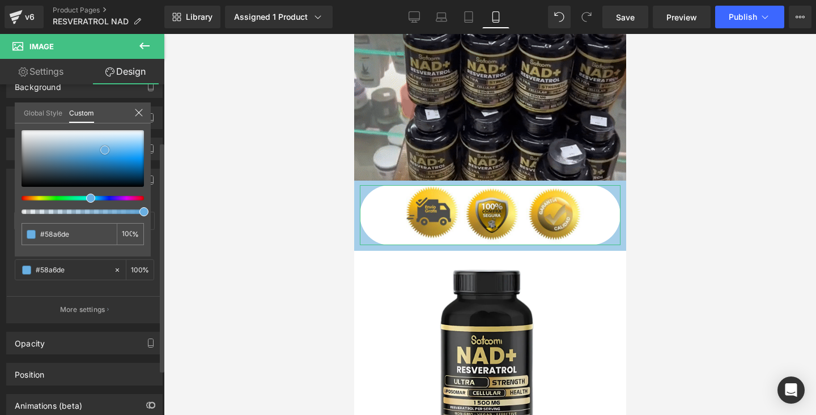
type input "#4fa2dd"
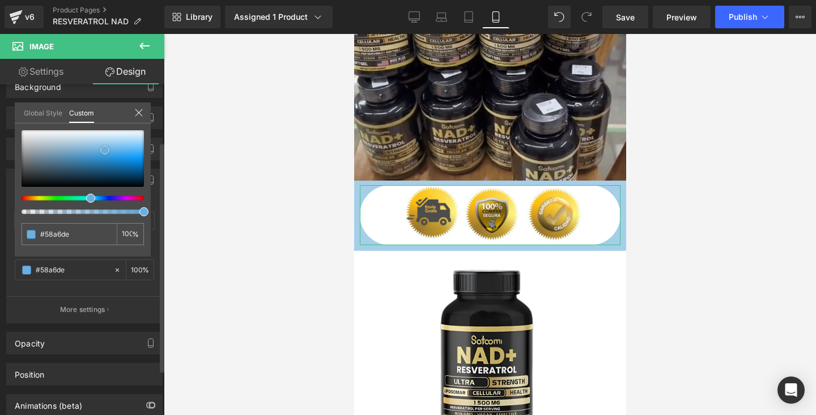
type input "#4fa2dd"
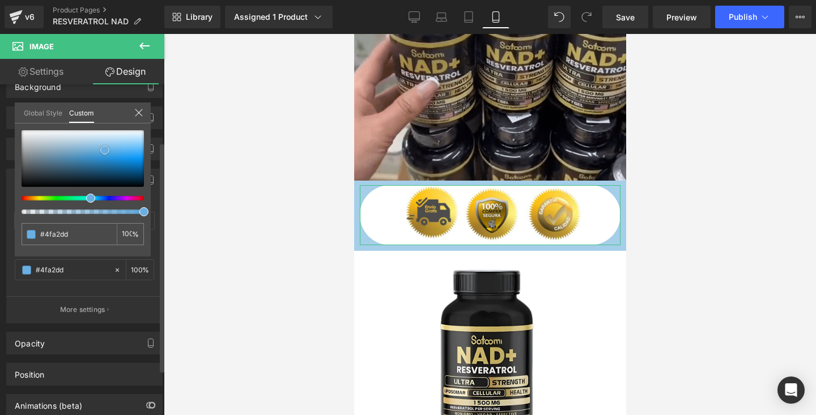
type input "#4ba0dc"
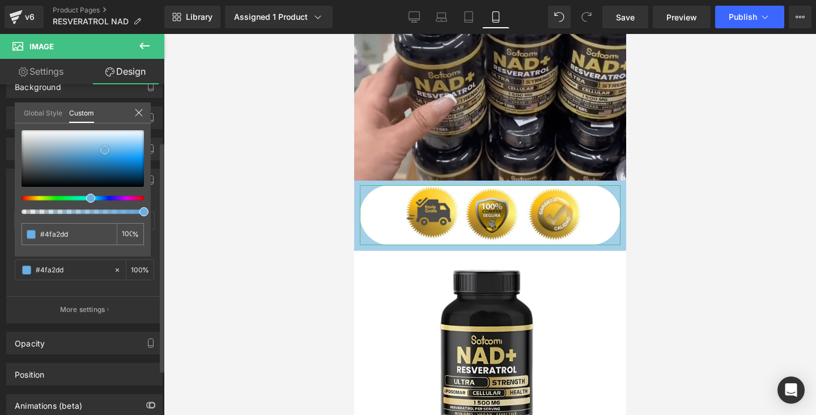
type input "#4ba0dc"
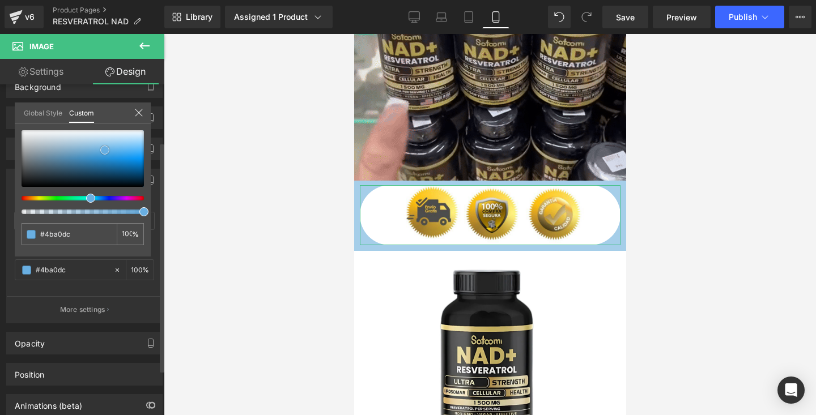
type input "#479dda"
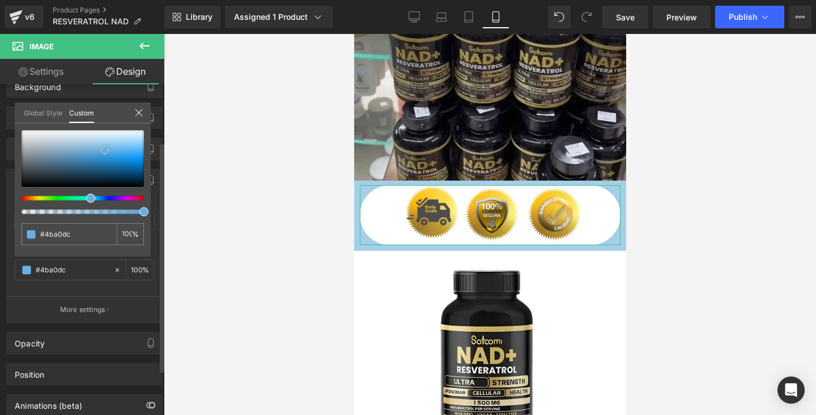
type input "#479dda"
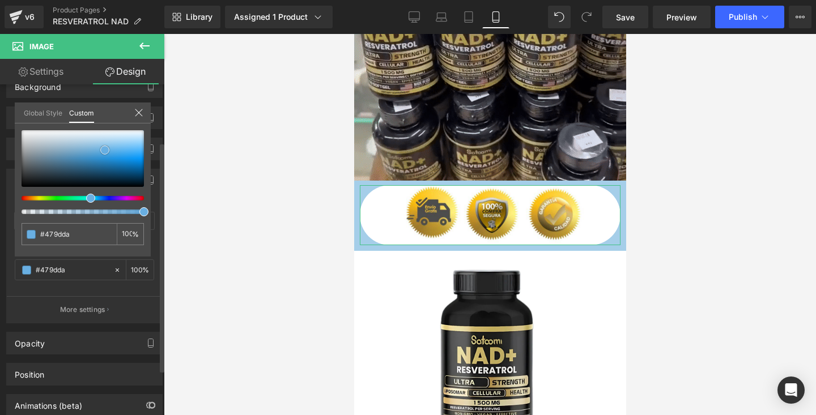
type input "#439bd9"
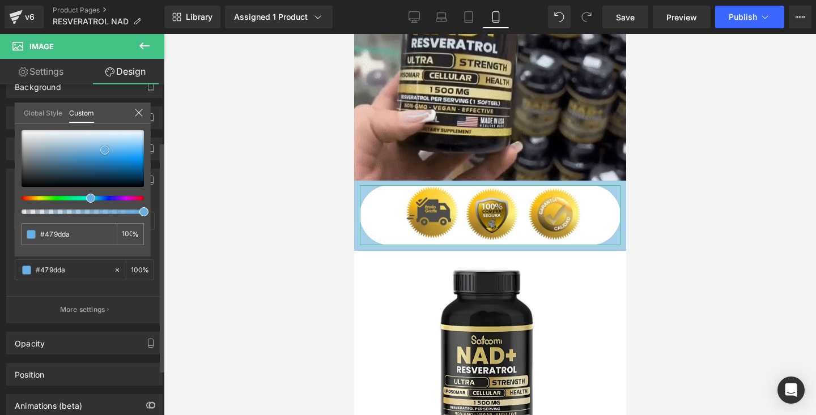
type input "#439bd9"
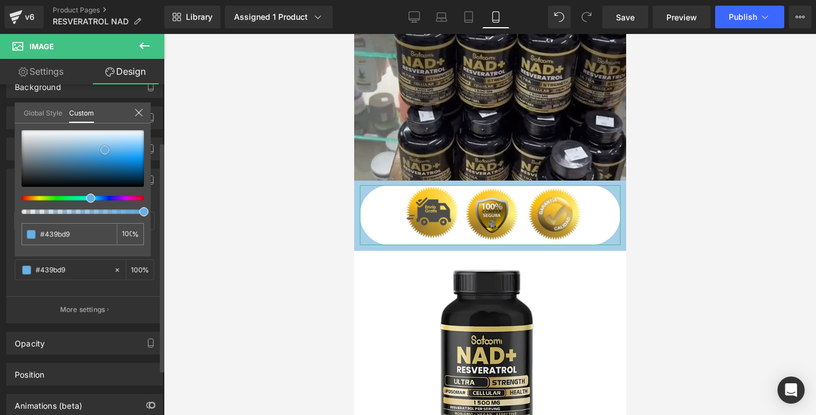
type input "#3e99da"
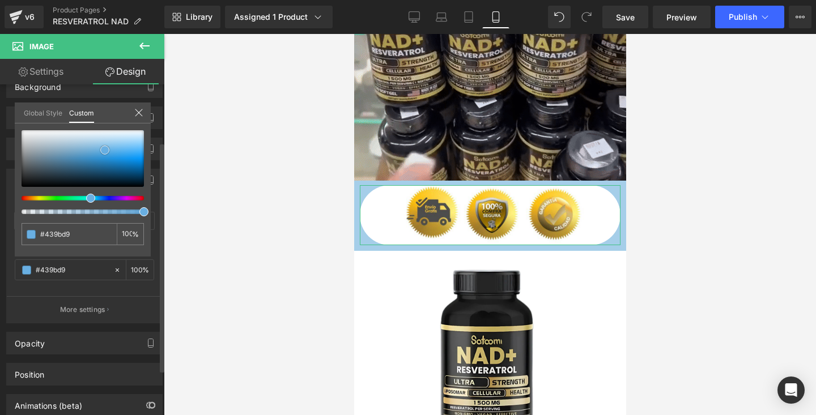
type input "#3e99da"
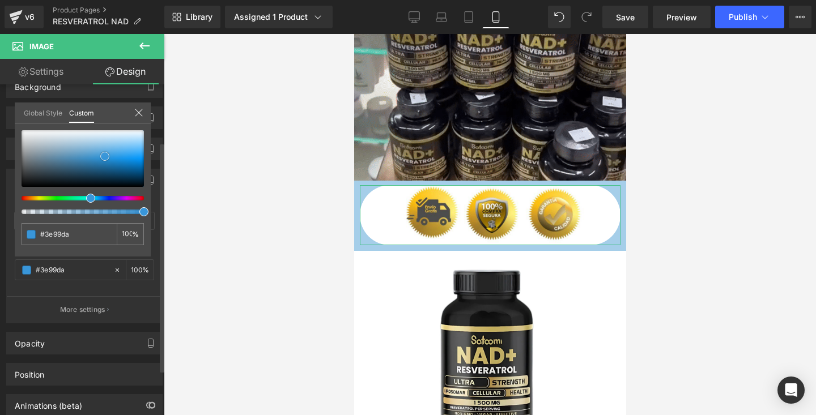
type input "#3996d9"
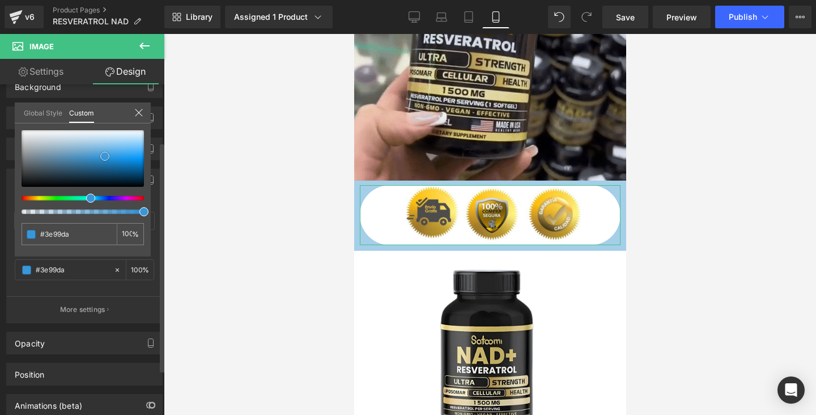
type input "#3996d9"
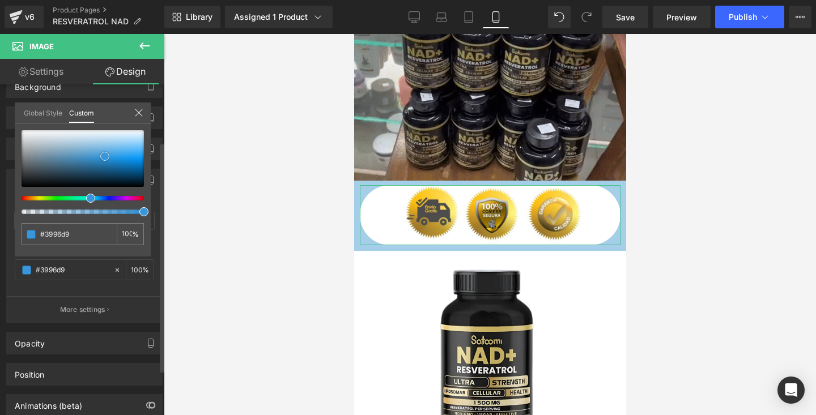
type input "#3594d8"
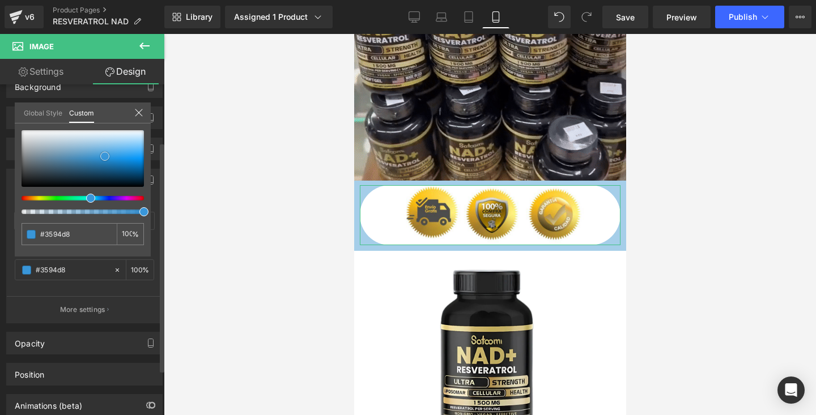
type input "#3292d6"
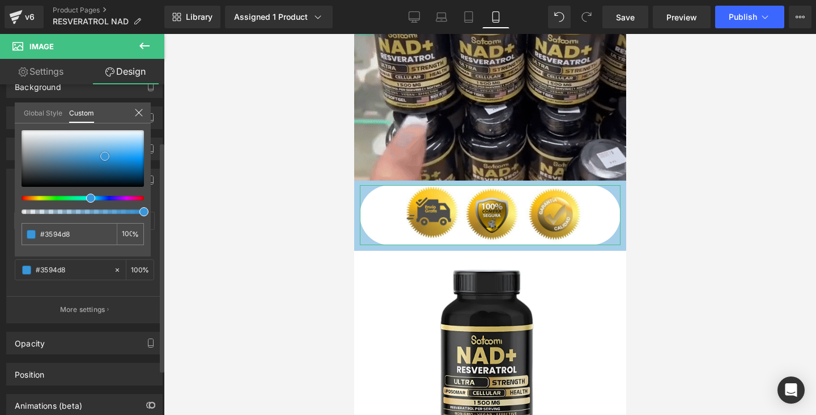
type input "#3292d6"
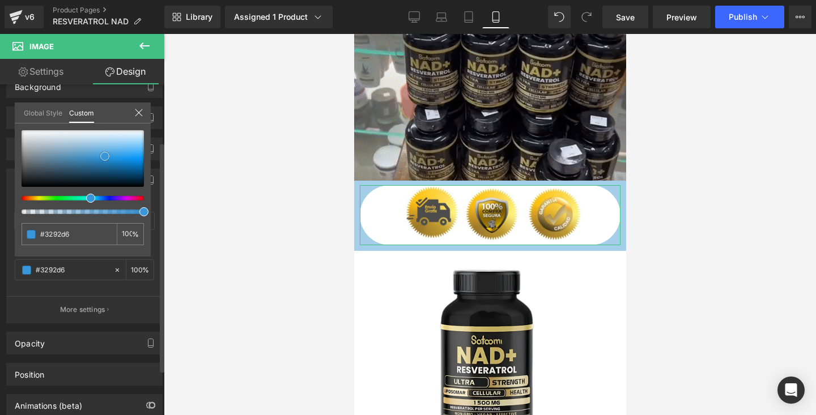
type input "#2d90d7"
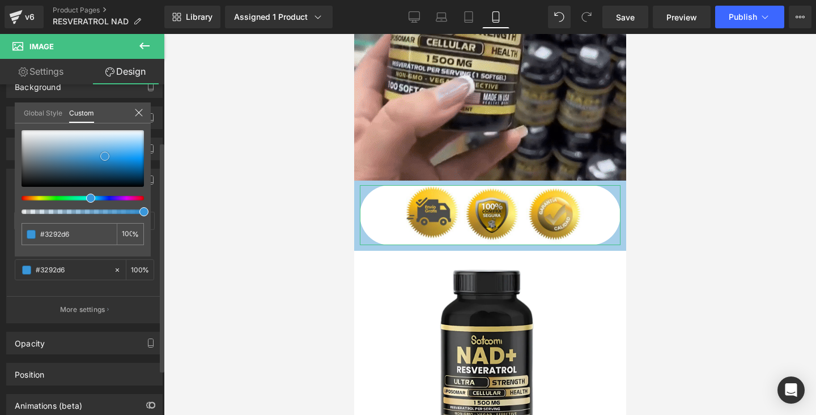
type input "#2d90d7"
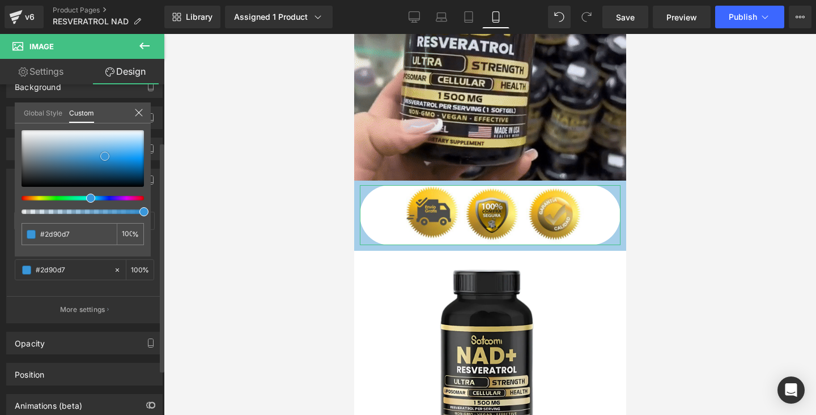
type input "#268bd3"
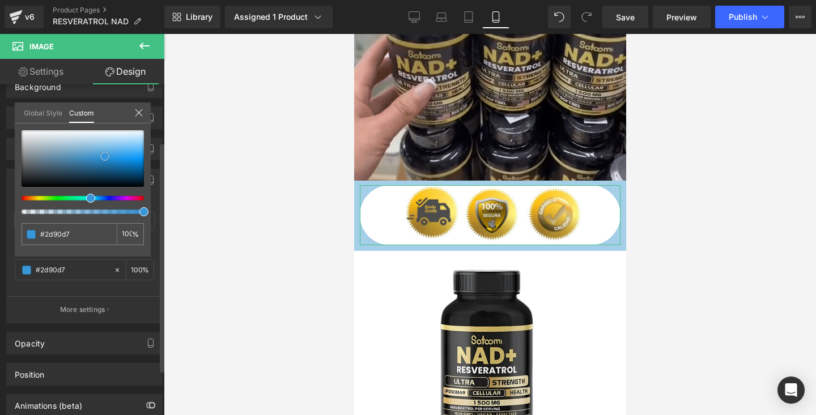
type input "#268bd3"
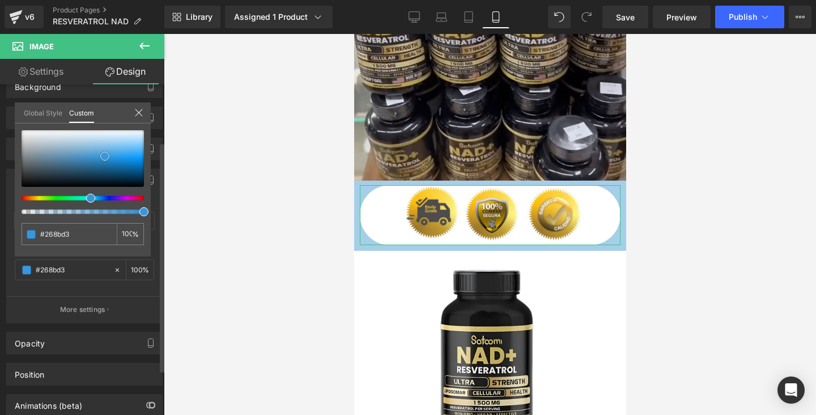
type input "#2888cc"
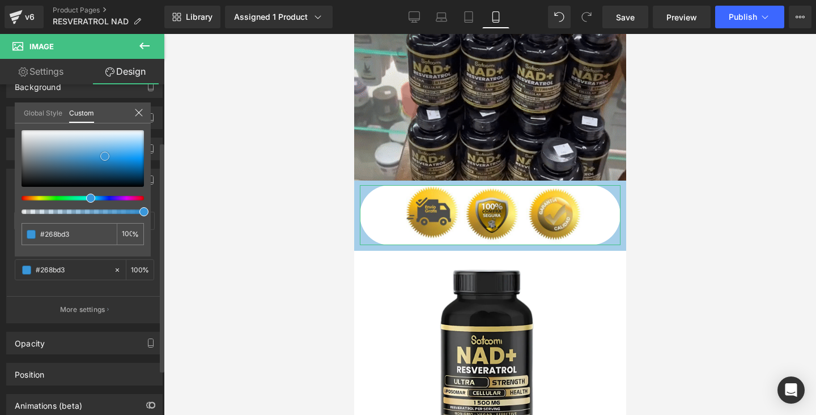
type input "#2888cc"
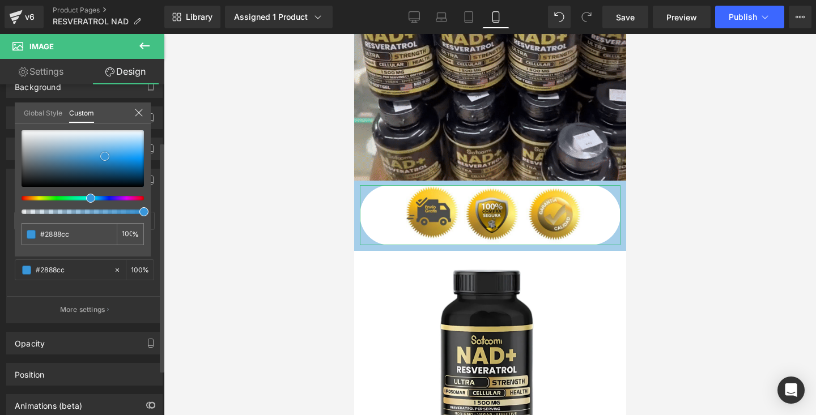
type input "#2785c8"
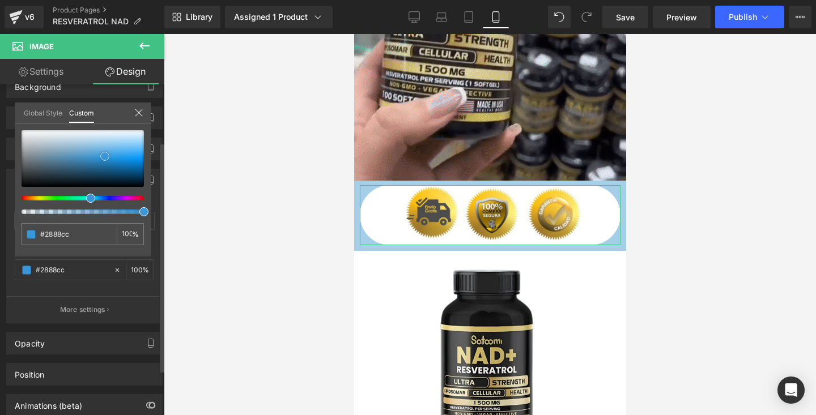
type input "#2785c8"
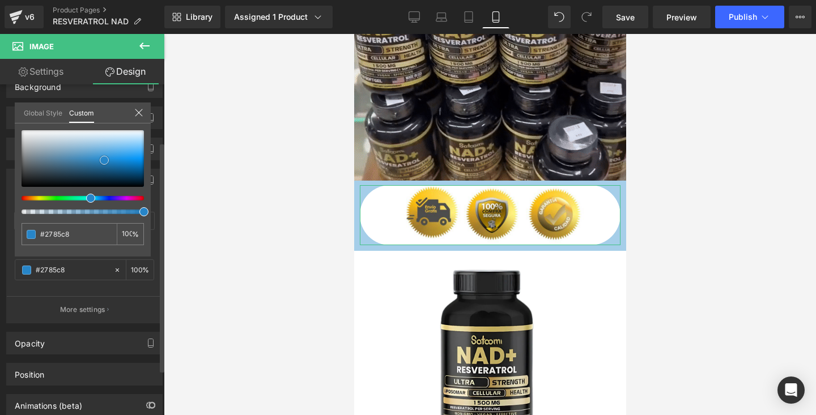
type input "#2682c3"
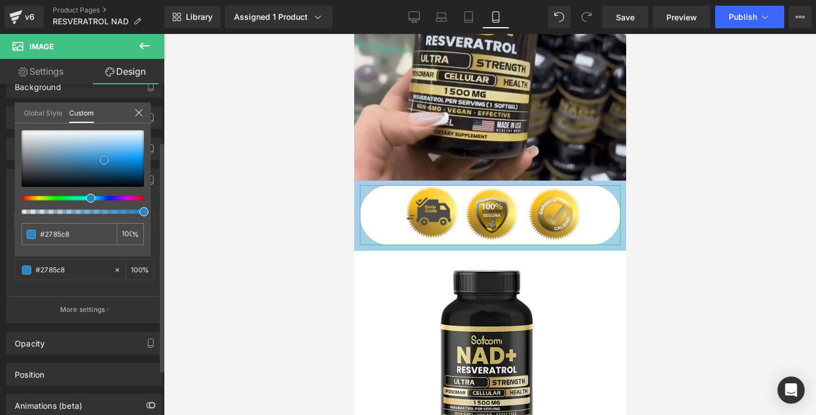
type input "#2682c3"
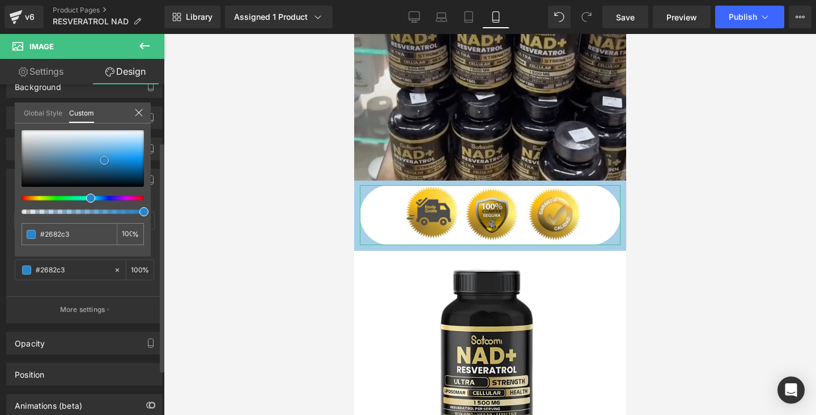
type input "#257fbf"
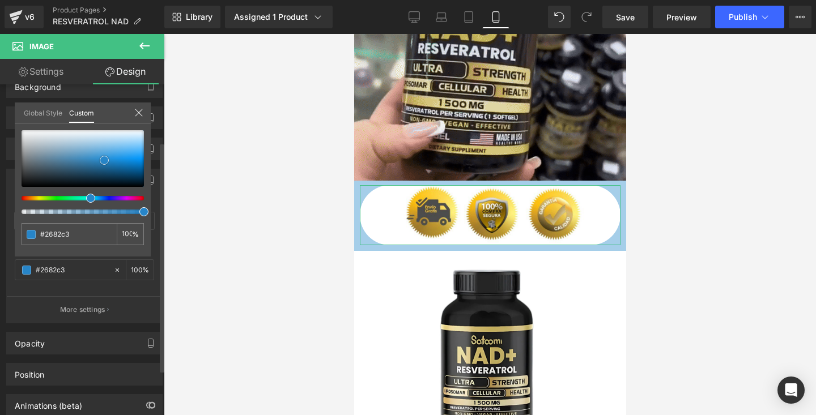
type input "#257fbf"
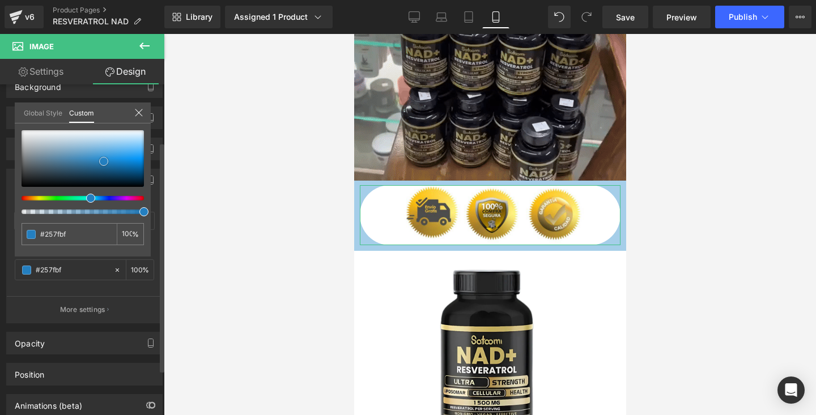
type input "#247fc0"
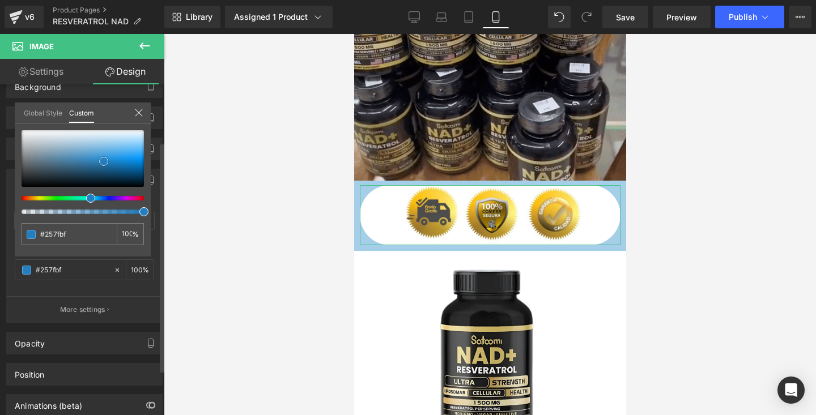
type input "#247fc0"
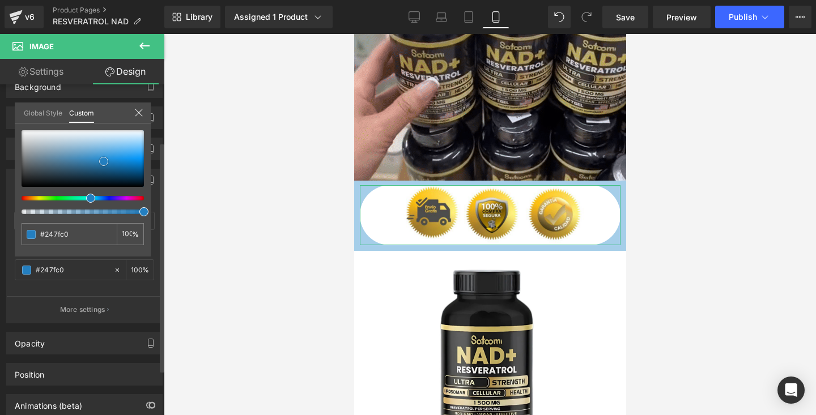
type input "#237cbc"
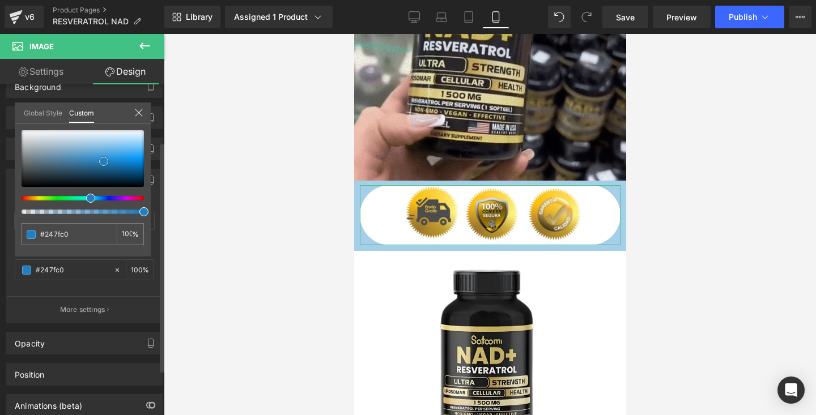
type input "#237cbc"
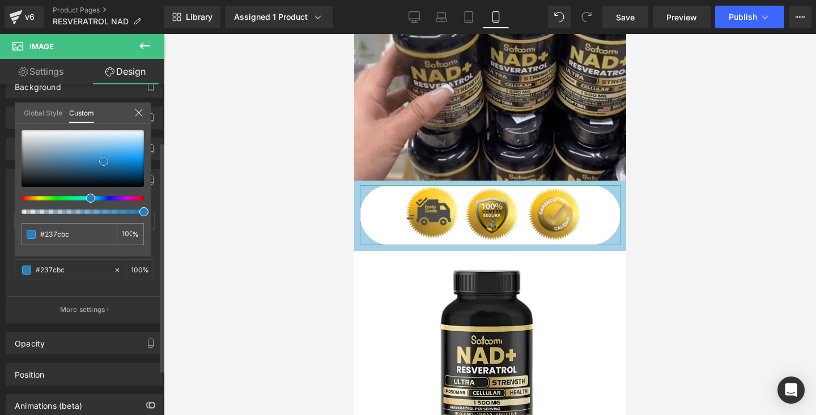
type input "#257cbb"
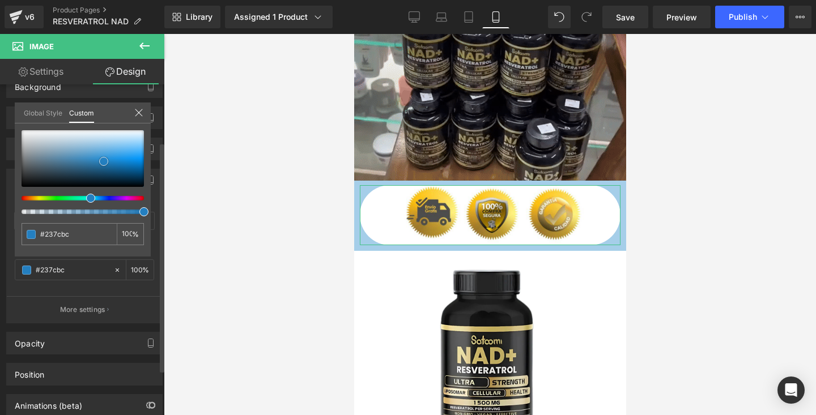
type input "#257cbb"
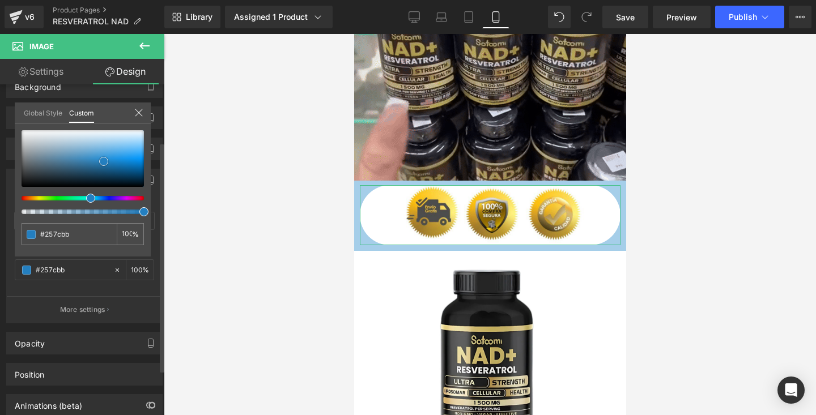
type input "#2479b7"
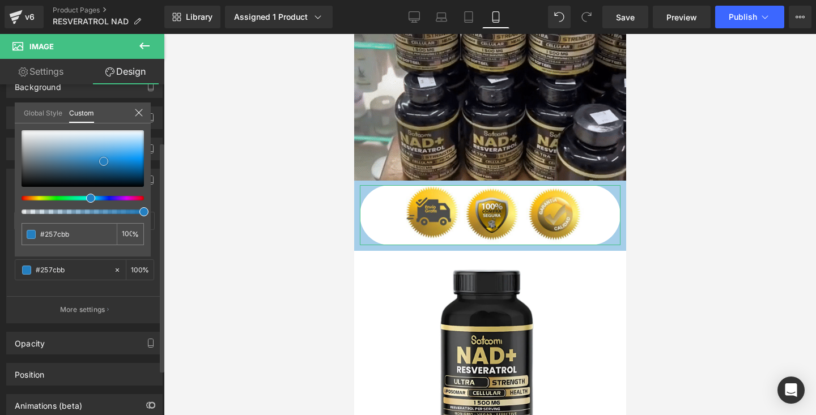
type input "#2479b7"
type input "#2377b2"
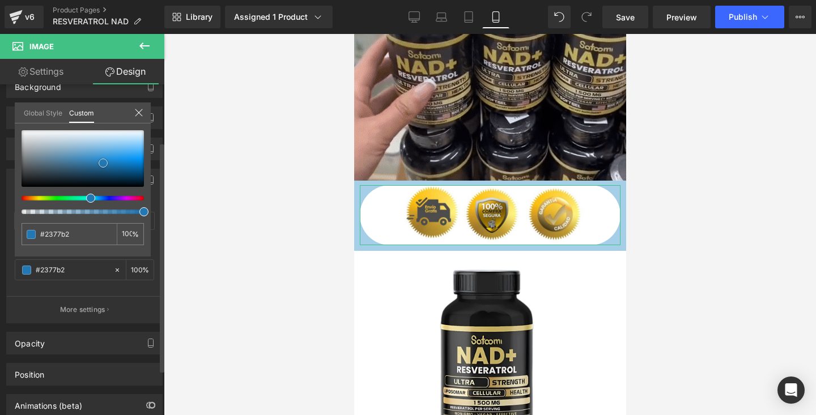
drag, startPoint x: 96, startPoint y: 143, endPoint x: 103, endPoint y: 164, distance: 21.5
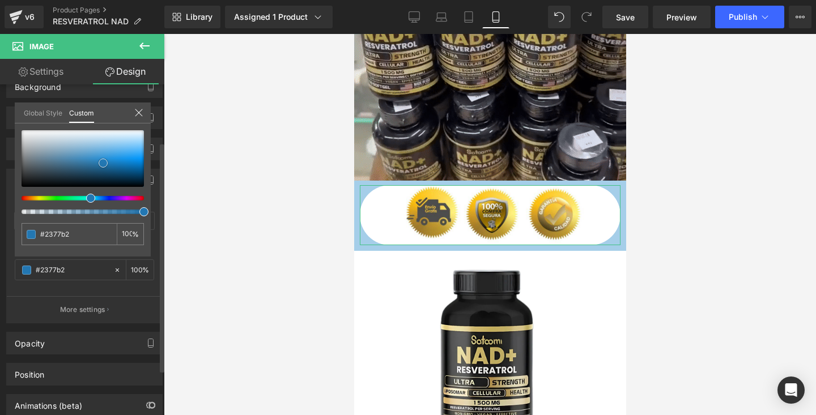
click at [103, 164] on span at bounding box center [103, 163] width 9 height 9
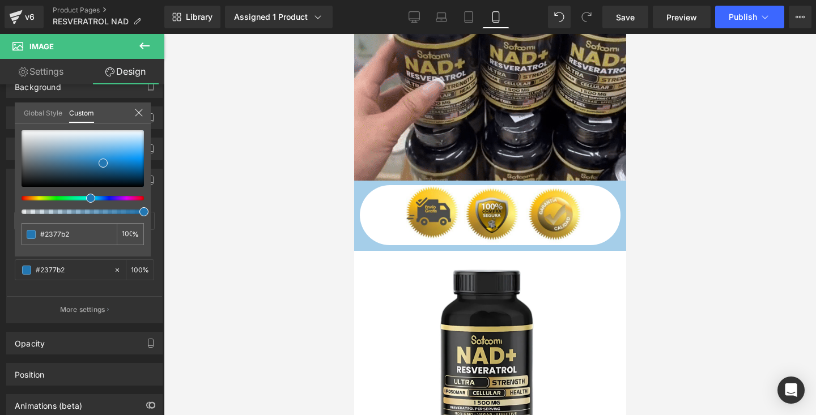
click at [264, 238] on div at bounding box center [490, 224] width 652 height 381
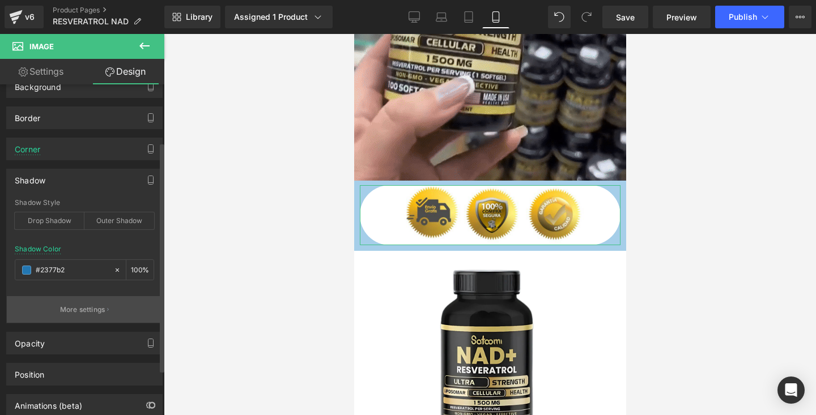
click at [91, 310] on p "More settings" at bounding box center [82, 310] width 45 height 10
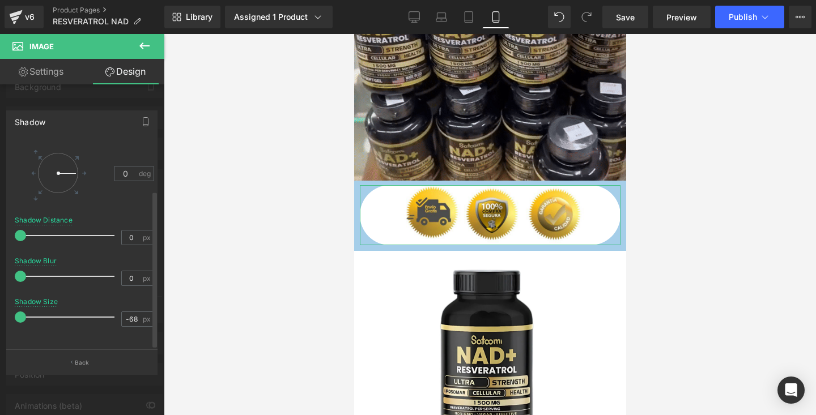
drag, startPoint x: 23, startPoint y: 306, endPoint x: 37, endPoint y: 306, distance: 14.2
click at [26, 311] on span at bounding box center [20, 316] width 11 height 11
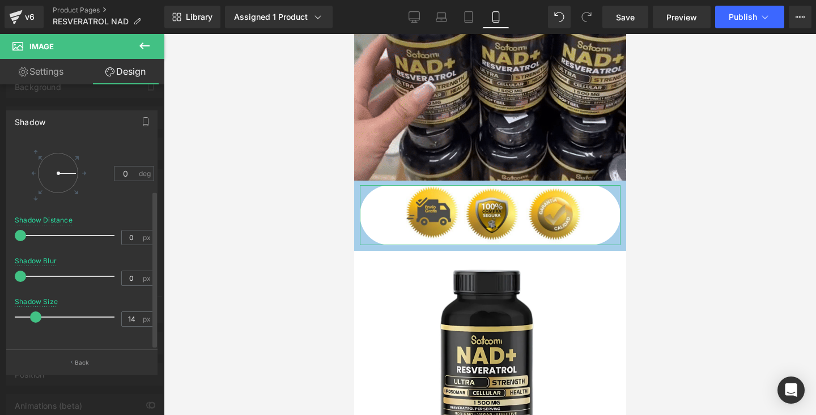
drag, startPoint x: 37, startPoint y: 306, endPoint x: 75, endPoint y: 306, distance: 37.9
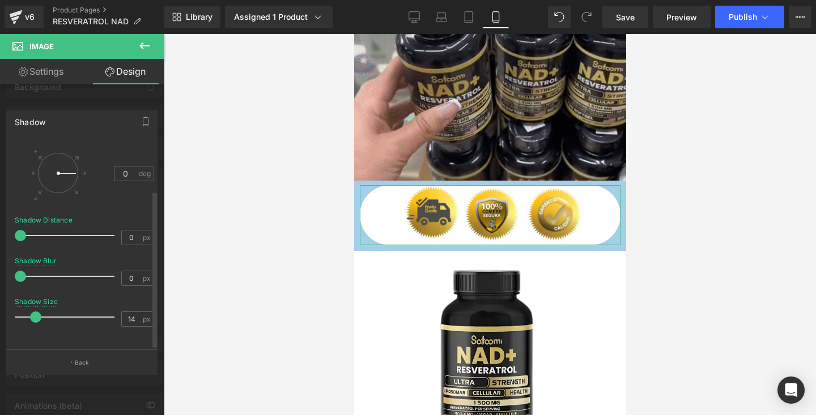
click at [41, 311] on span at bounding box center [35, 316] width 11 height 11
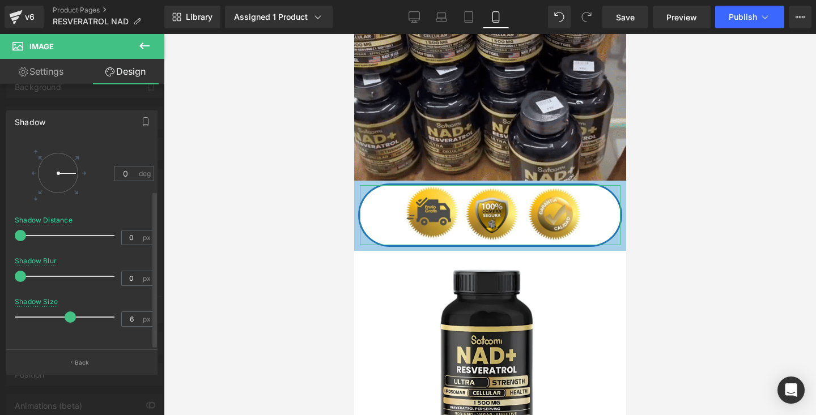
drag, startPoint x: 68, startPoint y: 308, endPoint x: 63, endPoint y: 312, distance: 6.5
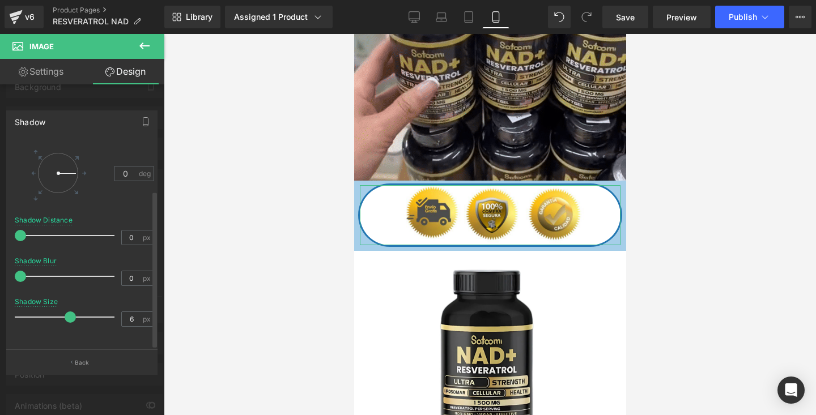
click at [63, 312] on div at bounding box center [67, 317] width 94 height 23
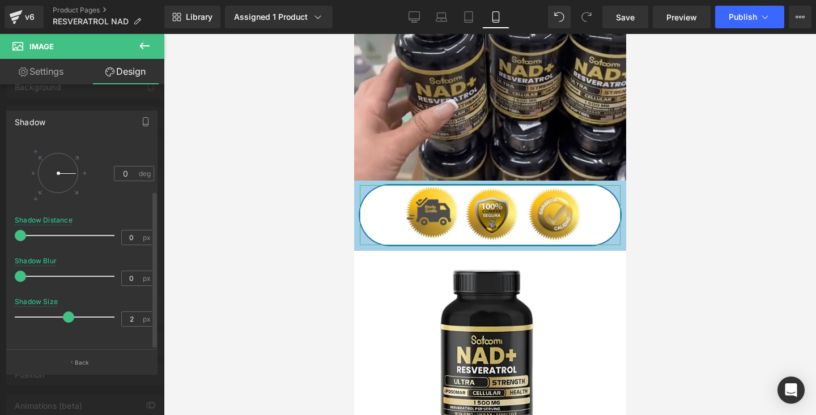
click at [68, 311] on span at bounding box center [68, 316] width 11 height 11
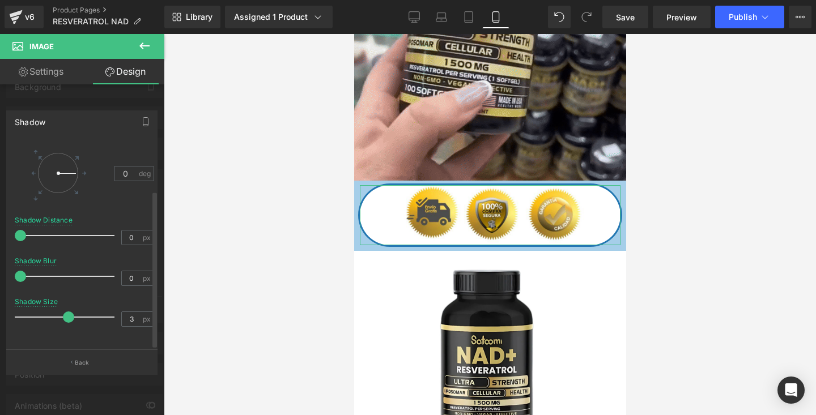
click at [68, 311] on span at bounding box center [68, 316] width 11 height 11
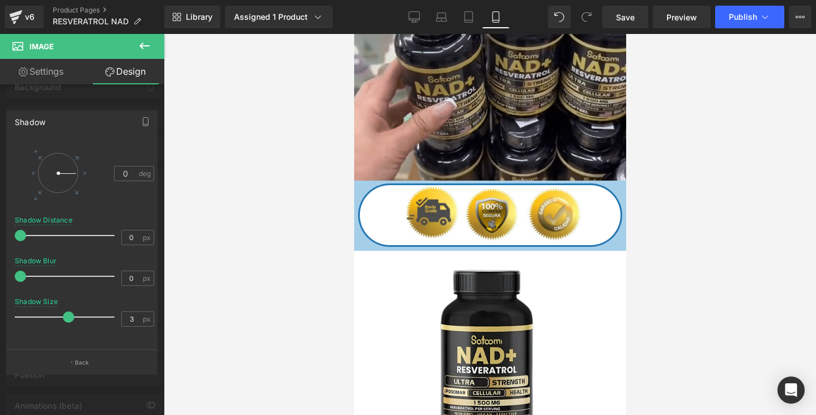
click at [246, 219] on div at bounding box center [490, 224] width 652 height 381
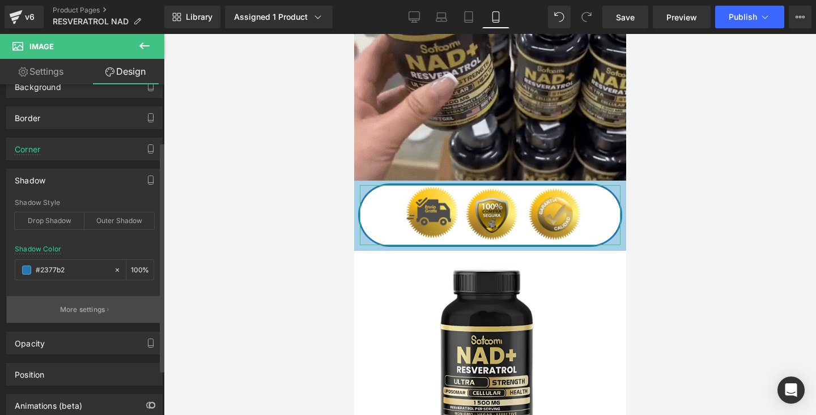
click at [88, 305] on p "More settings" at bounding box center [82, 310] width 45 height 10
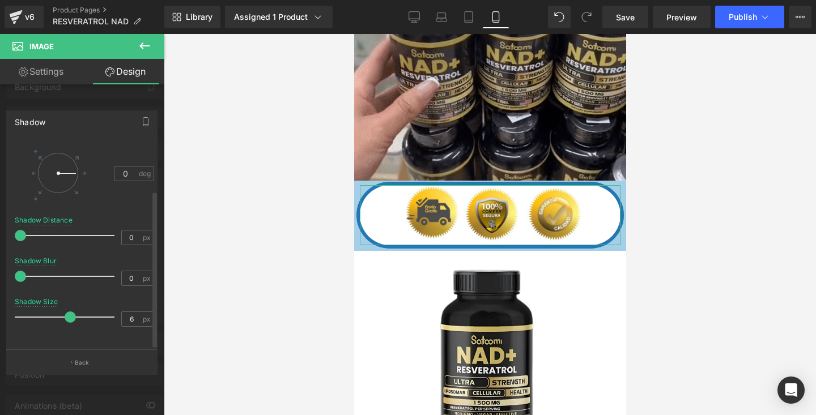
type input "4"
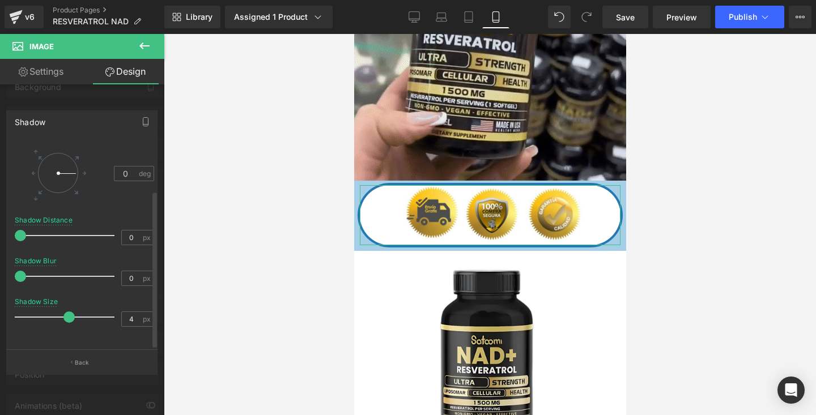
click at [72, 311] on span at bounding box center [68, 316] width 11 height 11
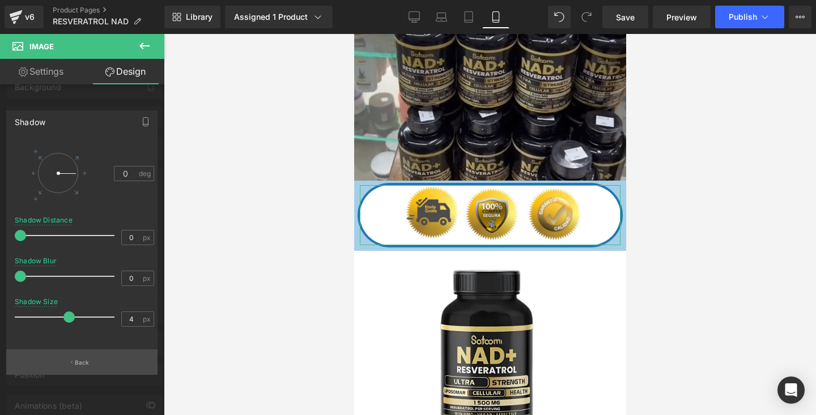
click at [88, 357] on button "Back" at bounding box center [81, 361] width 151 height 25
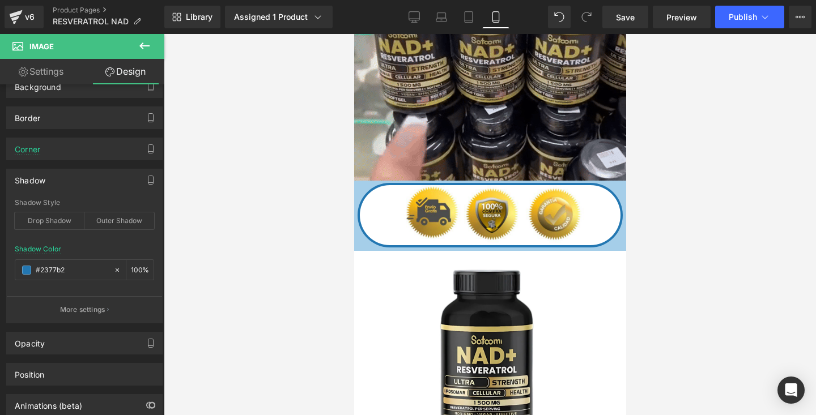
click at [213, 143] on div at bounding box center [490, 224] width 652 height 381
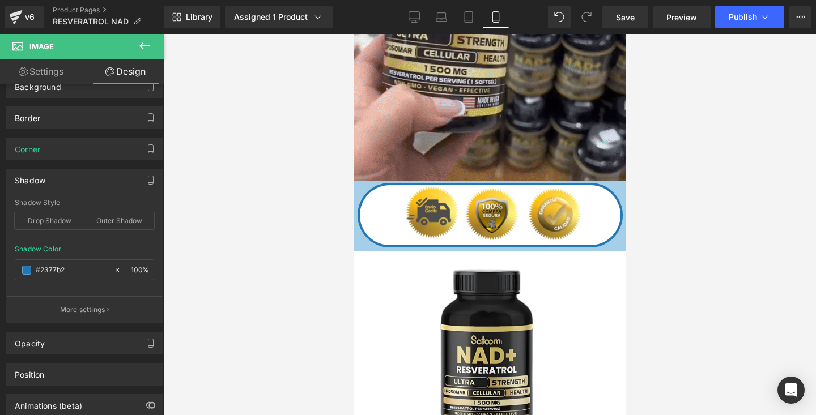
click at [213, 143] on div at bounding box center [490, 224] width 652 height 381
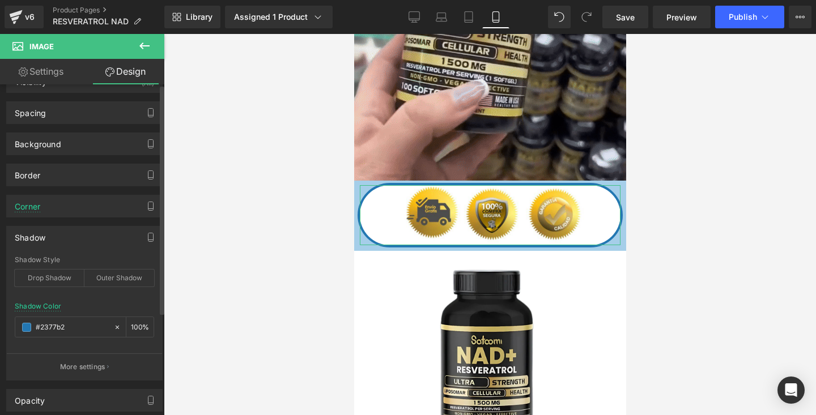
scroll to position [0, 0]
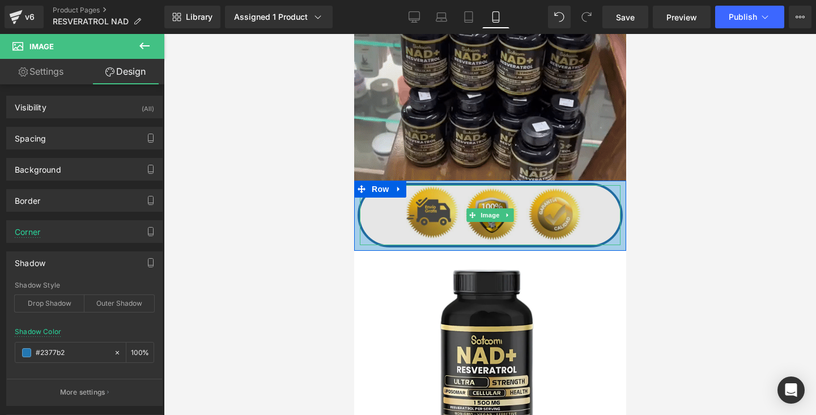
click at [396, 219] on img at bounding box center [489, 215] width 261 height 60
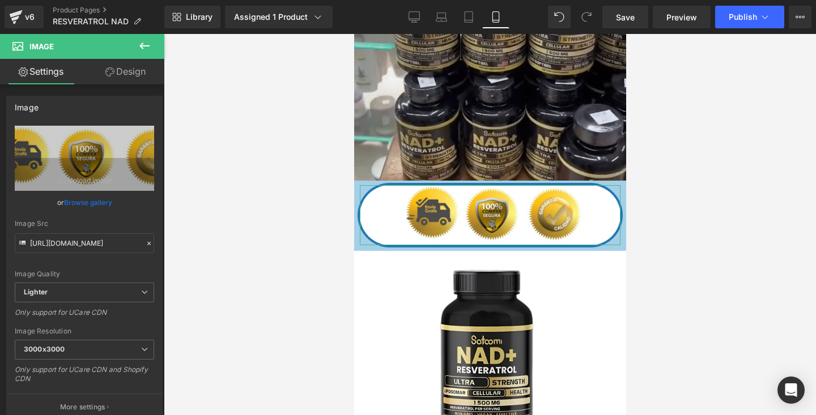
click at [119, 63] on link "Design" at bounding box center [125, 71] width 82 height 25
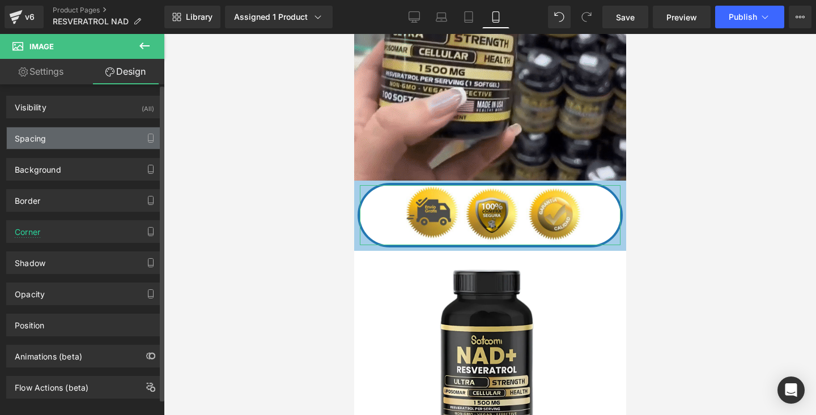
click at [70, 140] on div "Spacing" at bounding box center [84, 138] width 155 height 22
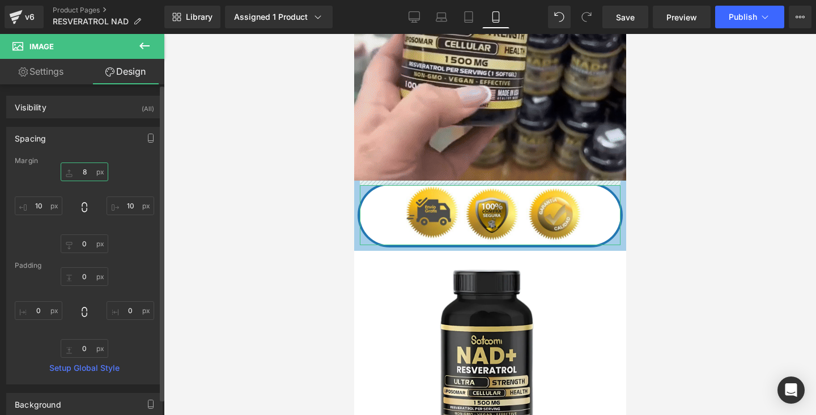
click at [86, 171] on input "8" at bounding box center [85, 172] width 48 height 19
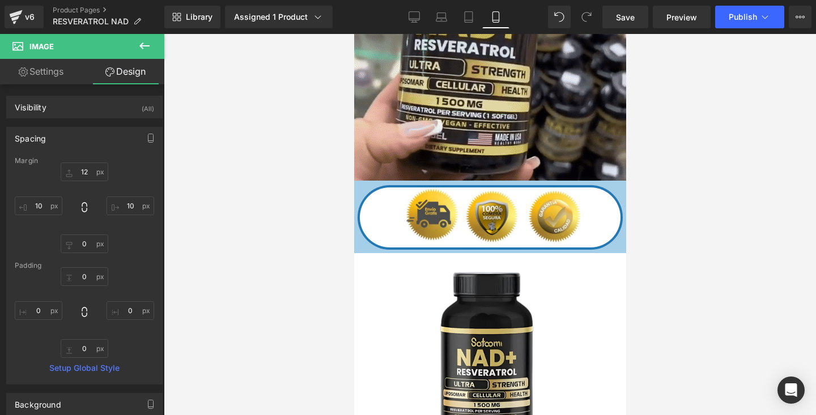
click at [233, 168] on div at bounding box center [490, 224] width 652 height 381
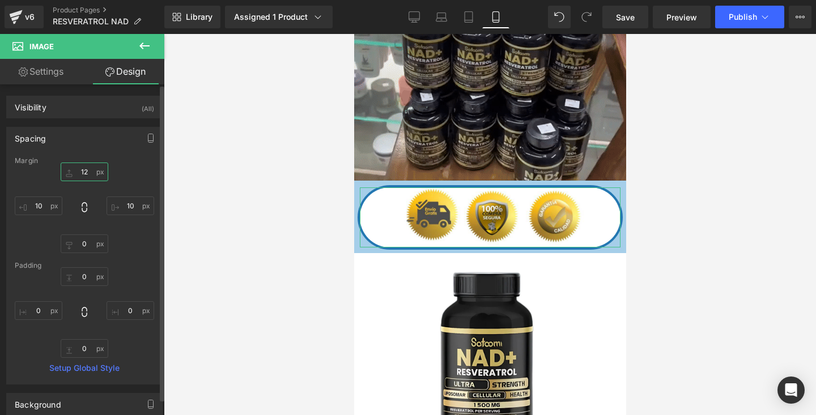
click at [87, 173] on input "12" at bounding box center [85, 172] width 48 height 19
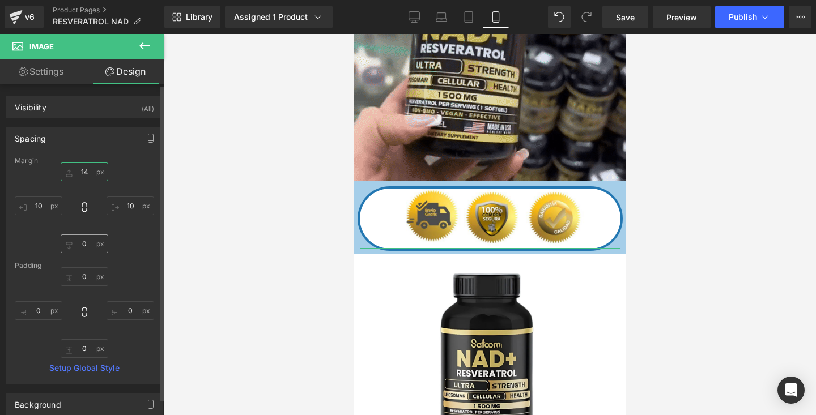
type input "14"
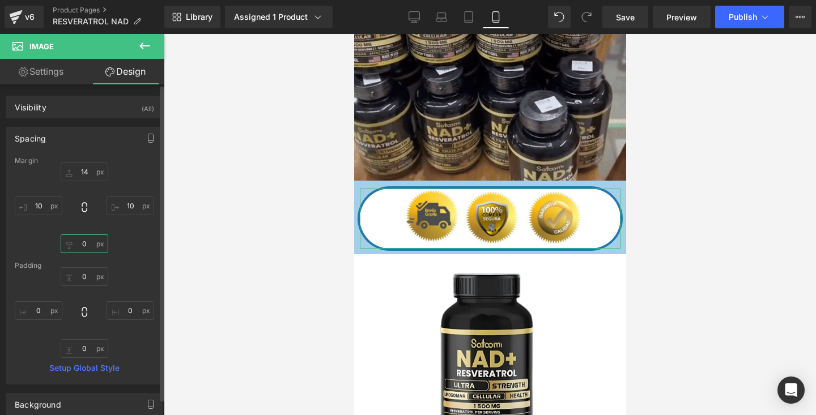
click at [87, 246] on input "0" at bounding box center [85, 243] width 48 height 19
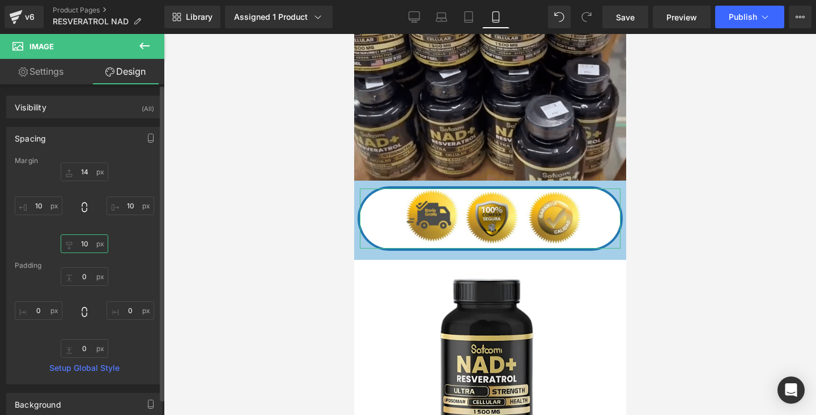
type input "1"
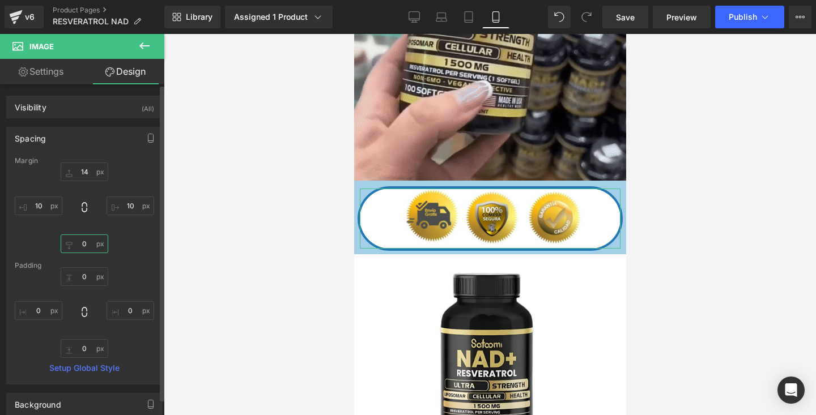
type input "8"
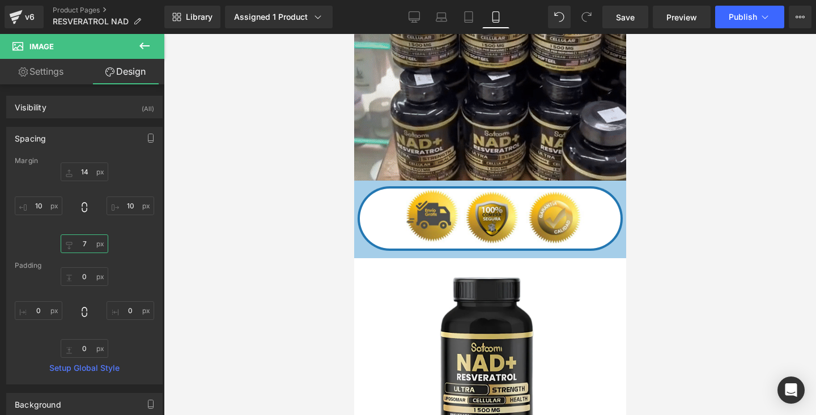
type input "7"
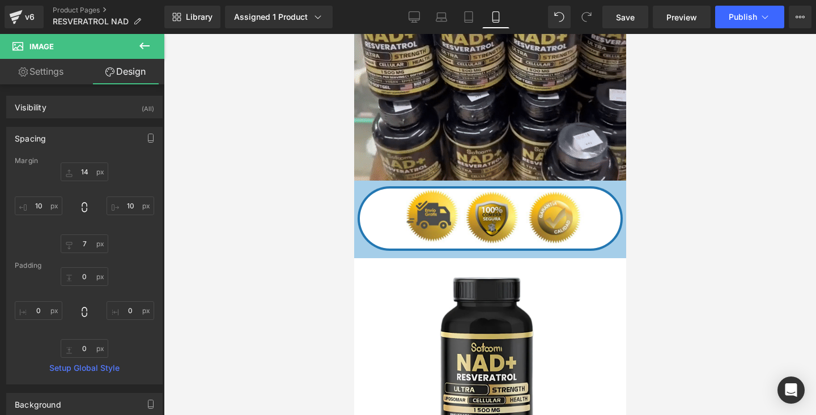
click at [279, 216] on div at bounding box center [490, 224] width 652 height 381
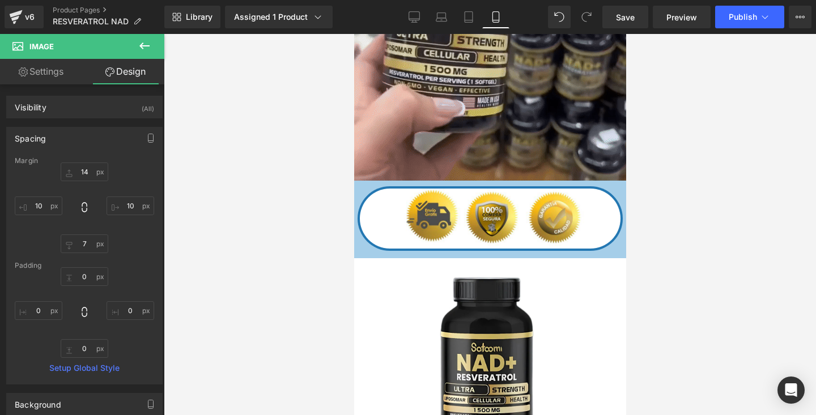
click at [677, 125] on div at bounding box center [490, 224] width 652 height 381
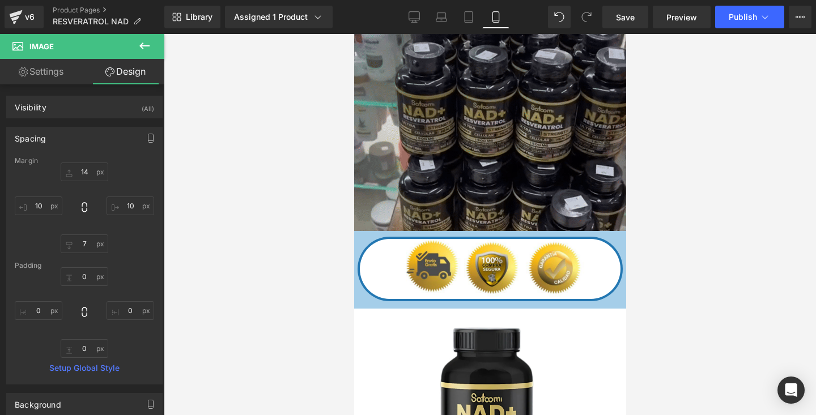
scroll to position [1433, 0]
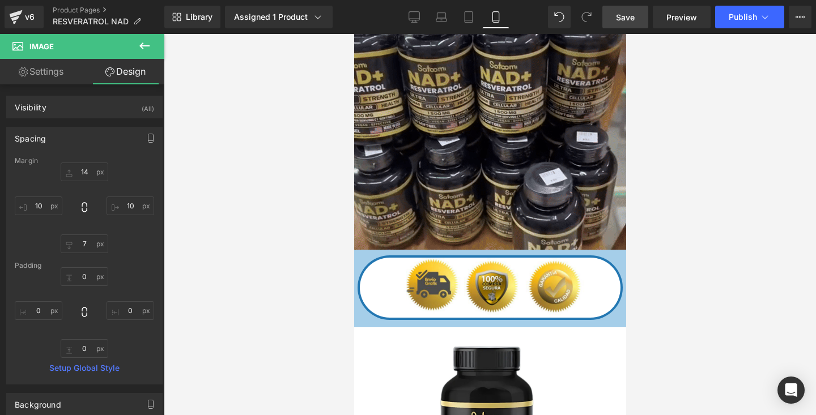
click at [633, 22] on span "Save" at bounding box center [625, 17] width 19 height 12
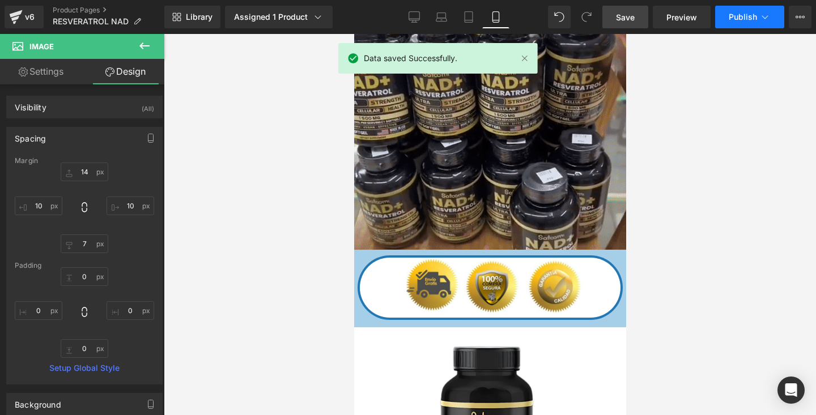
click at [740, 14] on span "Publish" at bounding box center [742, 16] width 28 height 9
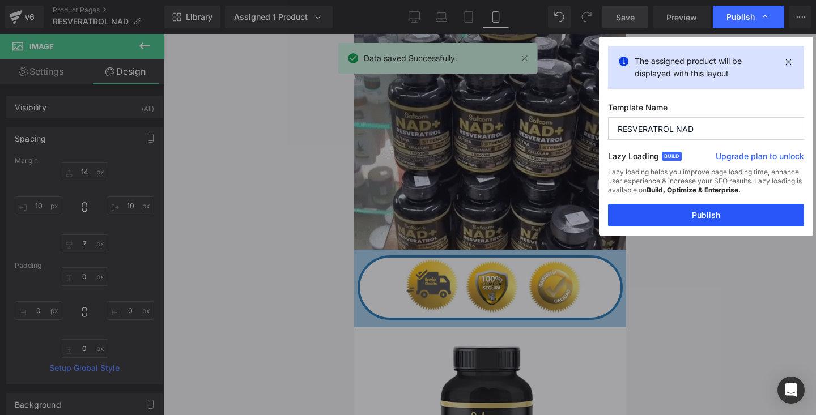
click at [705, 213] on button "Publish" at bounding box center [706, 215] width 196 height 23
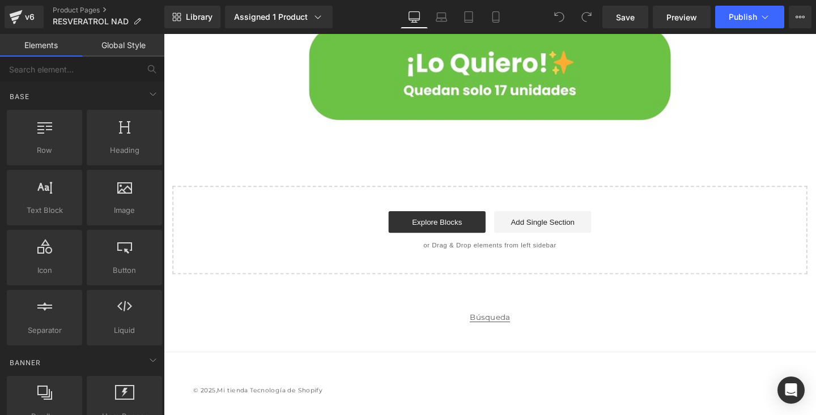
scroll to position [5060, 0]
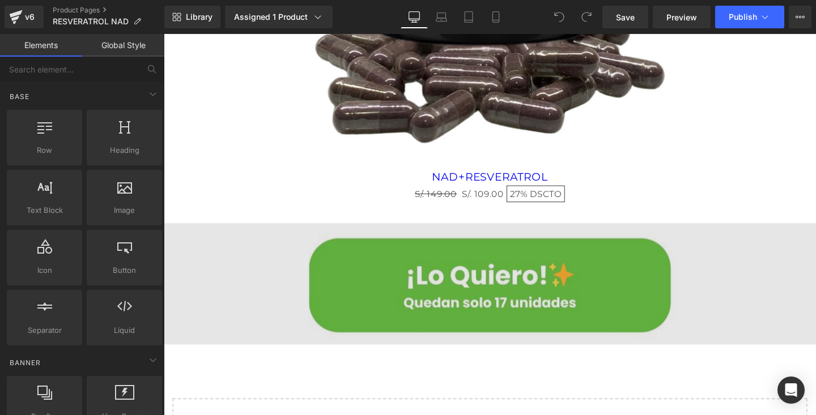
click at [399, 275] on img at bounding box center [506, 296] width 685 height 127
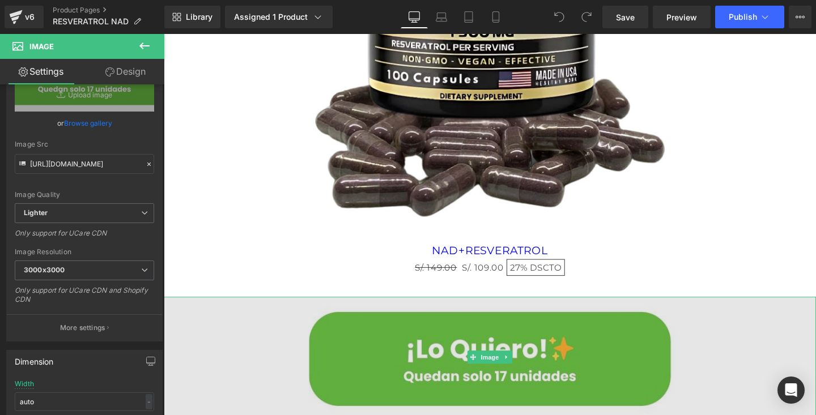
scroll to position [5075, 0]
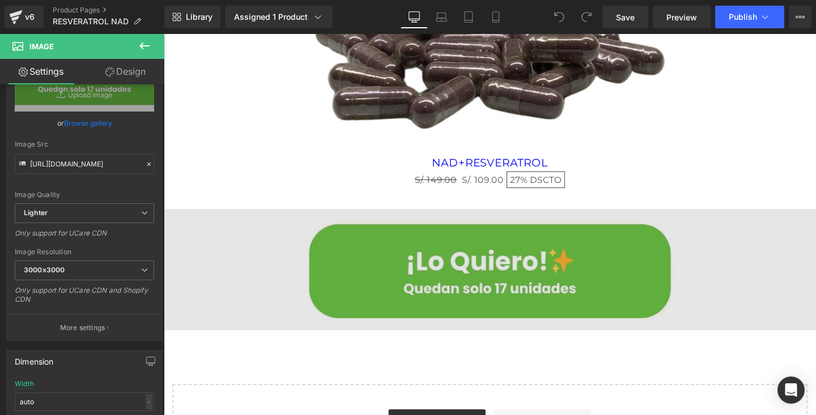
click at [415, 296] on img at bounding box center [506, 281] width 685 height 127
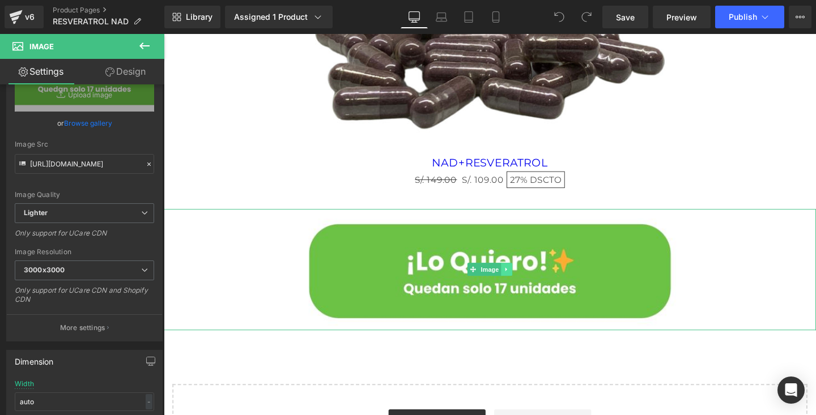
click at [526, 281] on icon at bounding box center [524, 281] width 6 height 7
click at [531, 281] on icon at bounding box center [530, 282] width 6 height 6
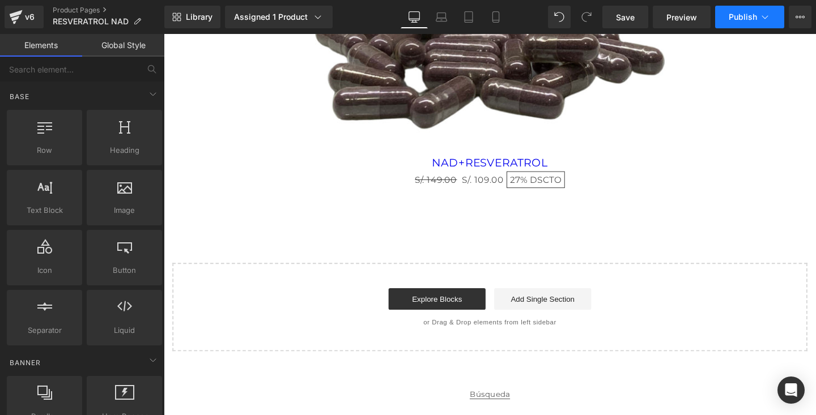
click at [750, 21] on span "Publish" at bounding box center [742, 16] width 28 height 9
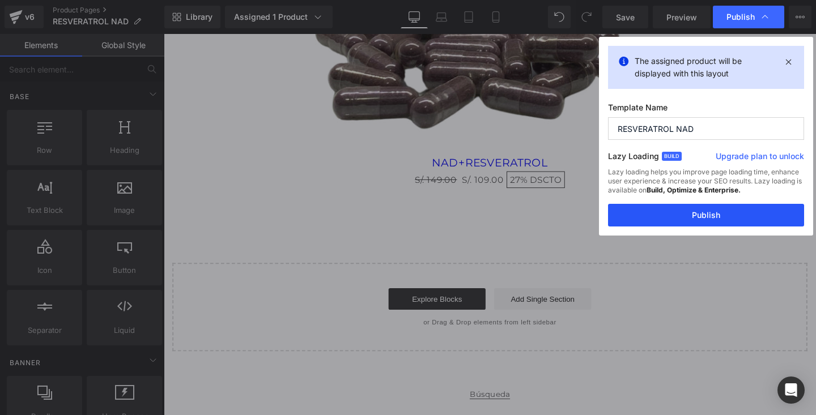
click at [681, 217] on button "Publish" at bounding box center [706, 215] width 196 height 23
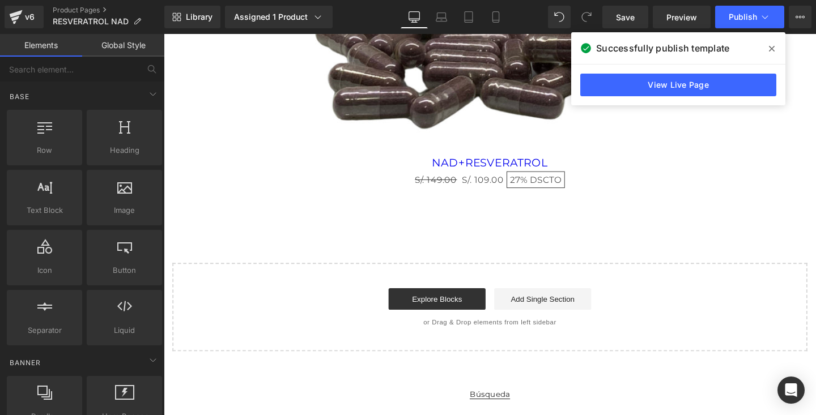
click at [505, 414] on link "Búsqueda" at bounding box center [506, 413] width 42 height 14
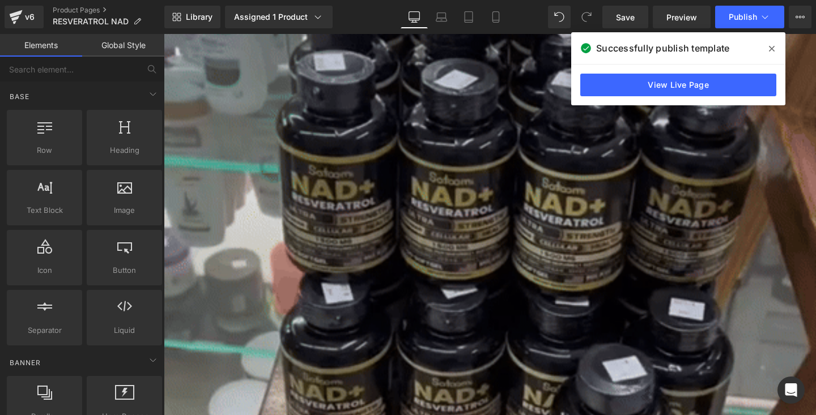
scroll to position [3874, 0]
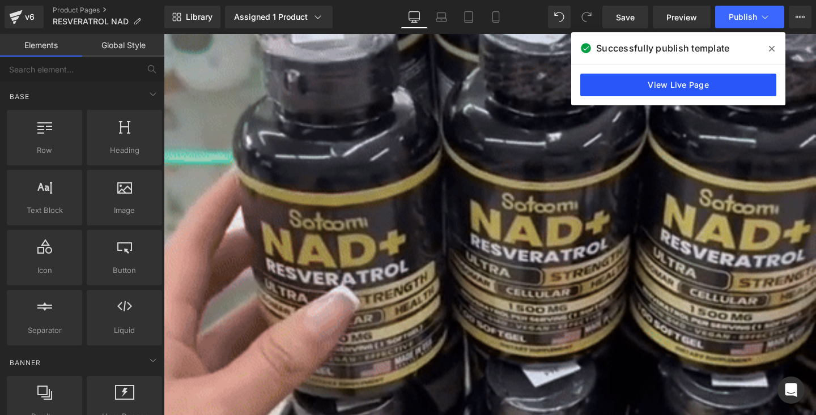
click at [712, 80] on link "View Live Page" at bounding box center [678, 85] width 196 height 23
